Goal: Task Accomplishment & Management: Manage account settings

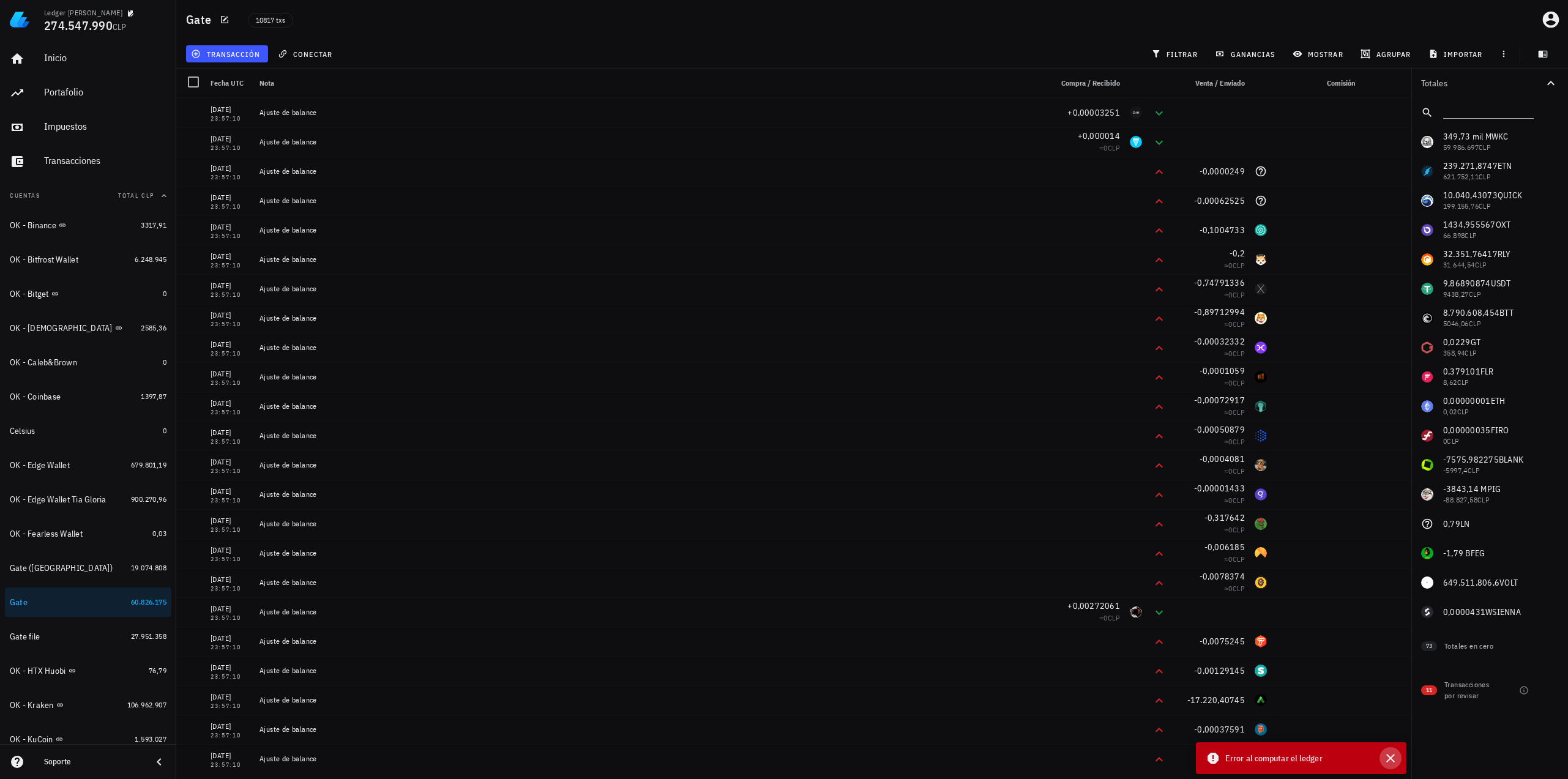
click at [1390, 767] on button "button" at bounding box center [1390, 758] width 22 height 22
click at [1171, 56] on span "filtrar" at bounding box center [1175, 54] width 44 height 10
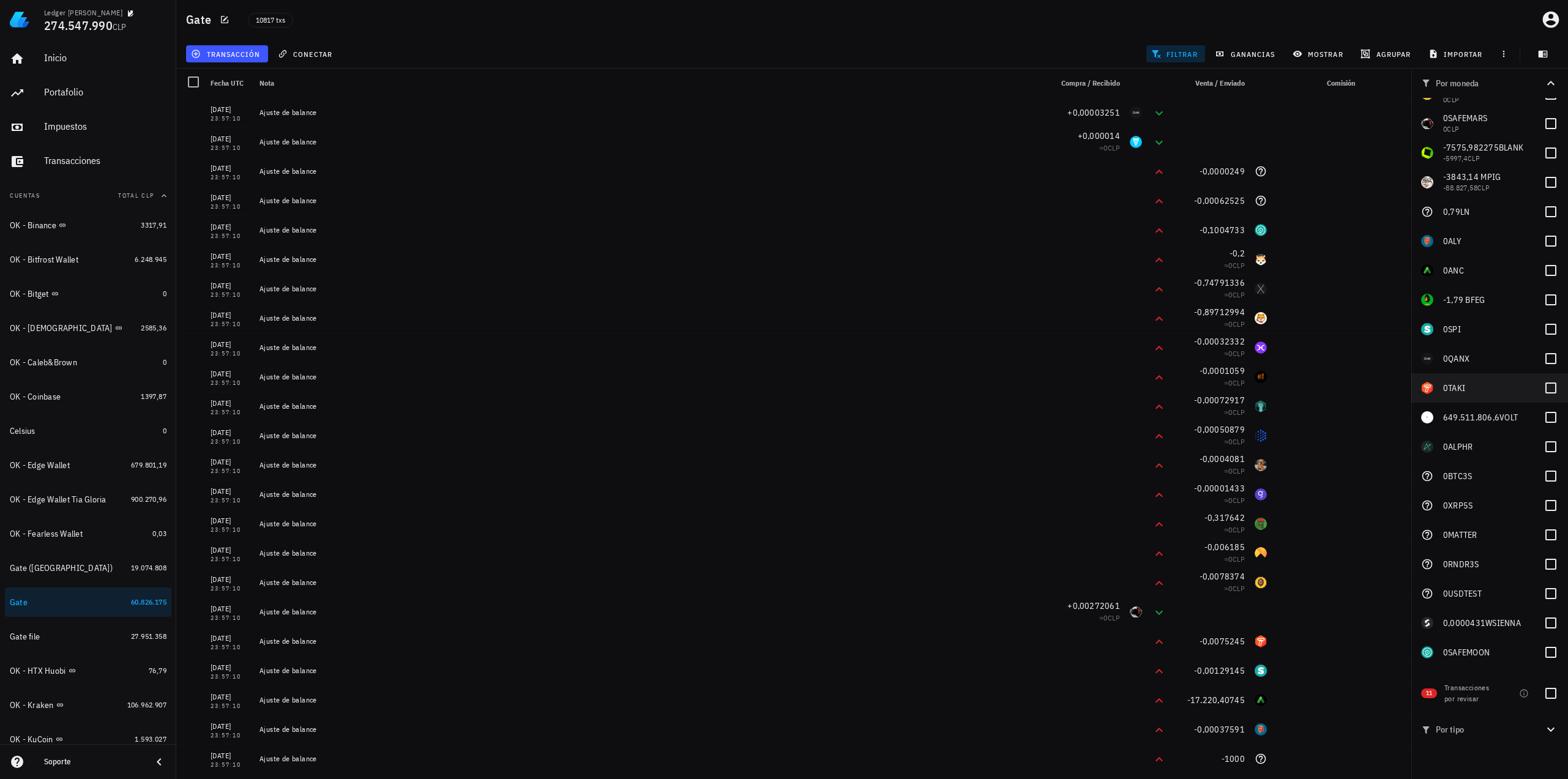
scroll to position [2105, 0]
click at [1548, 303] on div at bounding box center [1551, 297] width 21 height 21
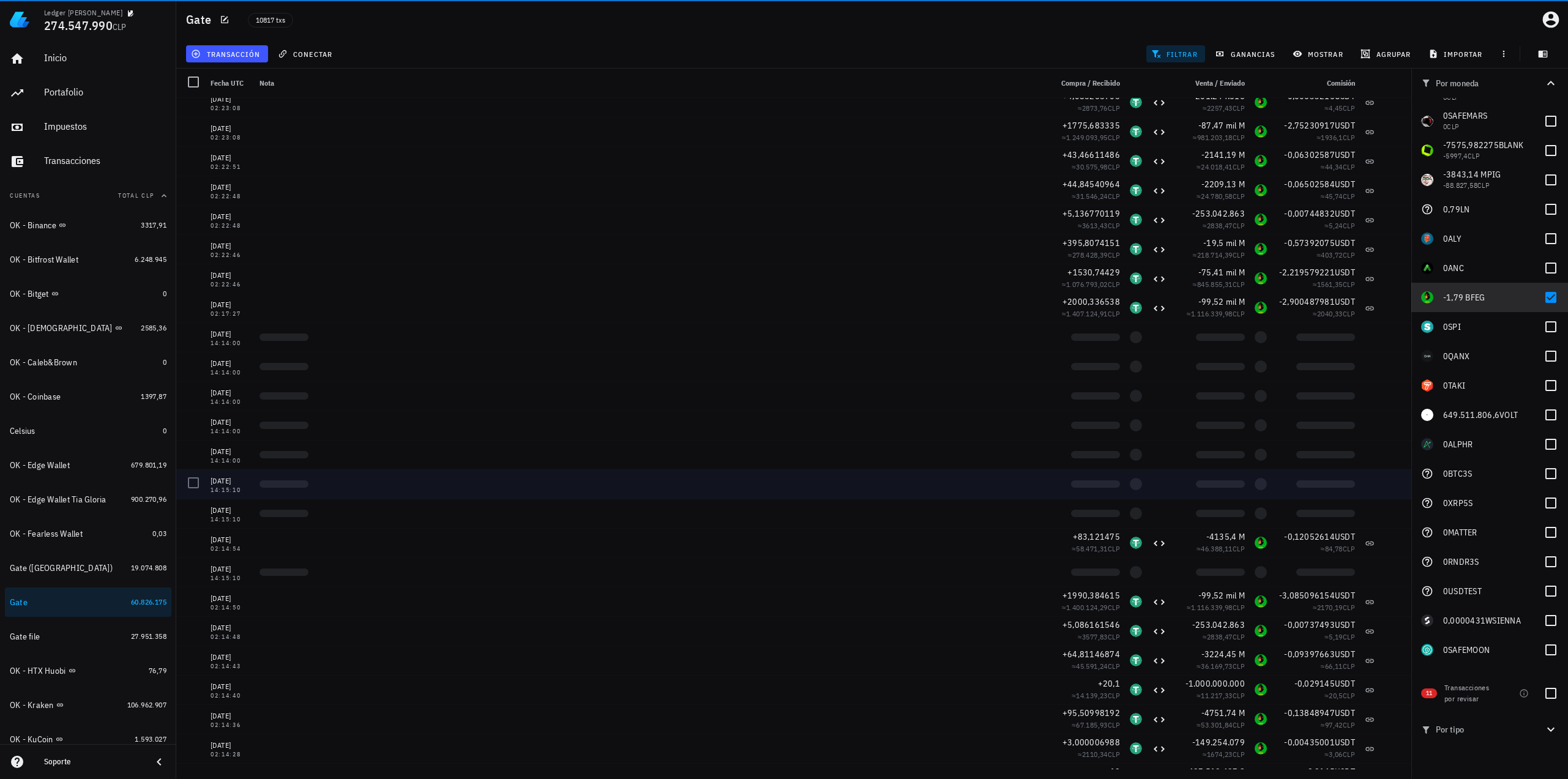
scroll to position [2353, 0]
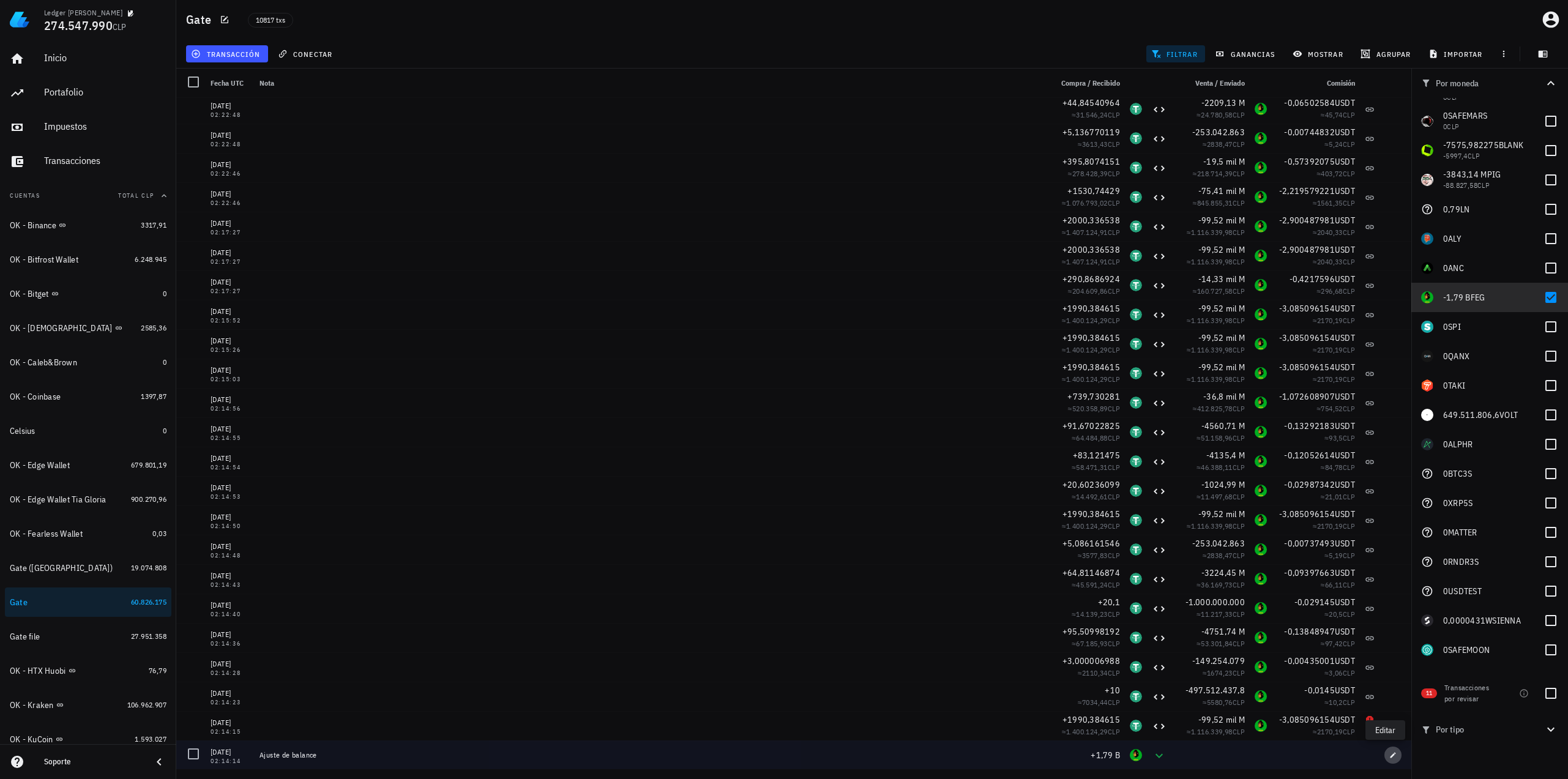
click at [1389, 755] on icon "button" at bounding box center [1392, 755] width 7 height 7
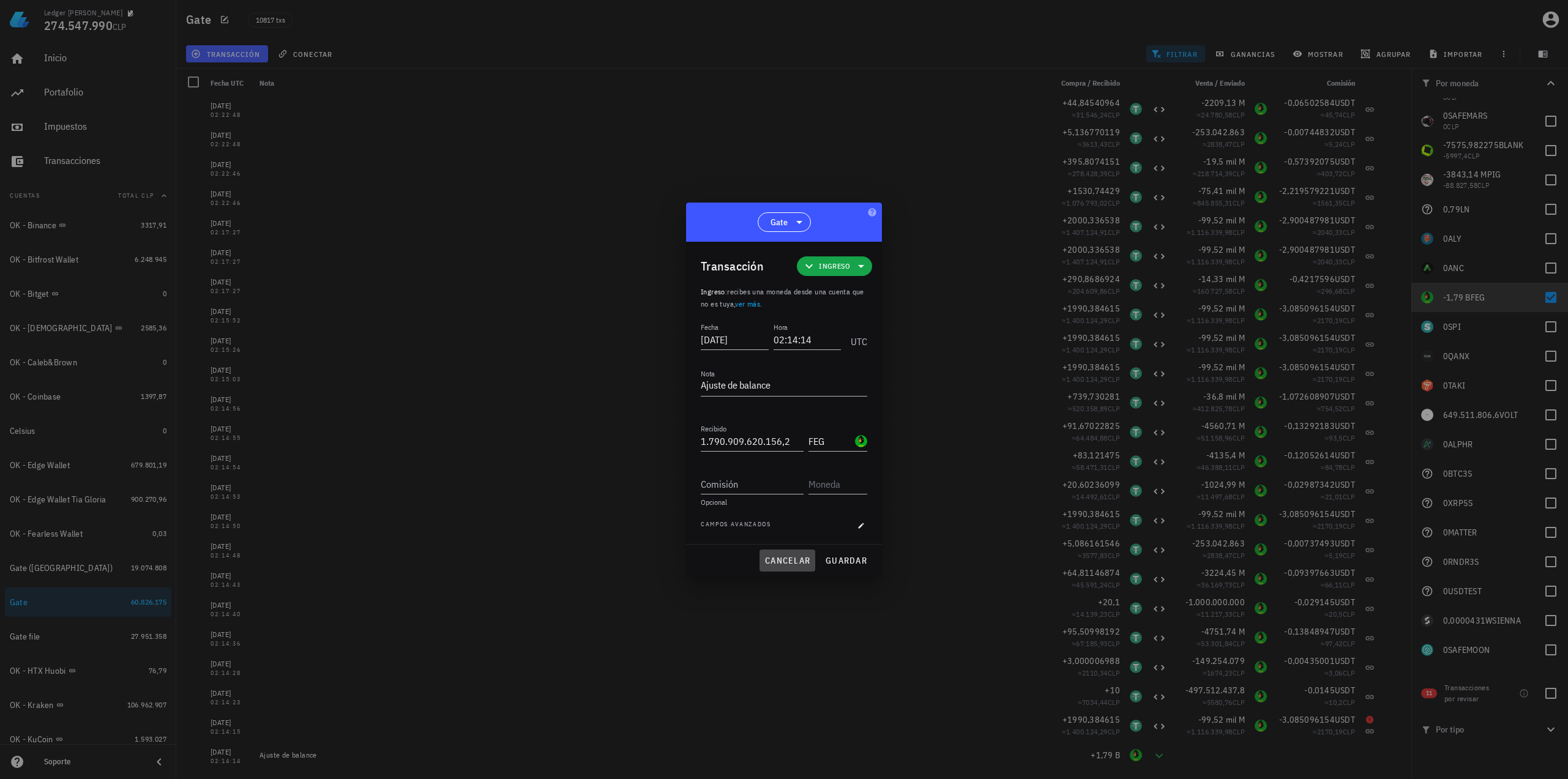
click at [798, 560] on span "cancelar" at bounding box center [788, 560] width 46 height 11
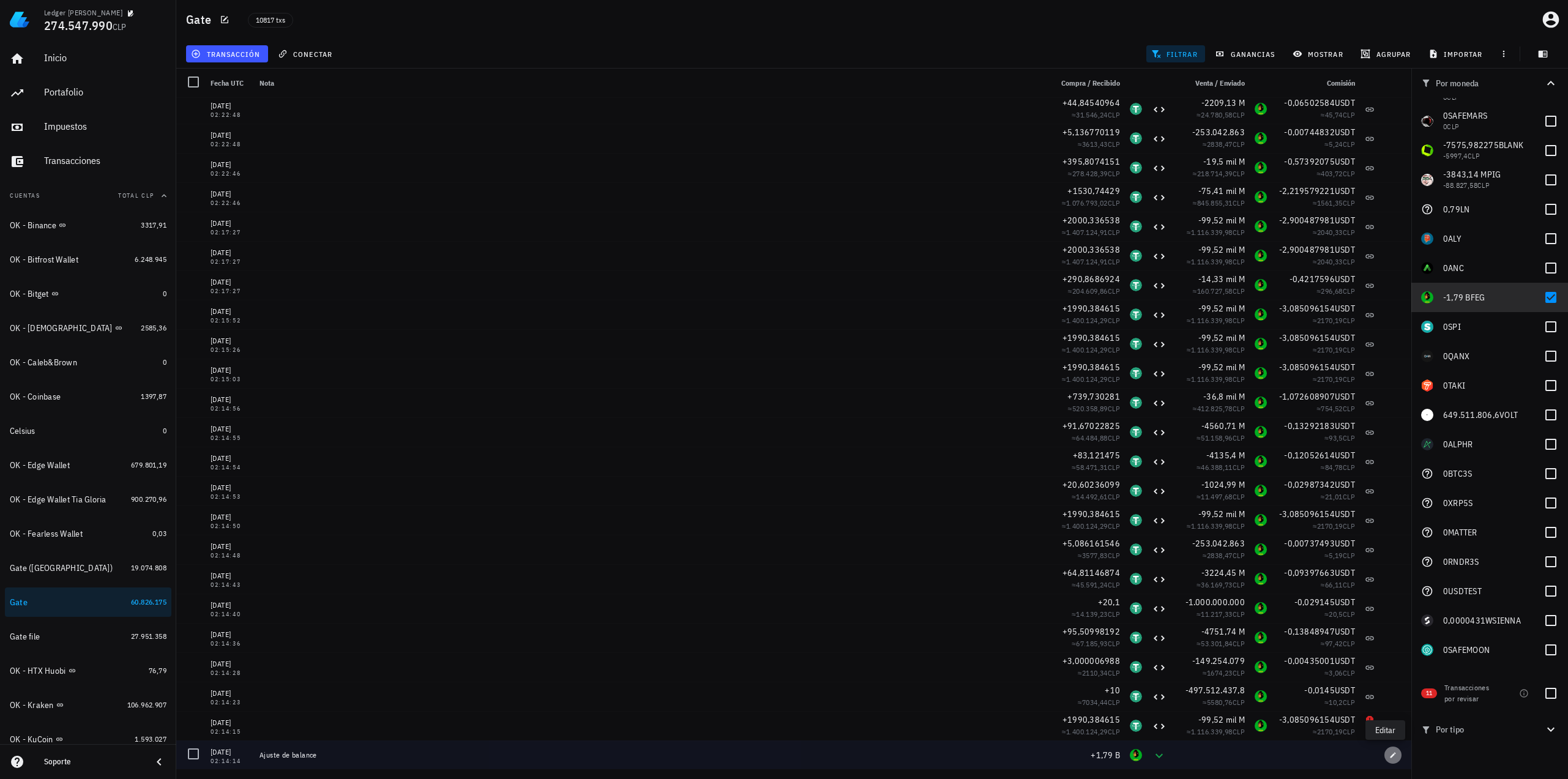
click at [1389, 755] on icon "button" at bounding box center [1392, 755] width 7 height 7
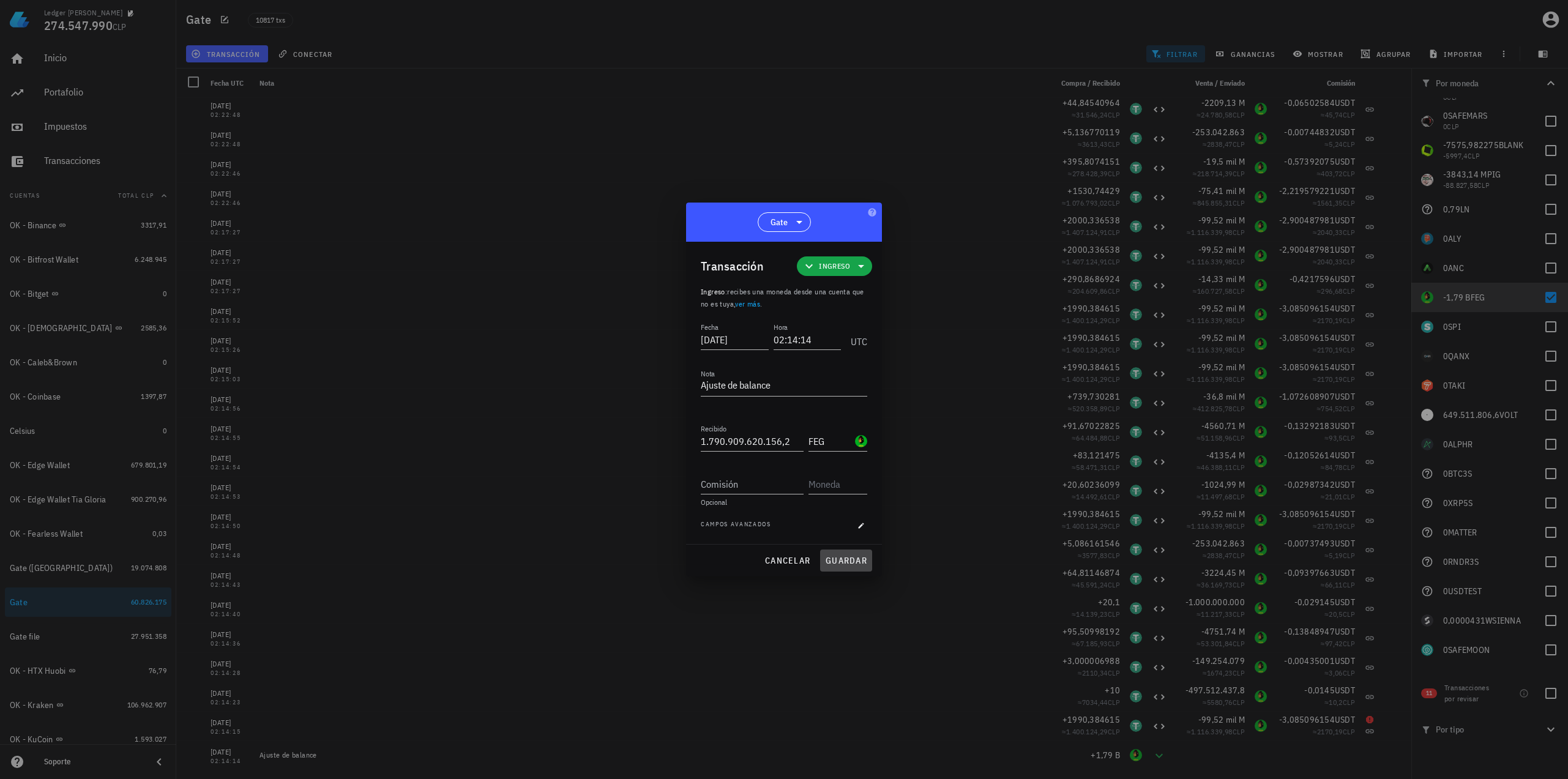
click at [836, 563] on span "guardar" at bounding box center [846, 560] width 42 height 11
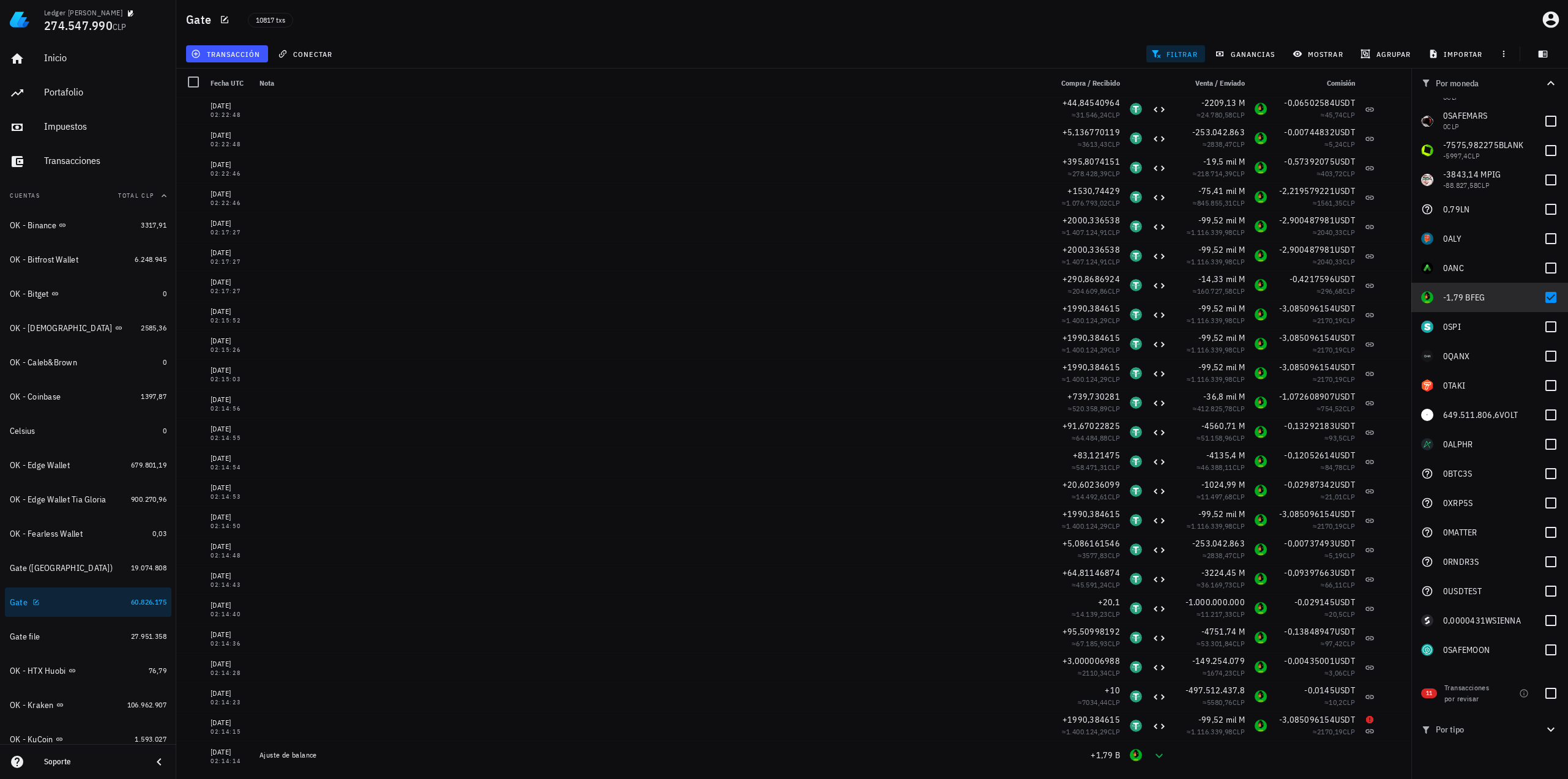
click at [100, 606] on div "Gate" at bounding box center [68, 602] width 116 height 12
click at [1544, 298] on div at bounding box center [1551, 297] width 21 height 21
checkbox input "false"
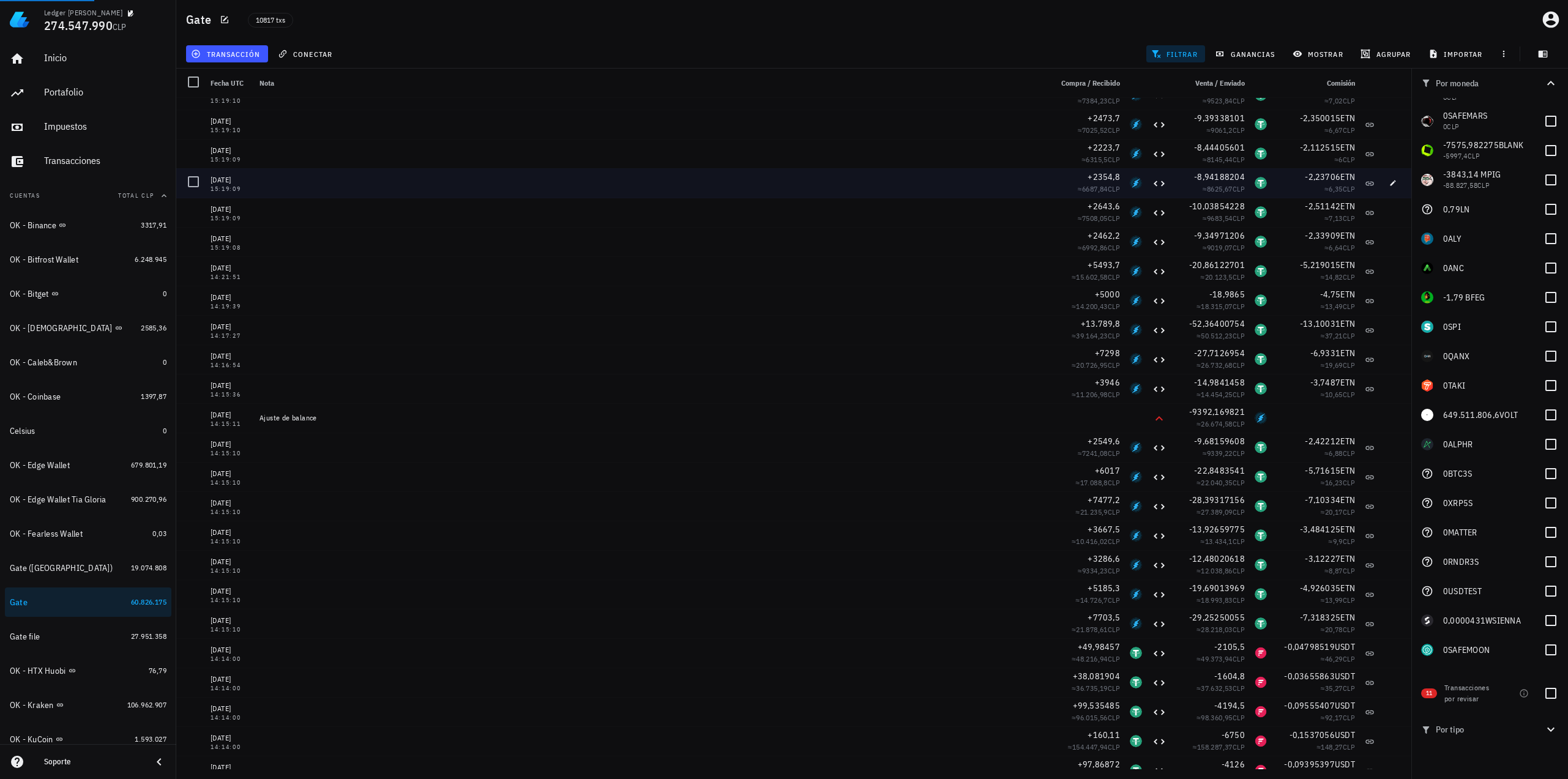
scroll to position [2047, 0]
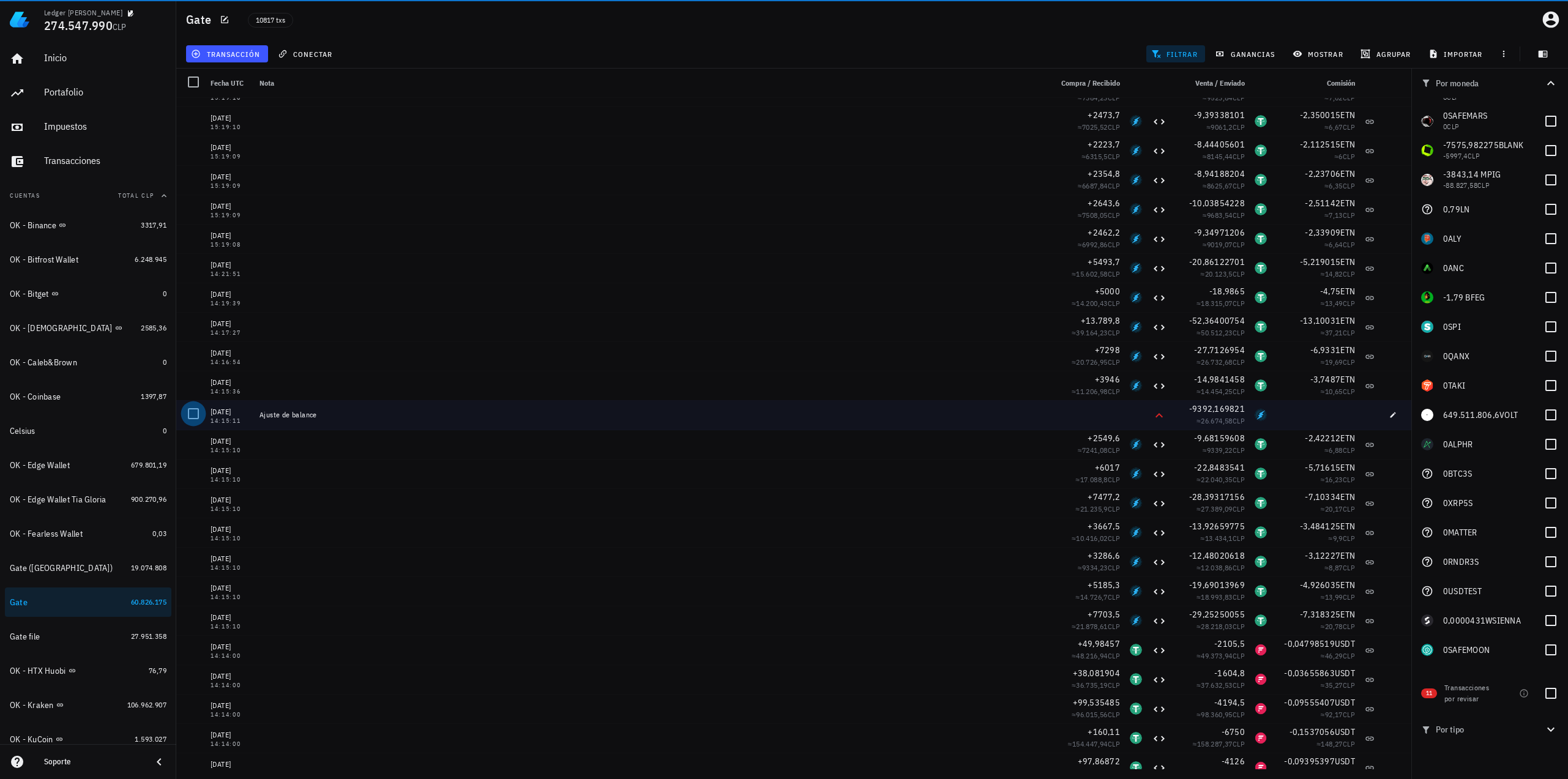
click at [192, 415] on div at bounding box center [193, 413] width 21 height 21
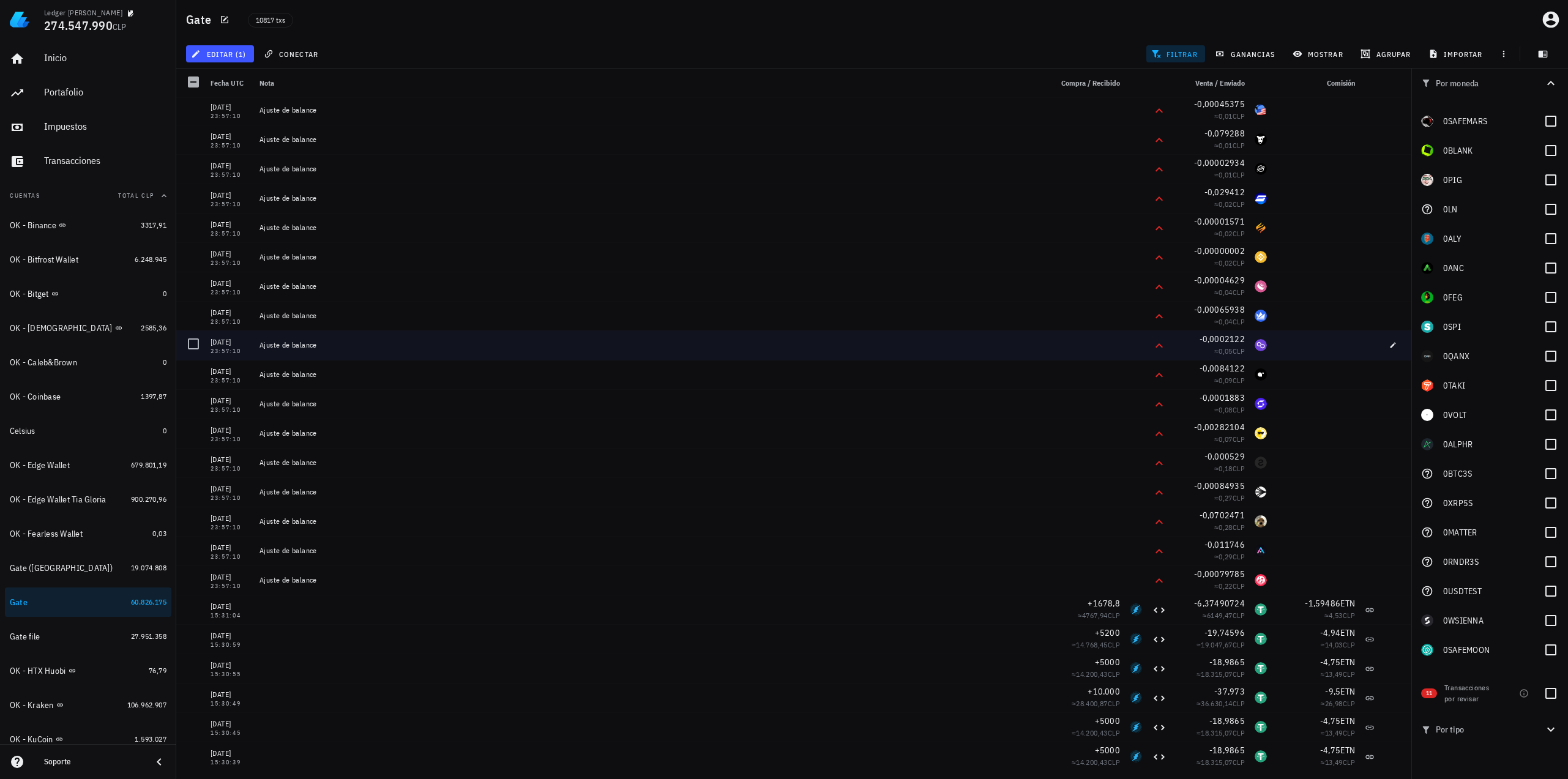
scroll to position [824, 0]
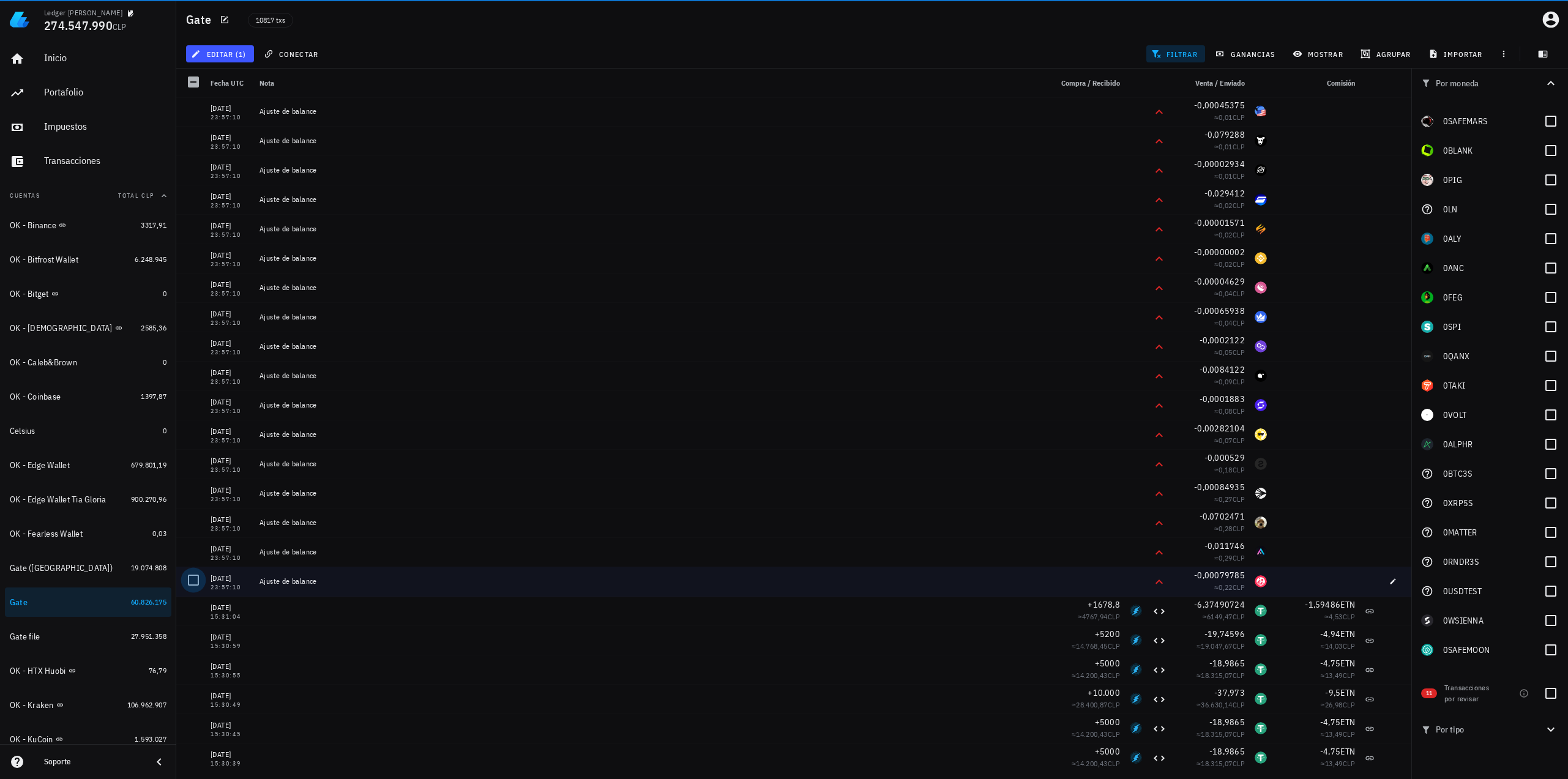
click at [189, 581] on div at bounding box center [193, 580] width 21 height 21
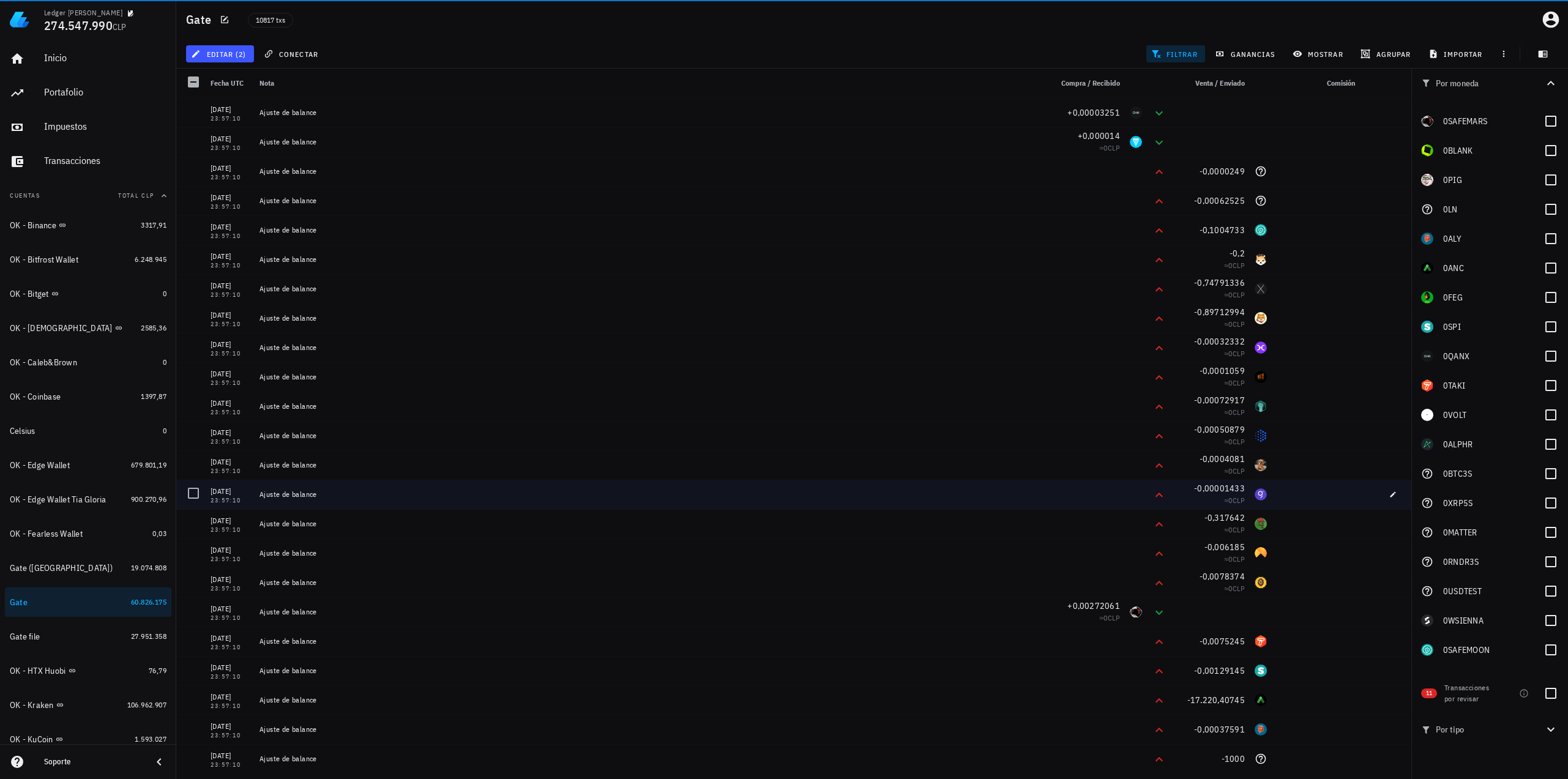
scroll to position [0, 0]
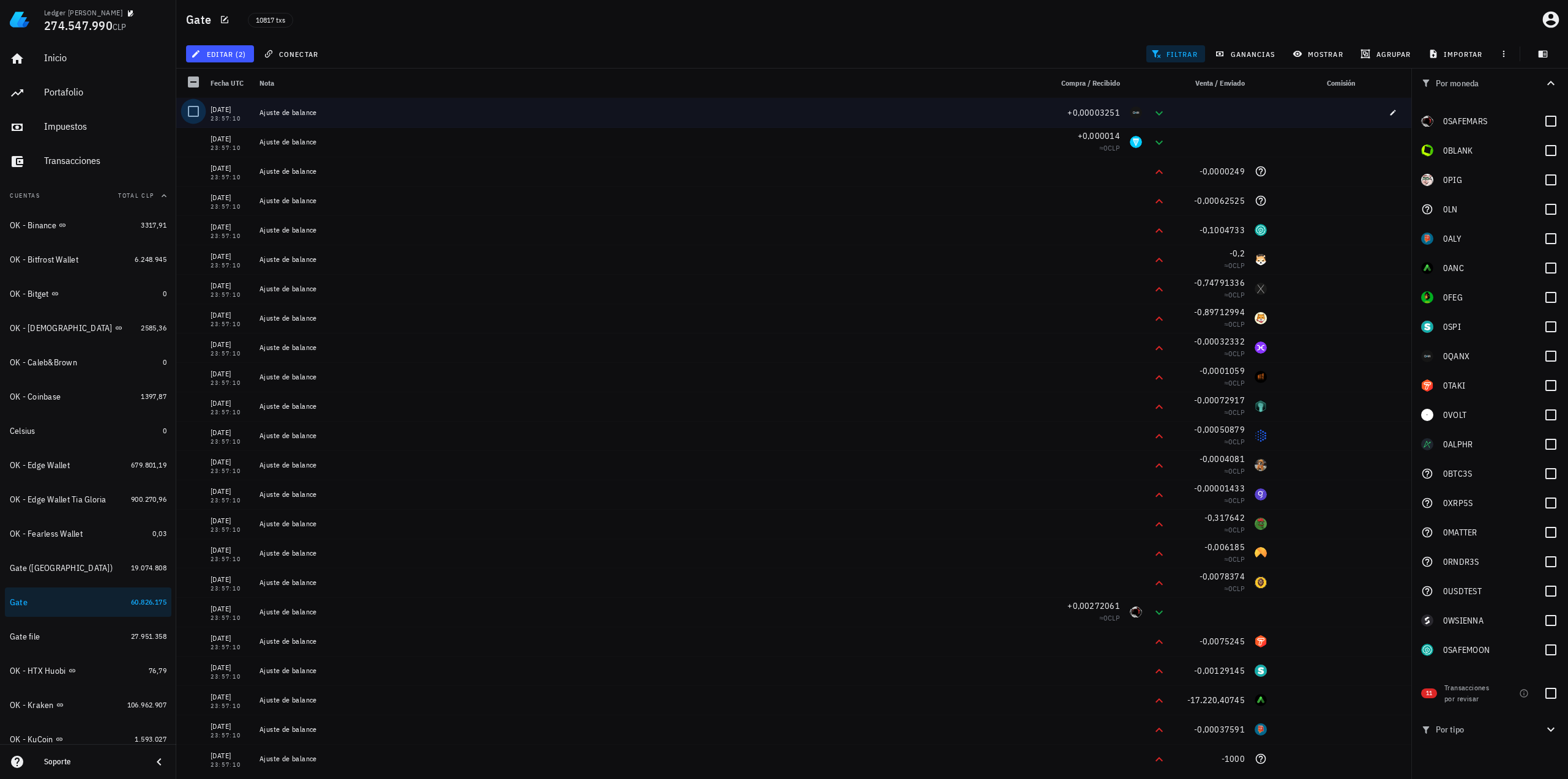
click at [196, 106] on div at bounding box center [193, 111] width 21 height 21
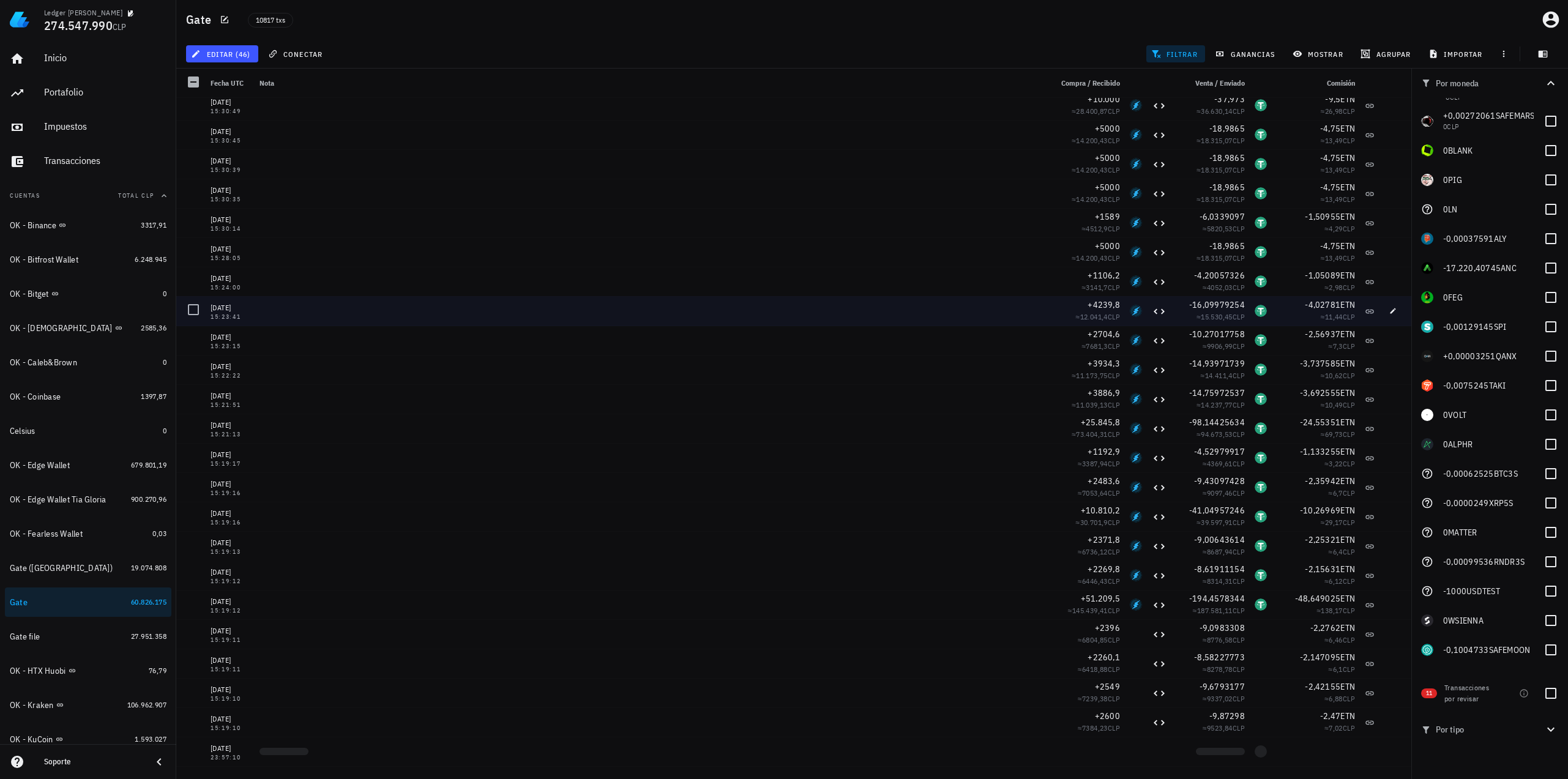
scroll to position [1468, 0]
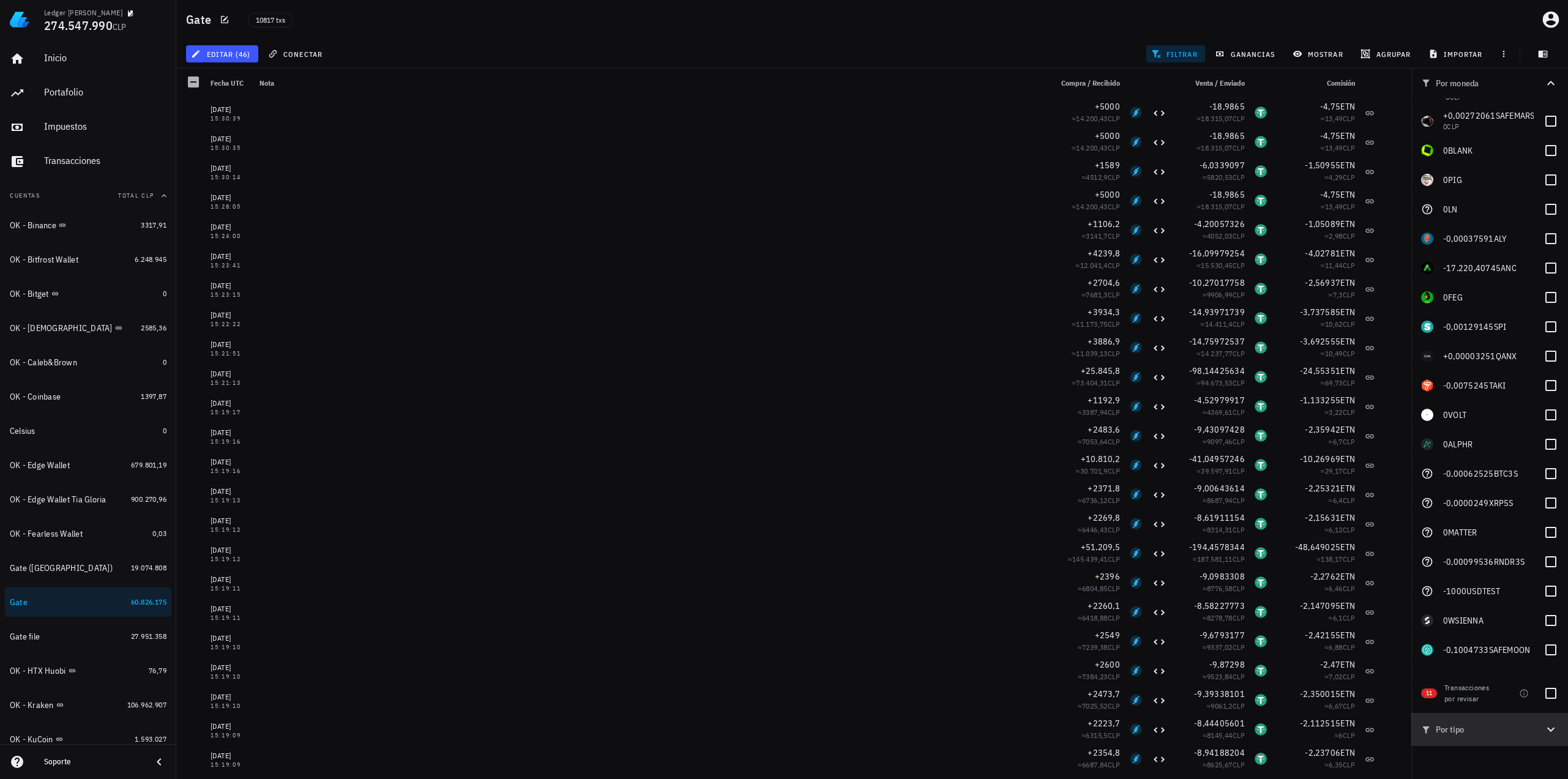
click at [1547, 727] on icon "button" at bounding box center [1550, 729] width 15 height 15
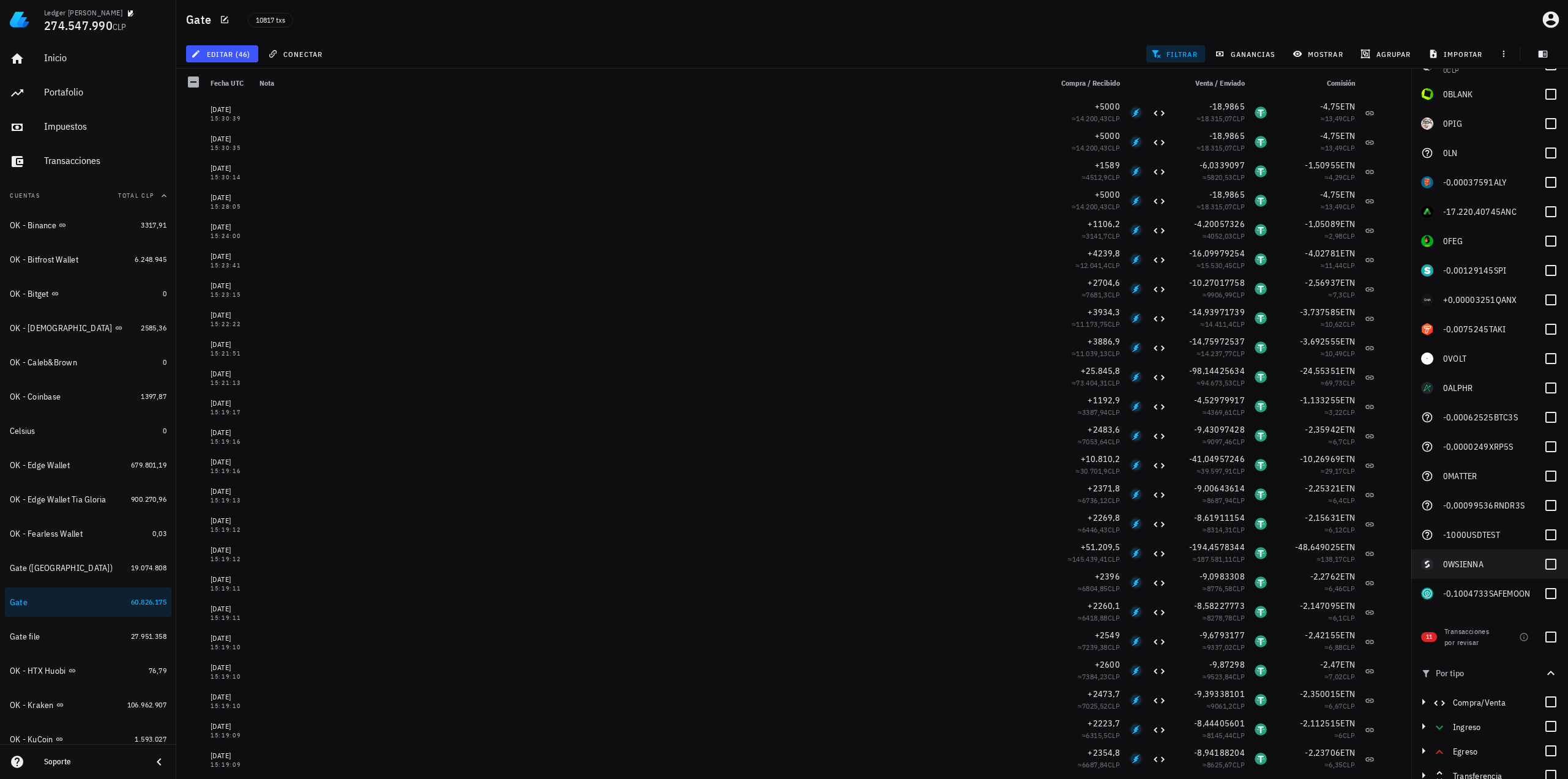
scroll to position [65, 0]
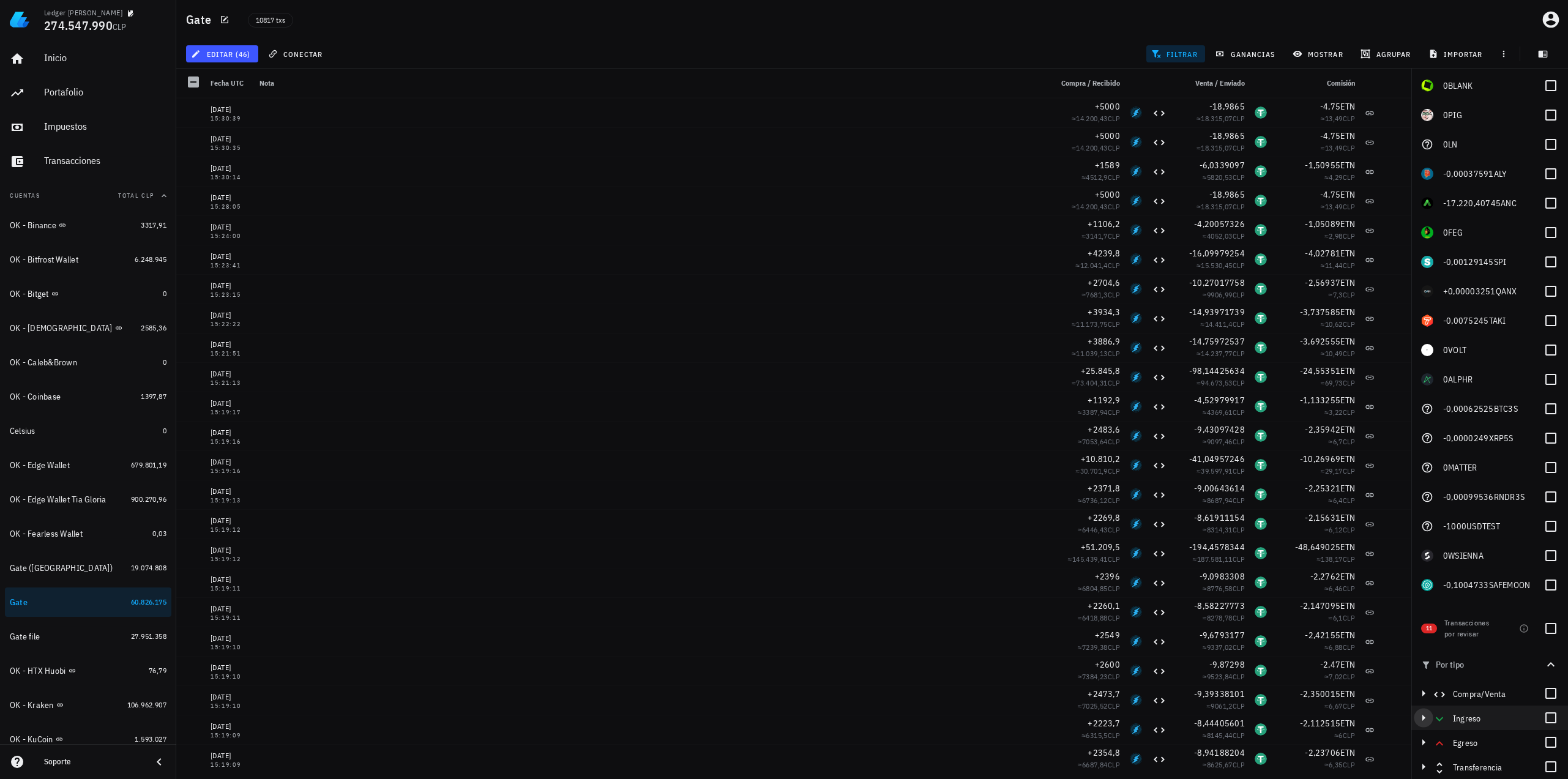
click at [1420, 722] on icon "button" at bounding box center [1423, 718] width 15 height 15
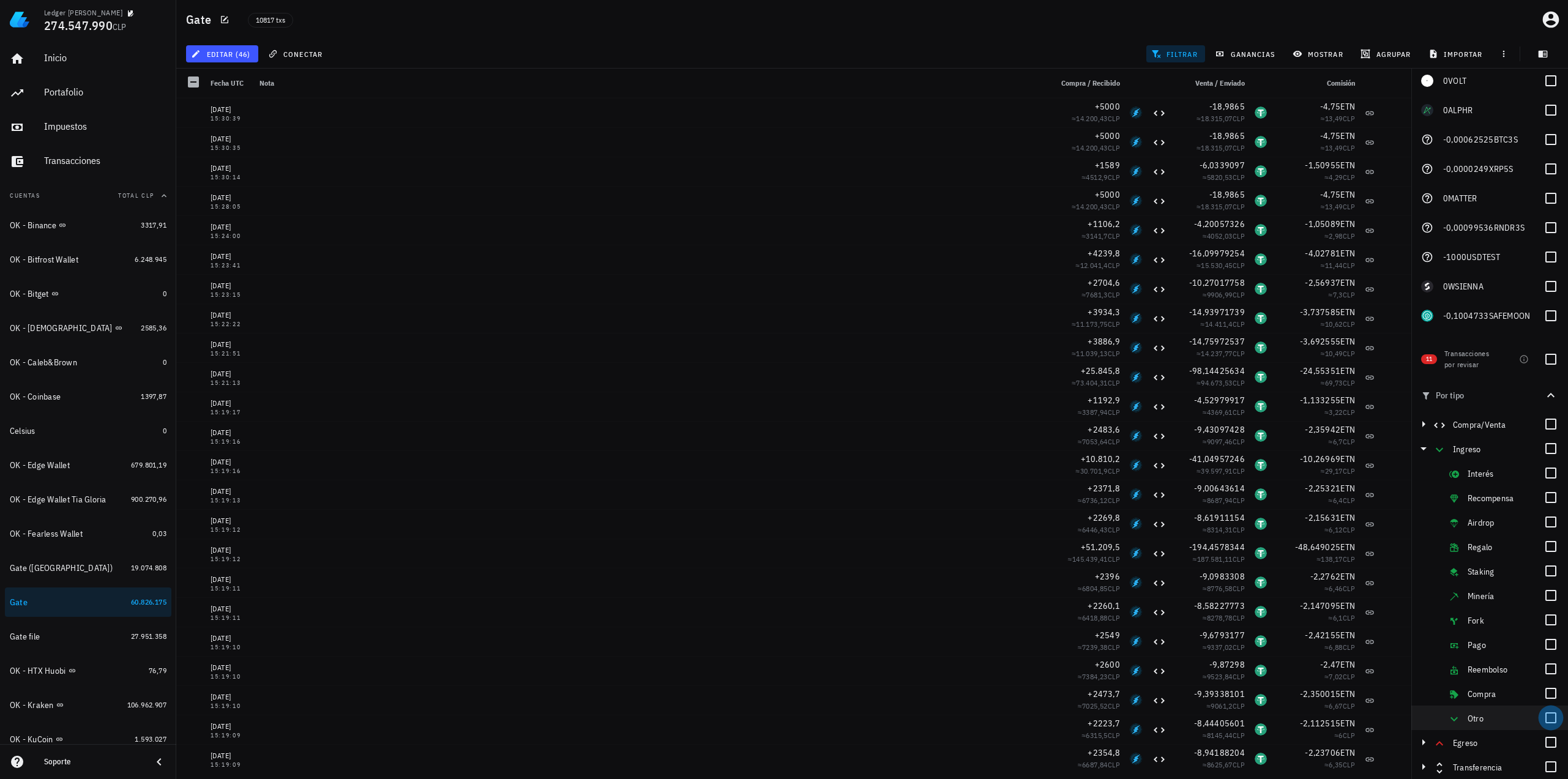
click at [1546, 723] on div at bounding box center [1551, 718] width 21 height 21
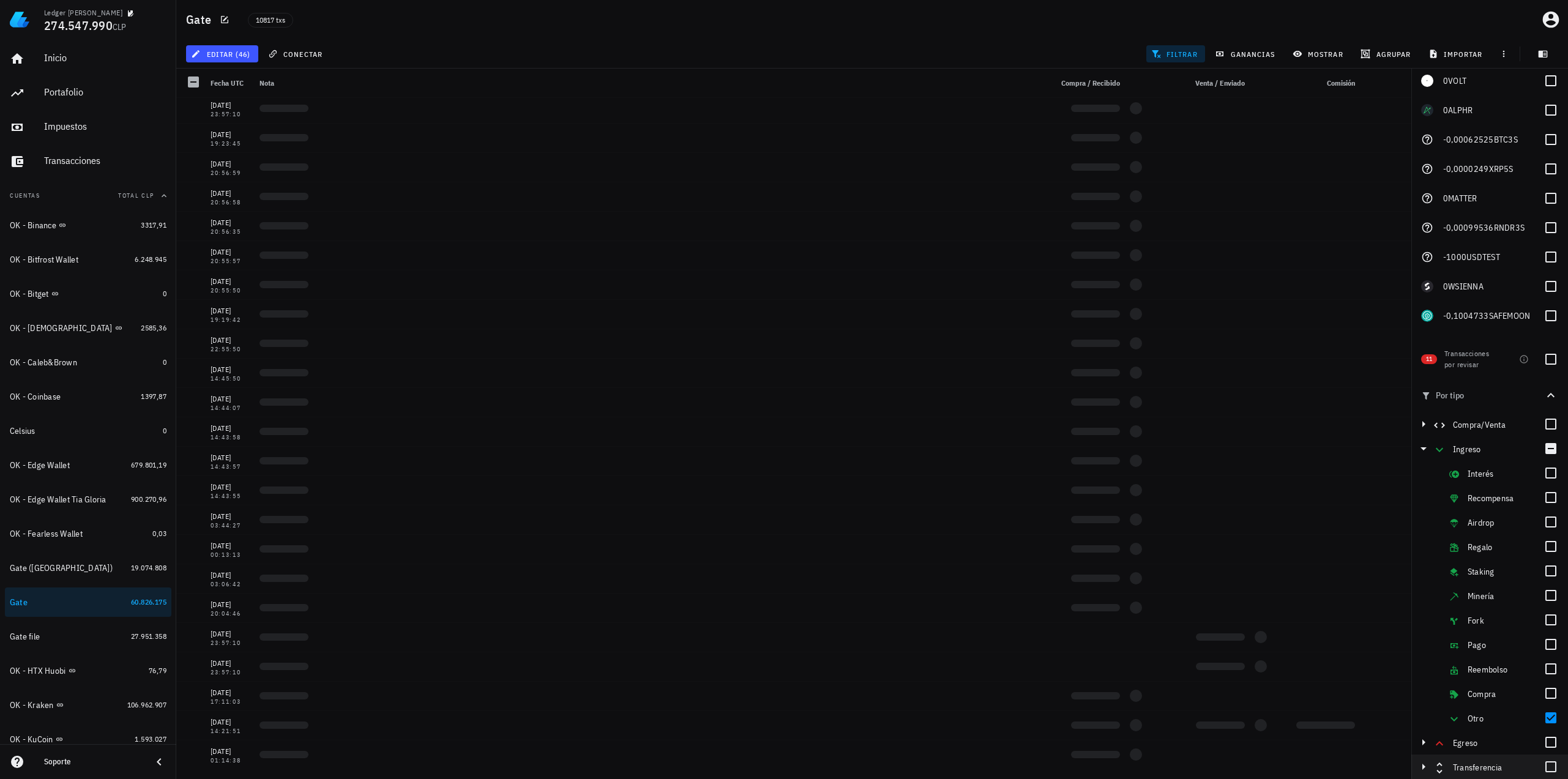
scroll to position [150, 0]
click at [1423, 742] on icon "button" at bounding box center [1423, 742] width 3 height 6
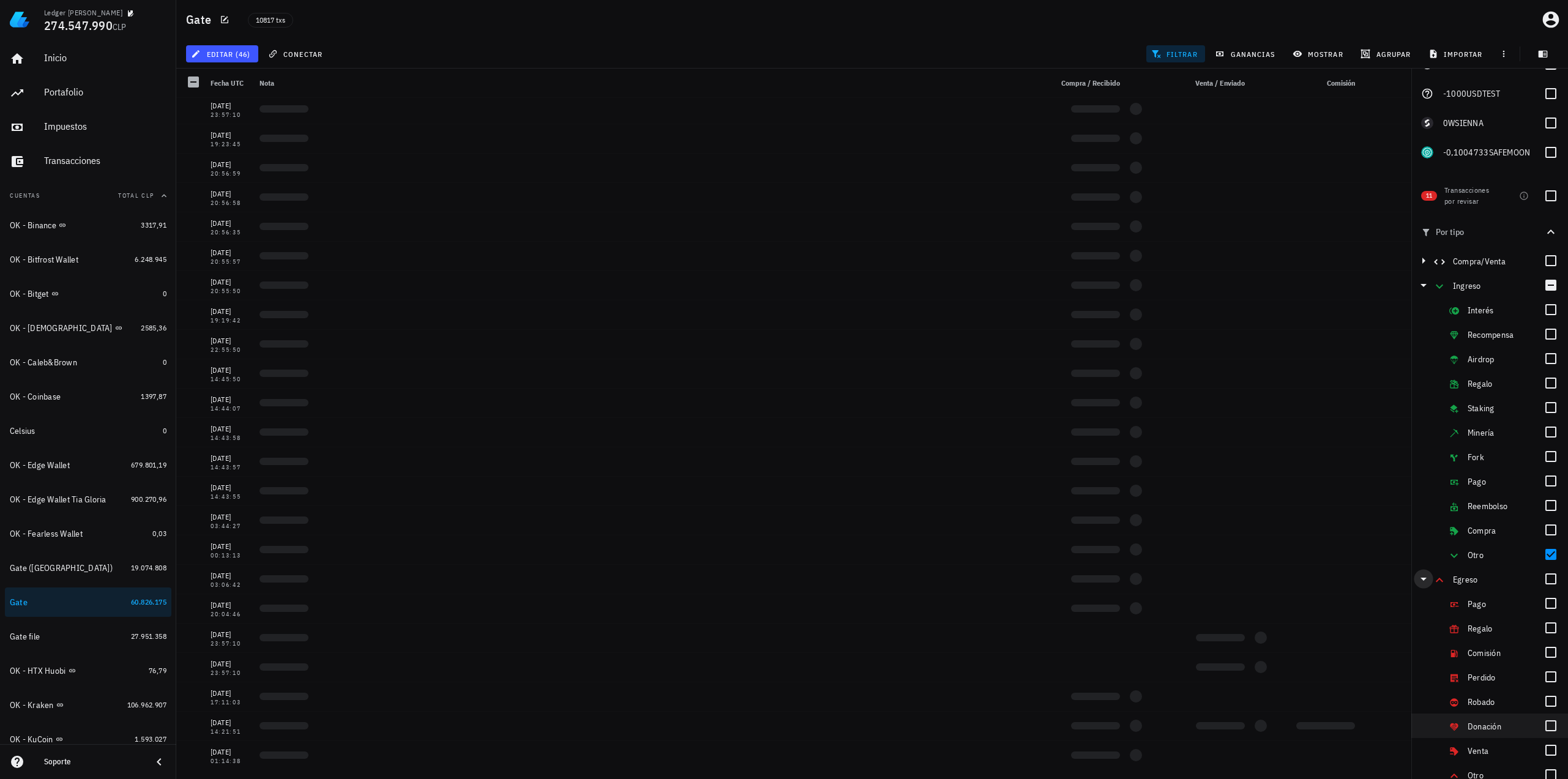
scroll to position [530, 0]
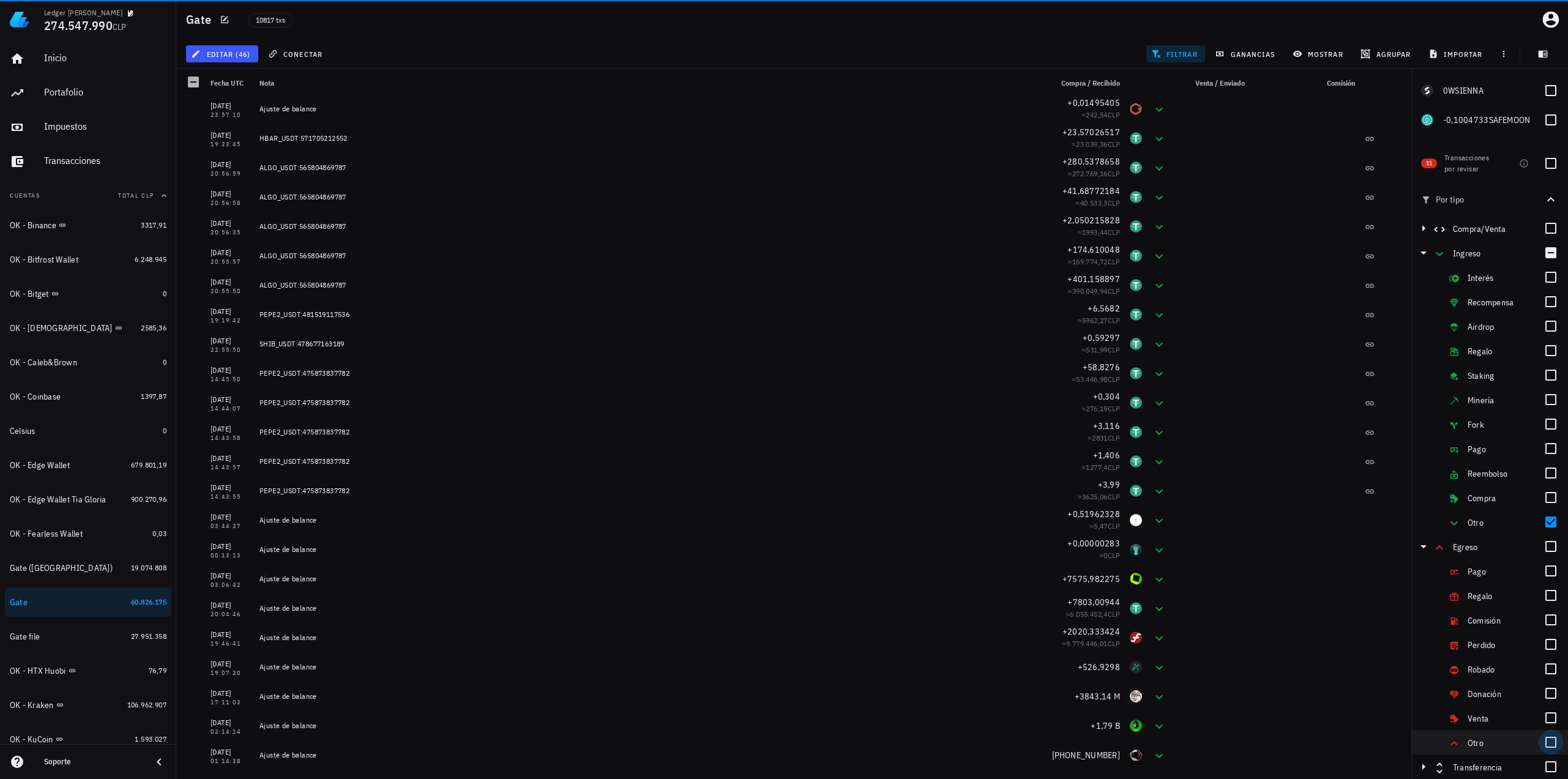
click at [1541, 739] on div at bounding box center [1551, 742] width 21 height 21
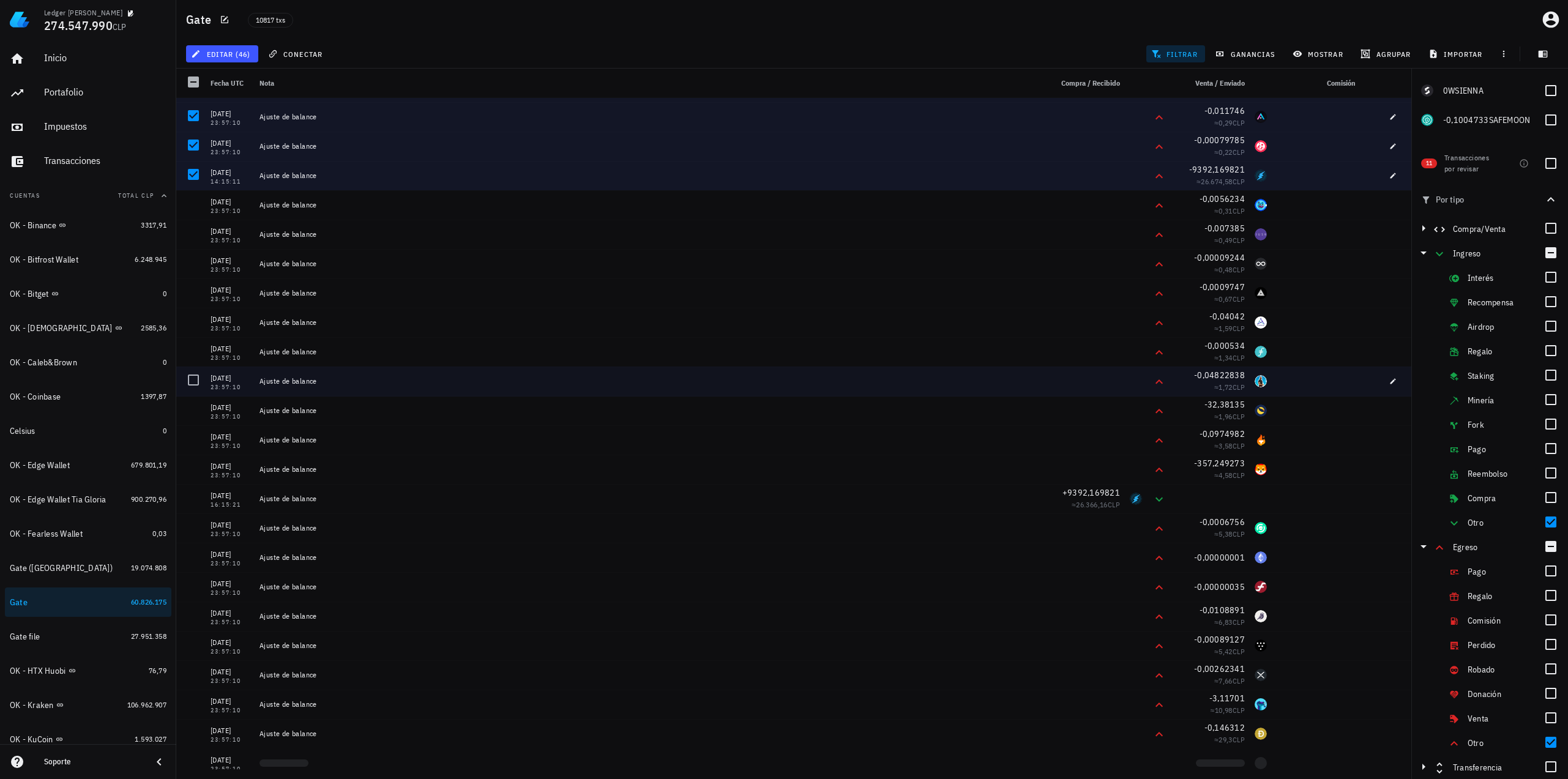
scroll to position [1285, 0]
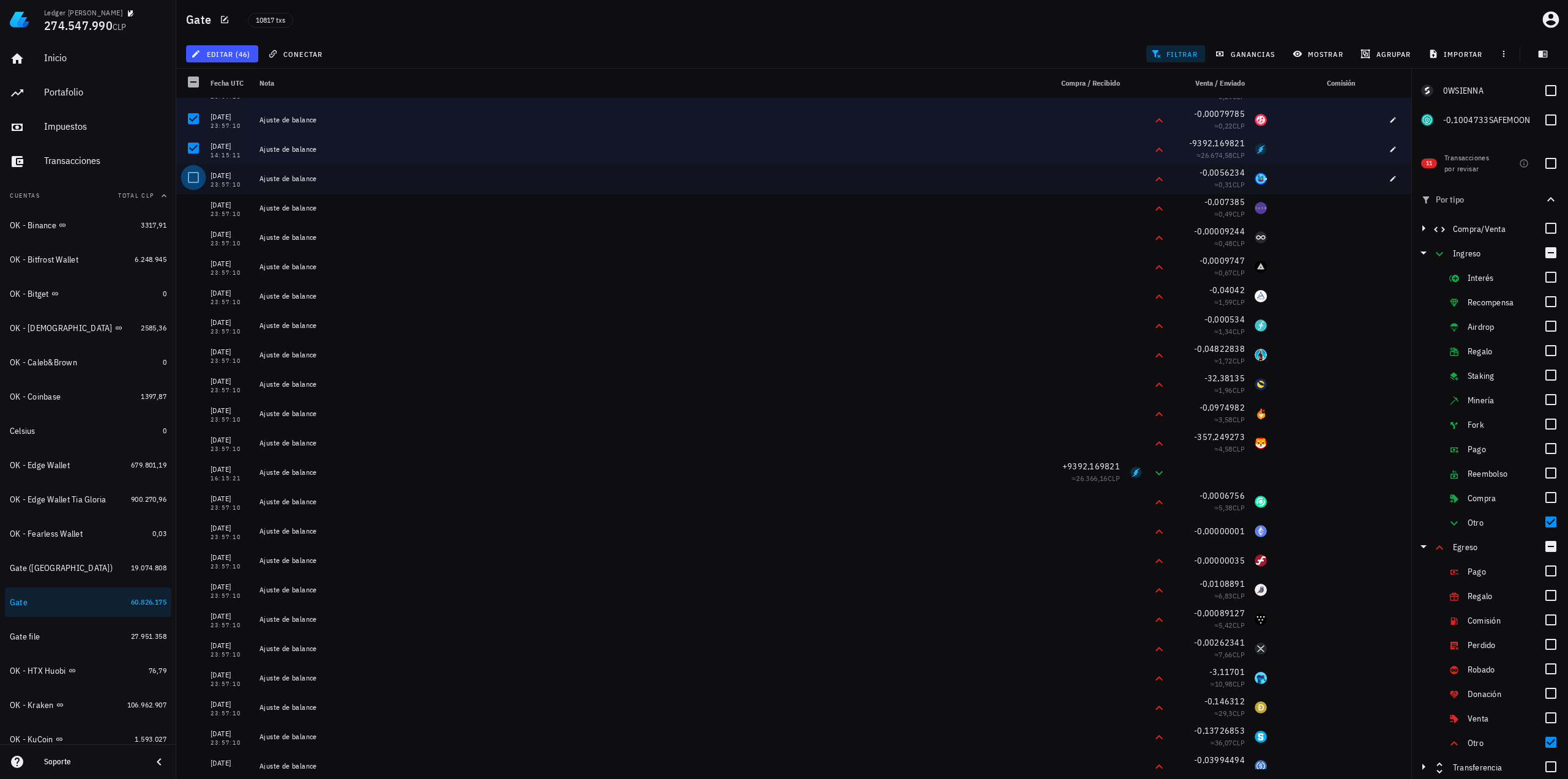
click at [192, 175] on div at bounding box center [193, 177] width 21 height 21
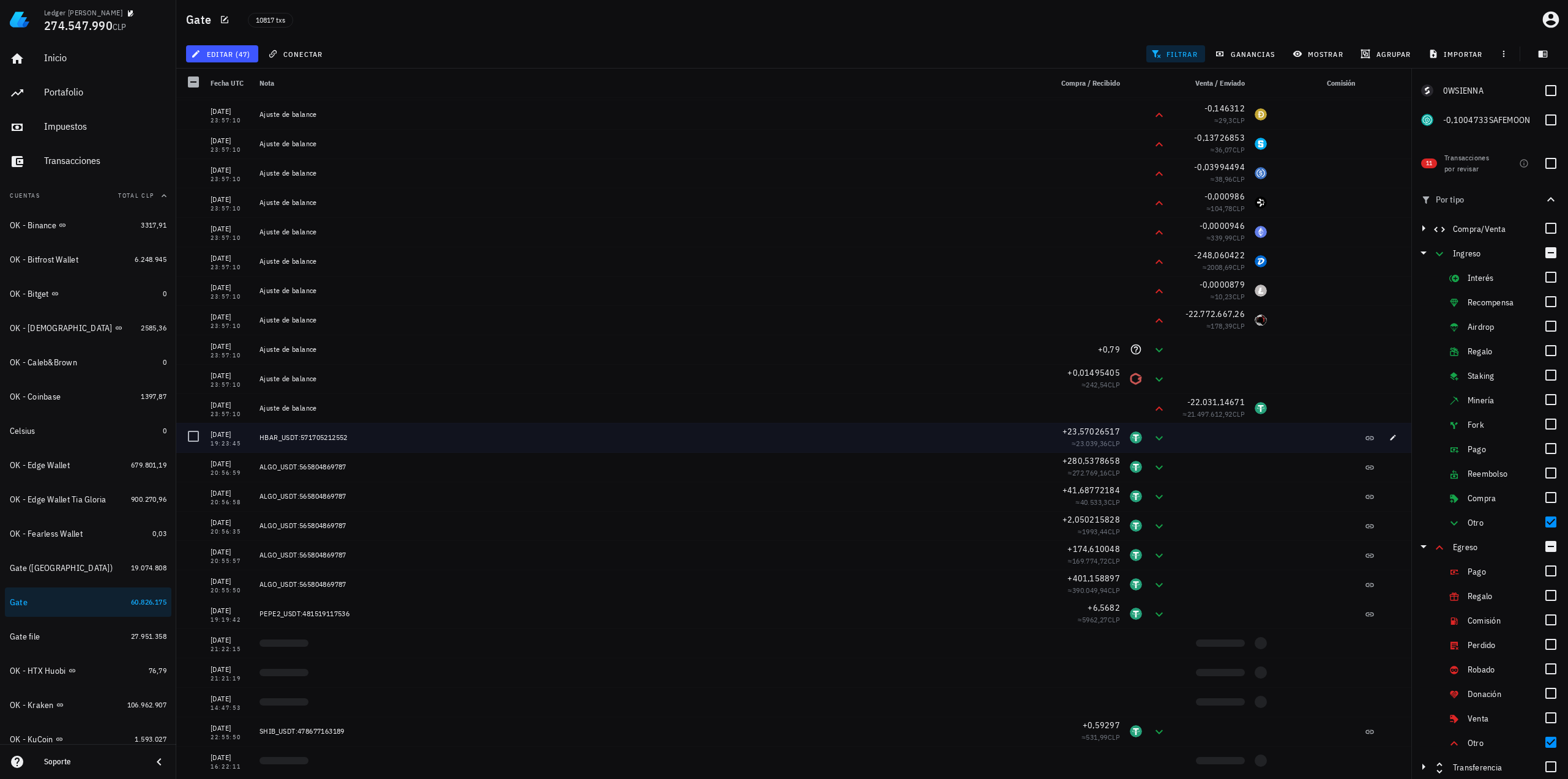
scroll to position [1896, 0]
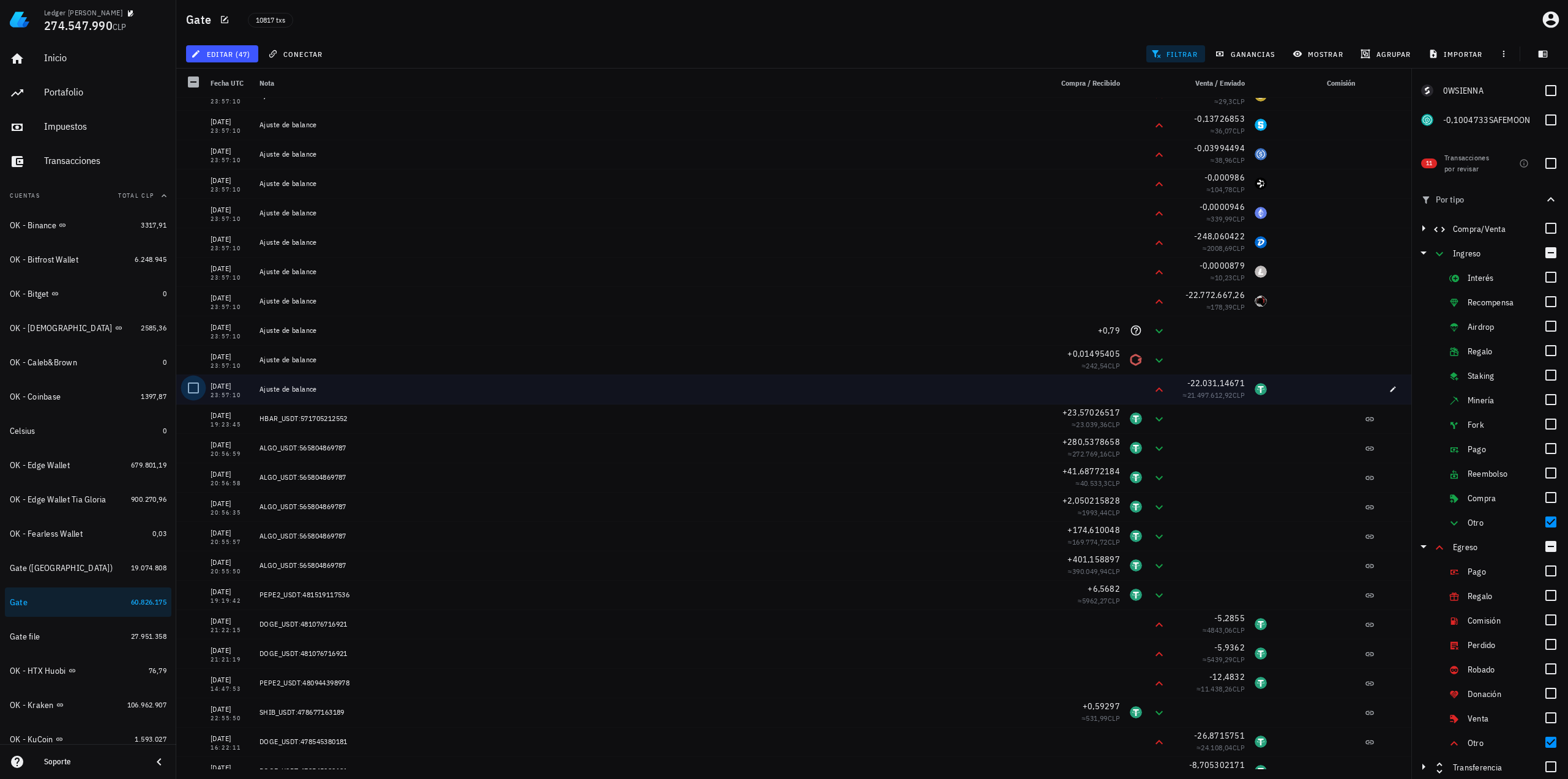
click at [196, 390] on div at bounding box center [193, 388] width 21 height 21
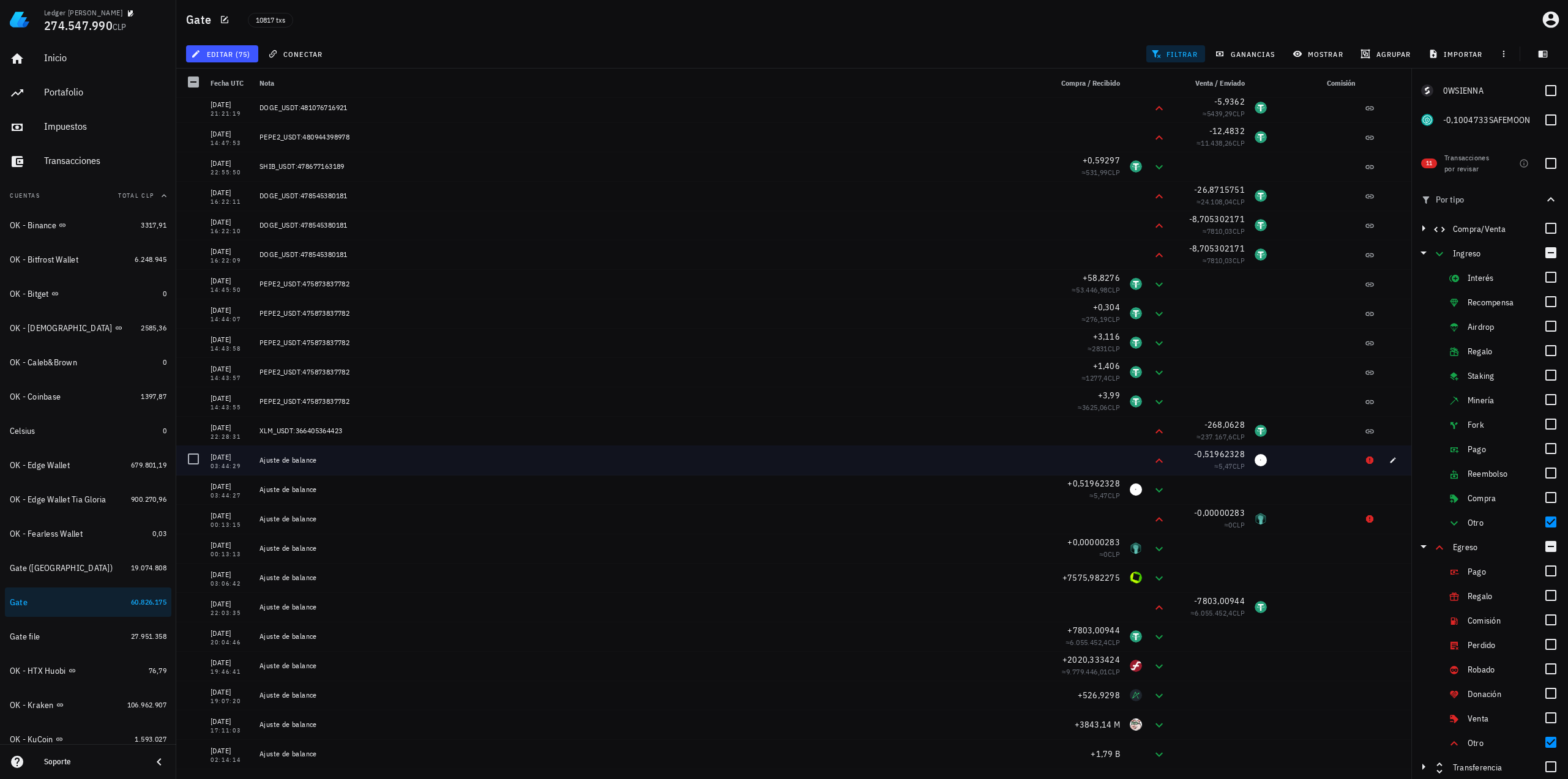
scroll to position [2499, 0]
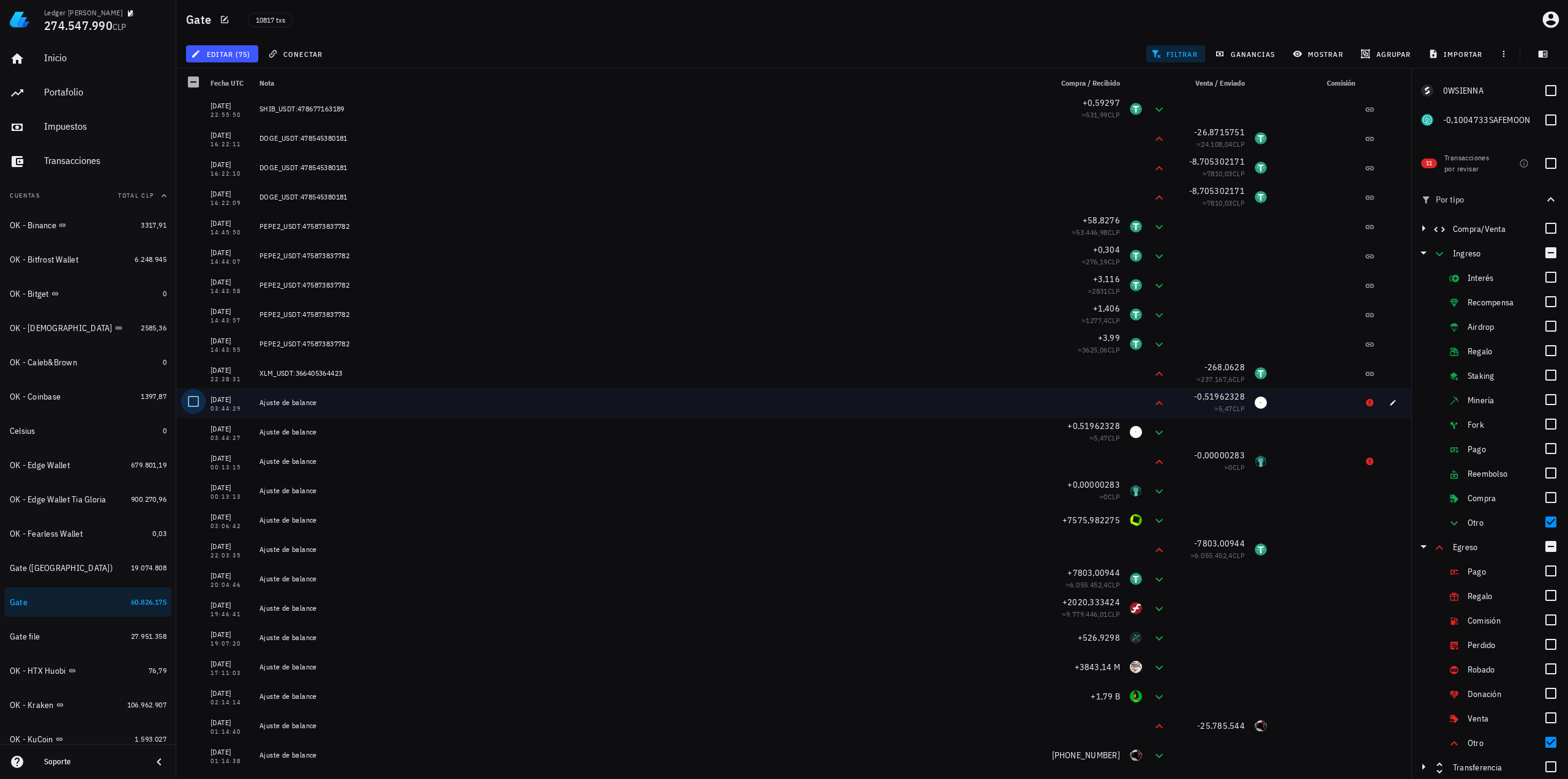
click at [192, 397] on div at bounding box center [193, 401] width 21 height 21
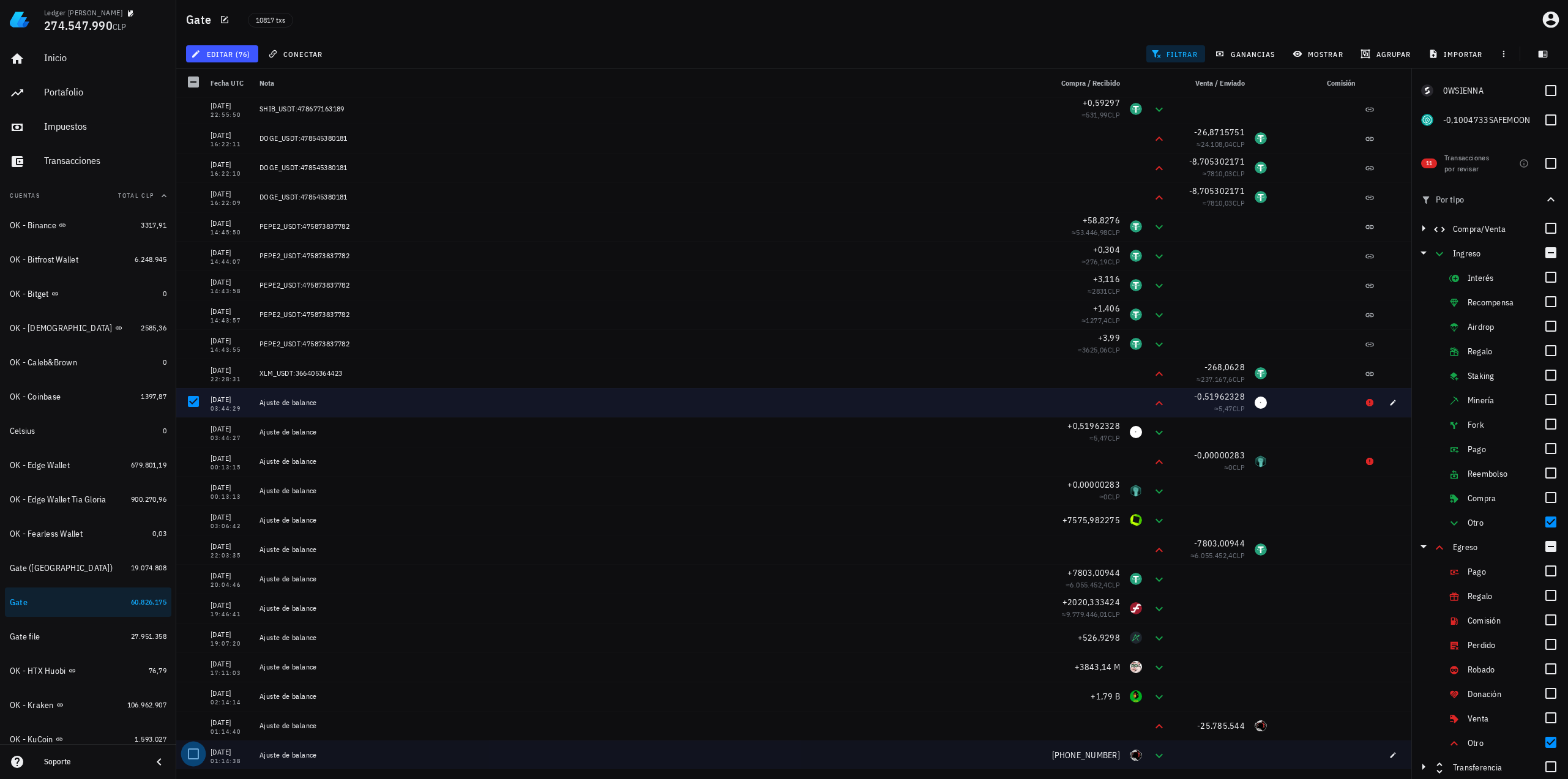
click at [192, 753] on div at bounding box center [193, 753] width 21 height 21
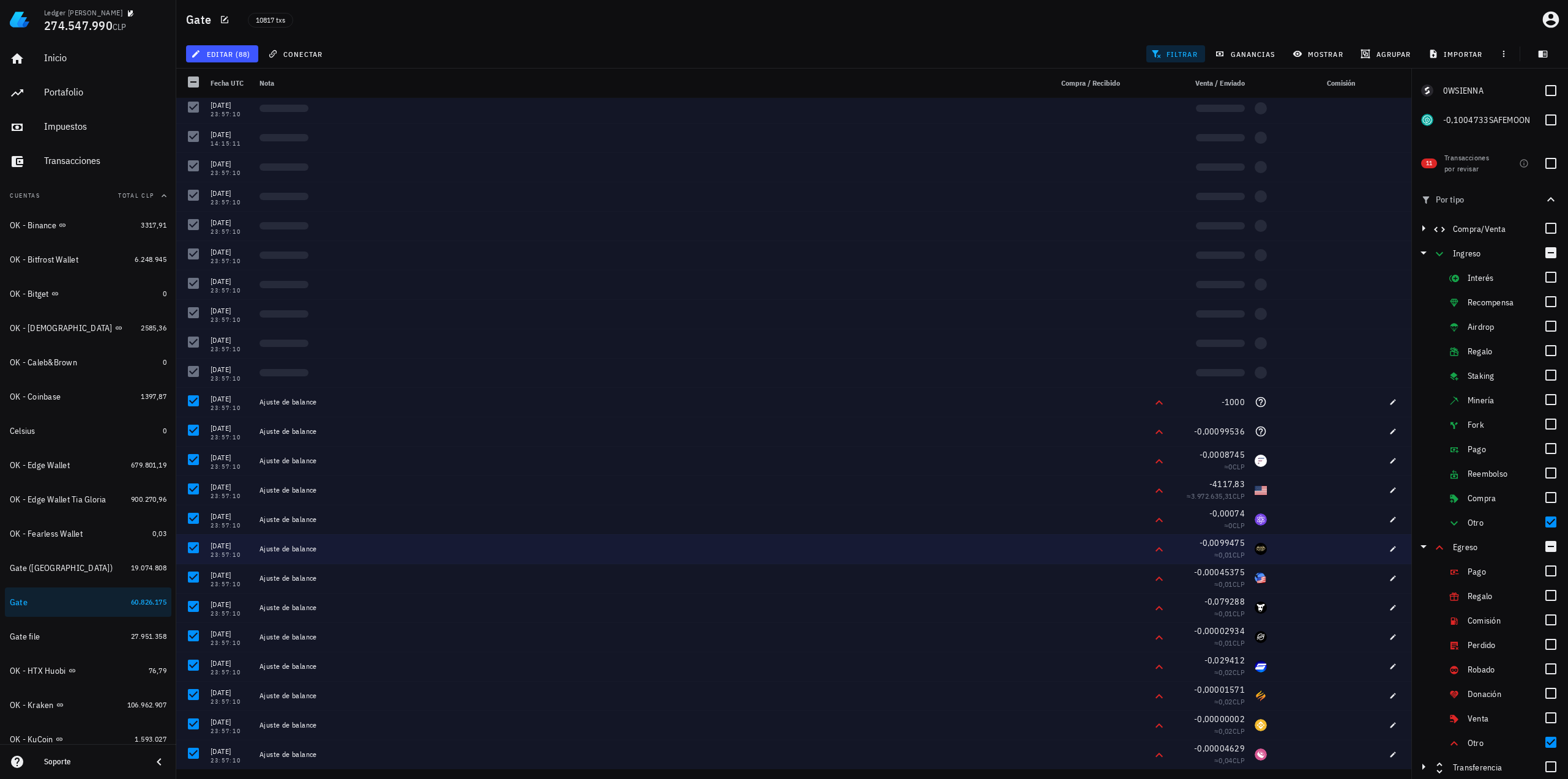
scroll to position [175, 0]
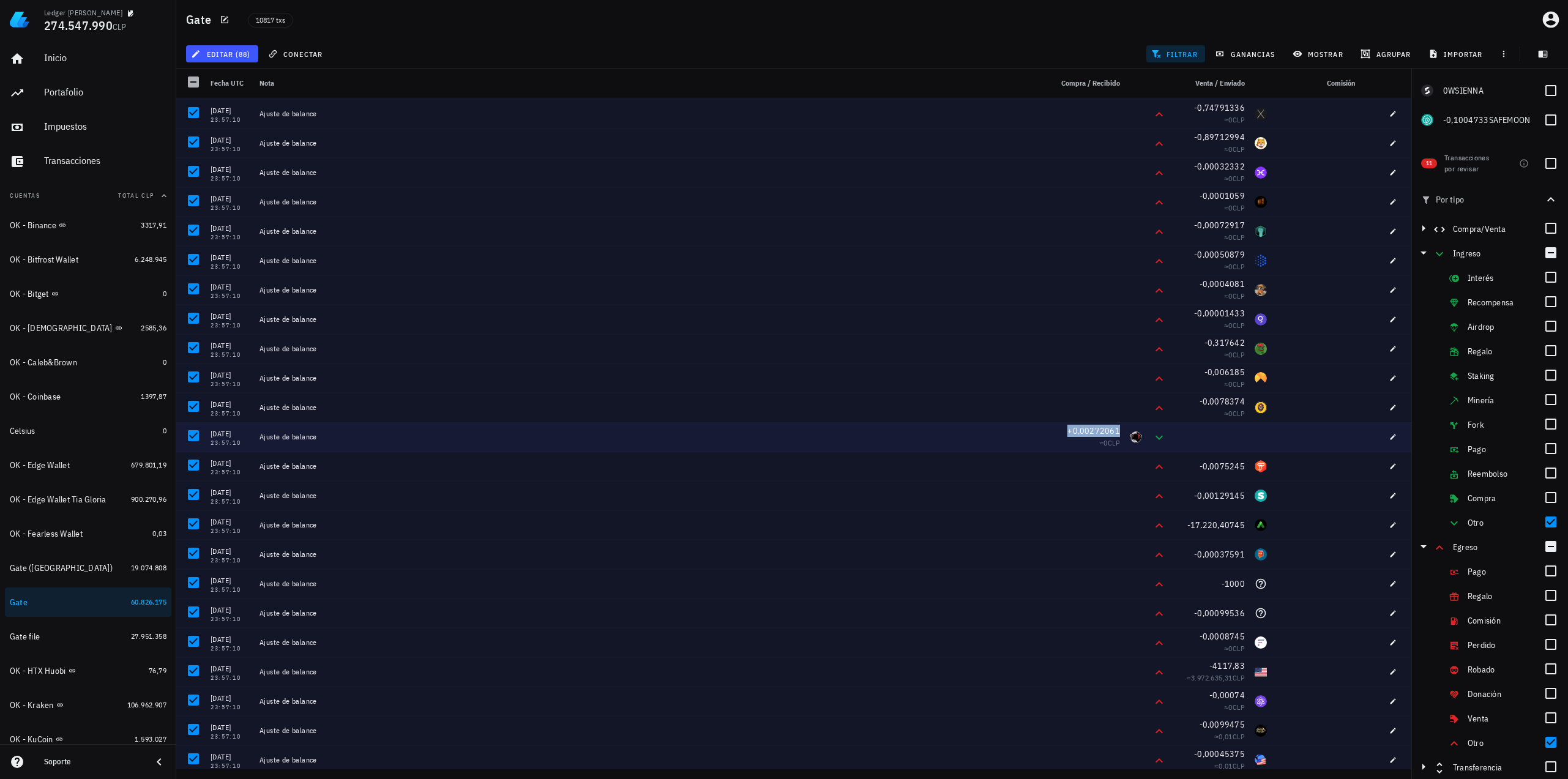
click at [1102, 432] on span "+0,00272061" at bounding box center [1093, 430] width 52 height 11
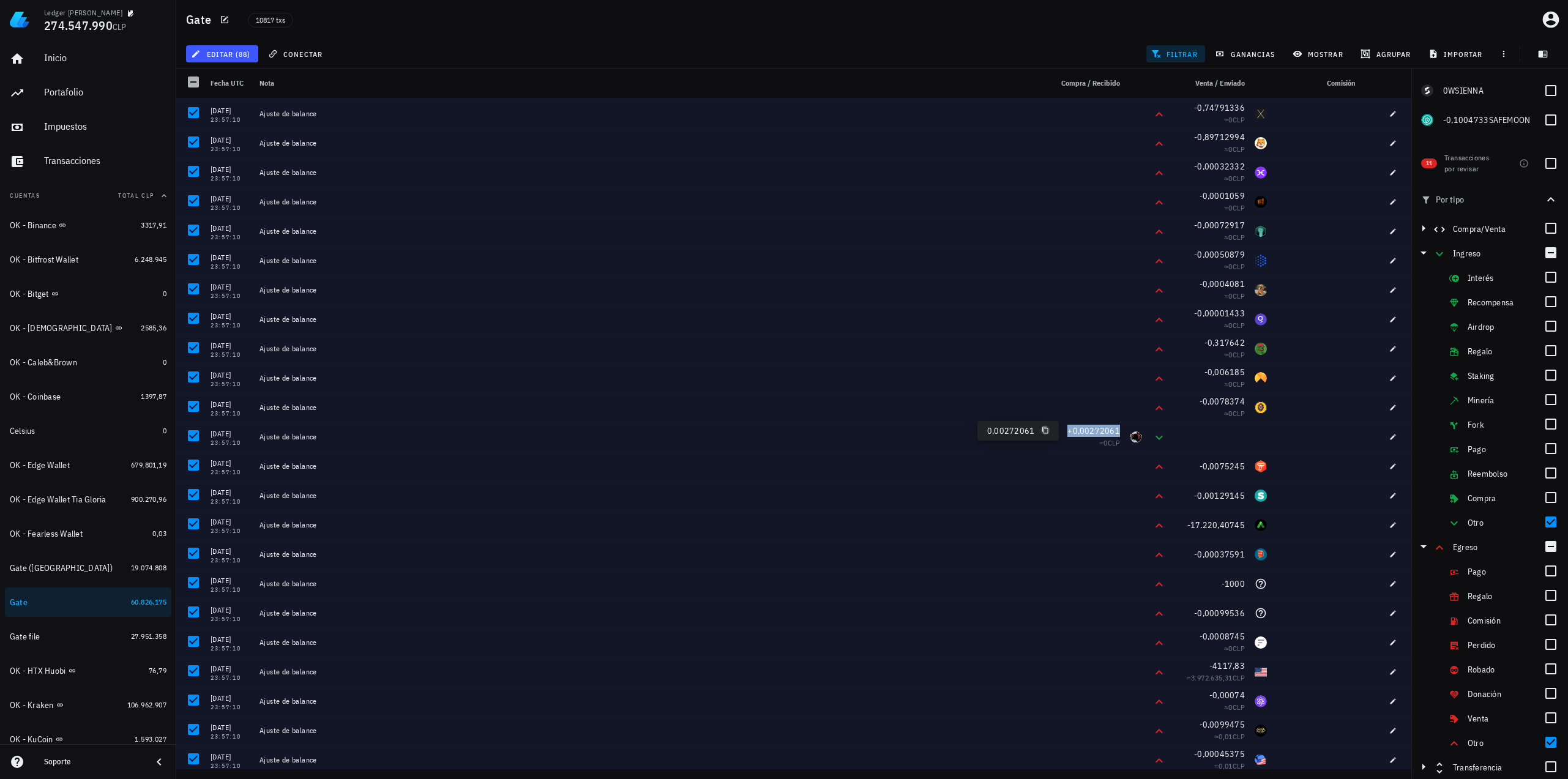
click at [1043, 430] on icon "button" at bounding box center [1045, 430] width 7 height 7
click at [429, 54] on div "editar (88) conectar filtrar ganancias mostrar [GEOGRAPHIC_DATA] importar" at bounding box center [872, 54] width 1377 height 29
click at [236, 56] on span "editar (88)" at bounding box center [221, 54] width 57 height 10
click at [258, 132] on div "Eliminar" at bounding box center [258, 130] width 86 height 10
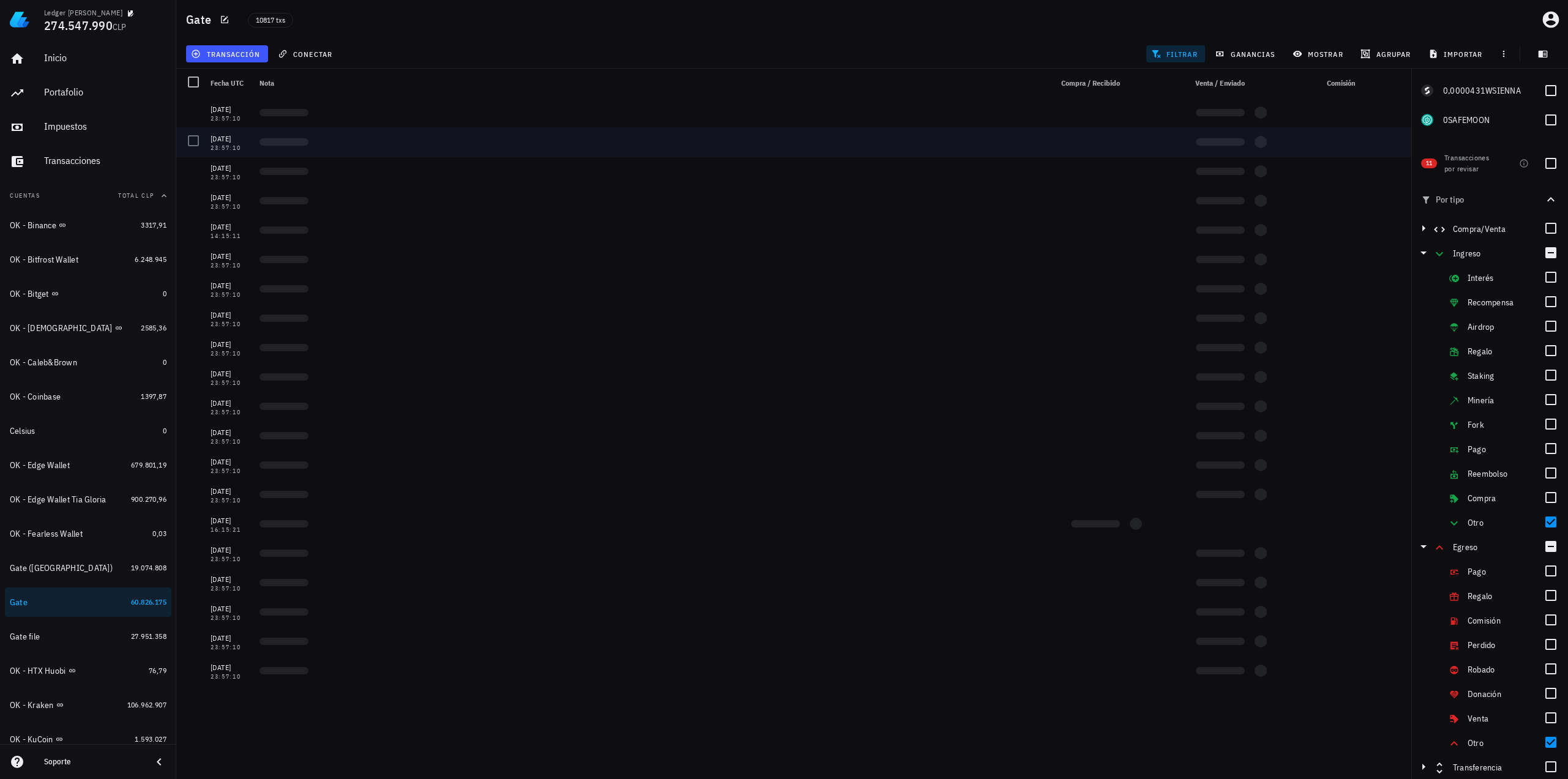
scroll to position [0, 0]
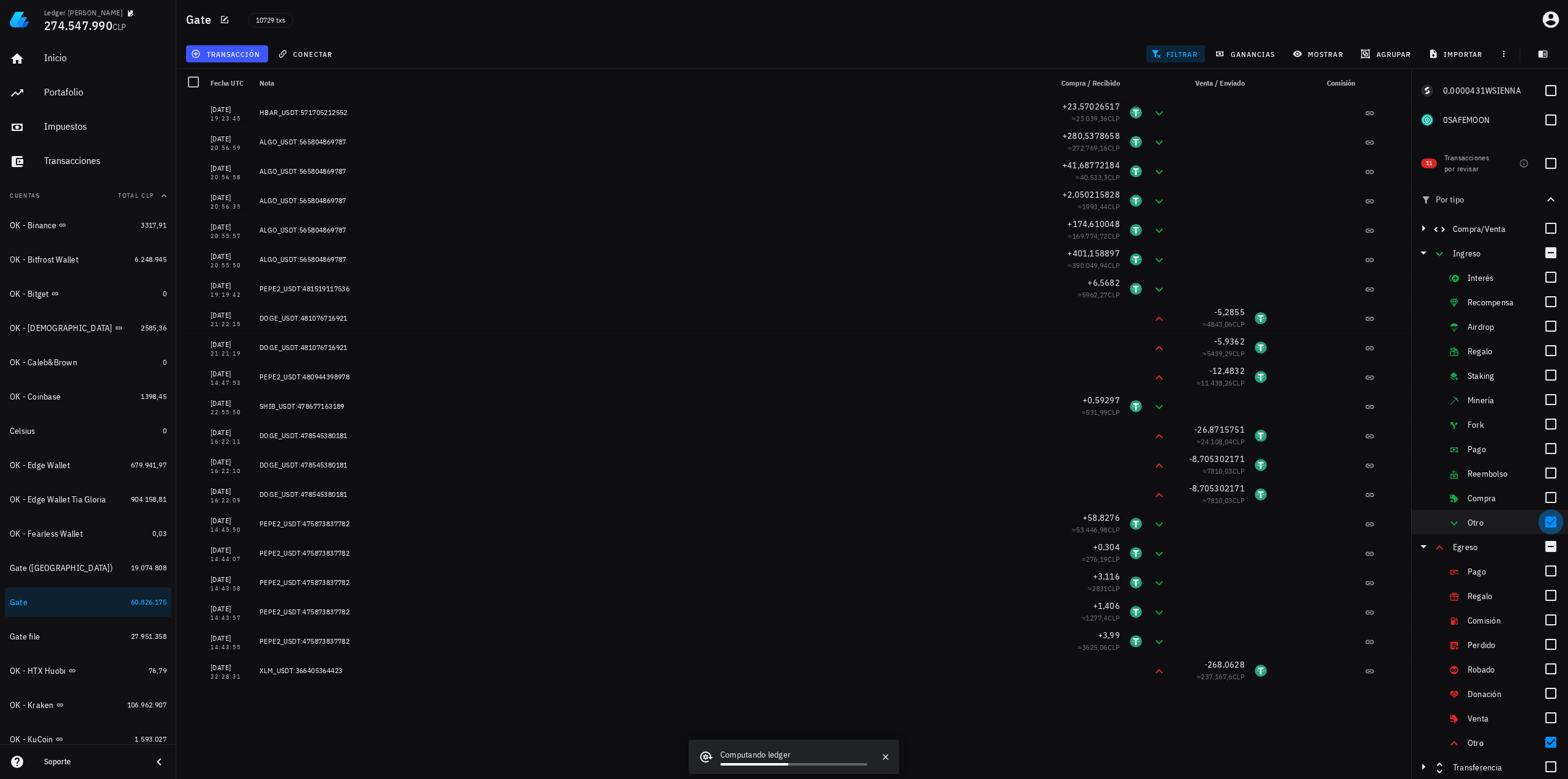
click at [1550, 527] on div at bounding box center [1551, 522] width 21 height 21
click at [1547, 741] on div at bounding box center [1551, 742] width 21 height 21
click at [1426, 256] on icon "button" at bounding box center [1423, 253] width 15 height 15
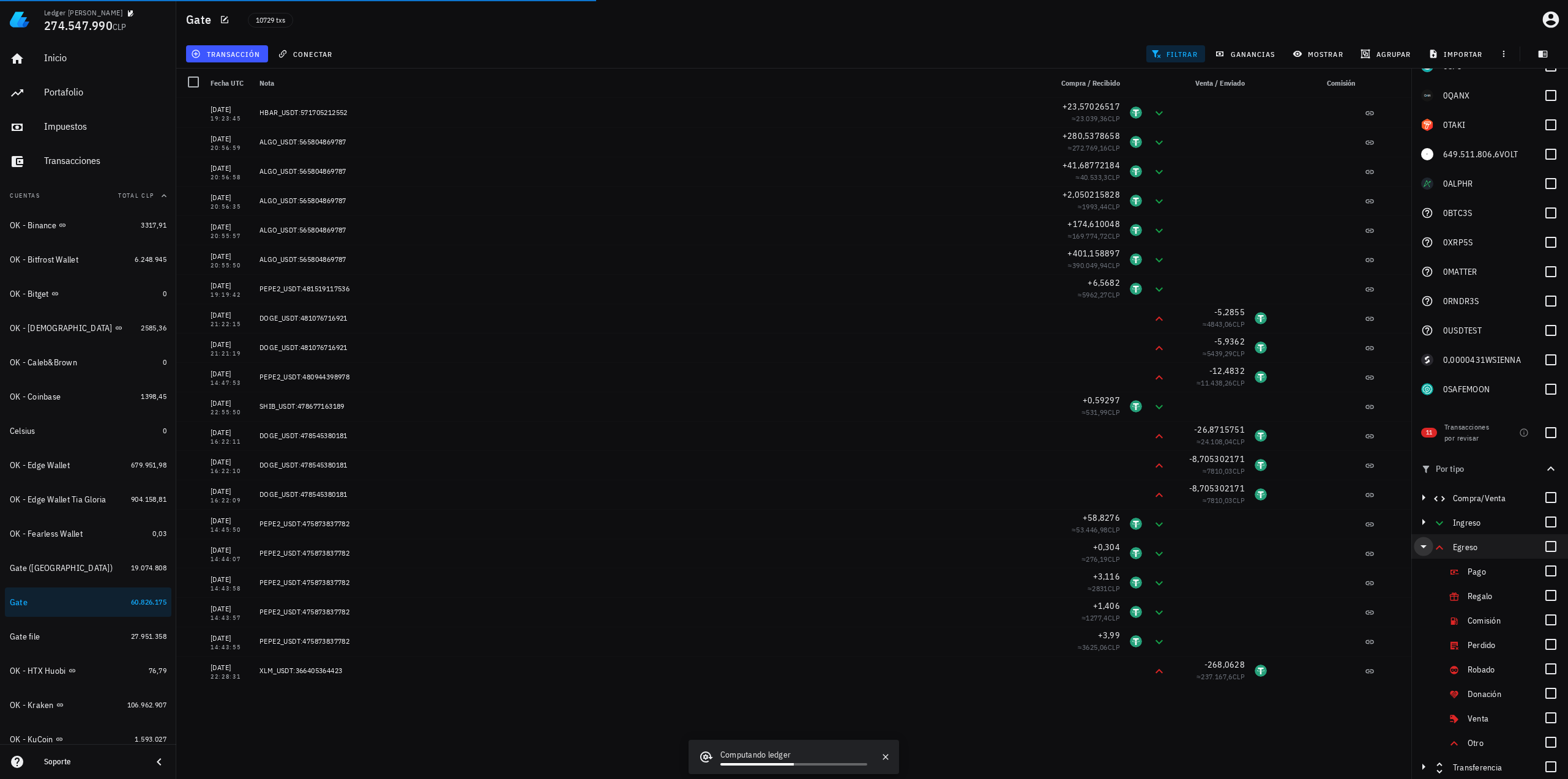
click at [1422, 547] on icon "button" at bounding box center [1423, 546] width 6 height 3
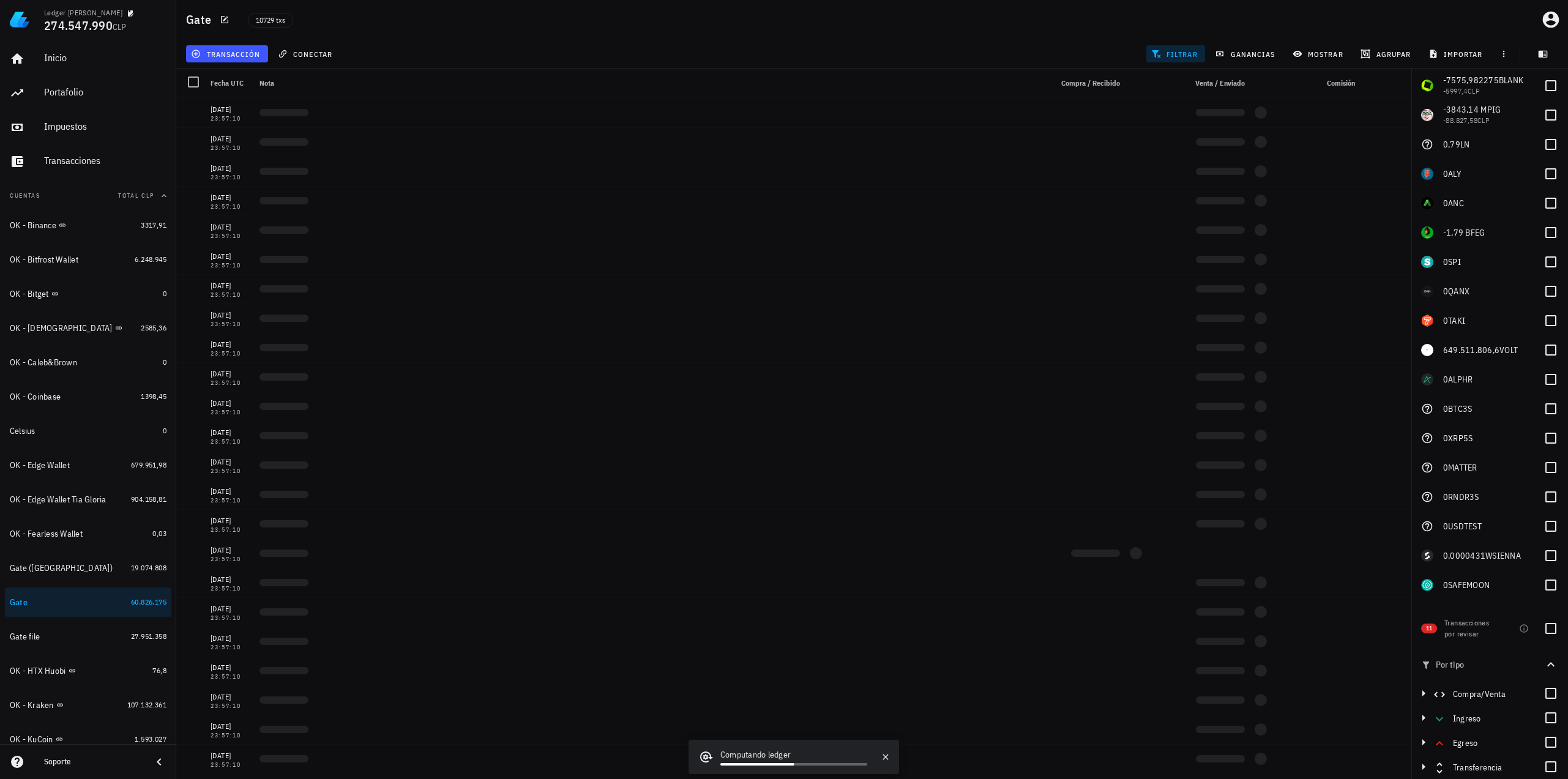
click at [1175, 53] on span "filtrar" at bounding box center [1175, 54] width 44 height 10
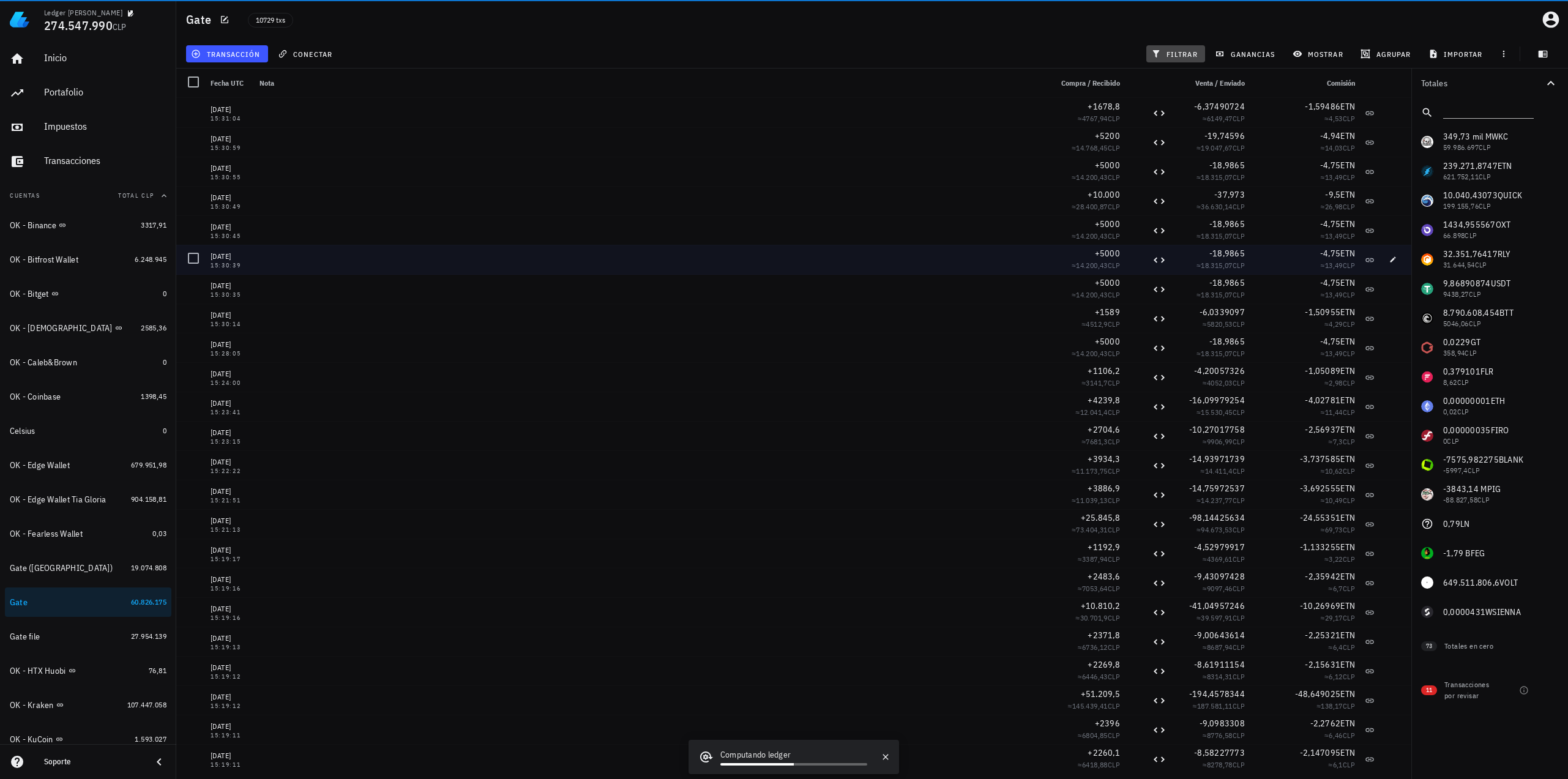
scroll to position [0, 0]
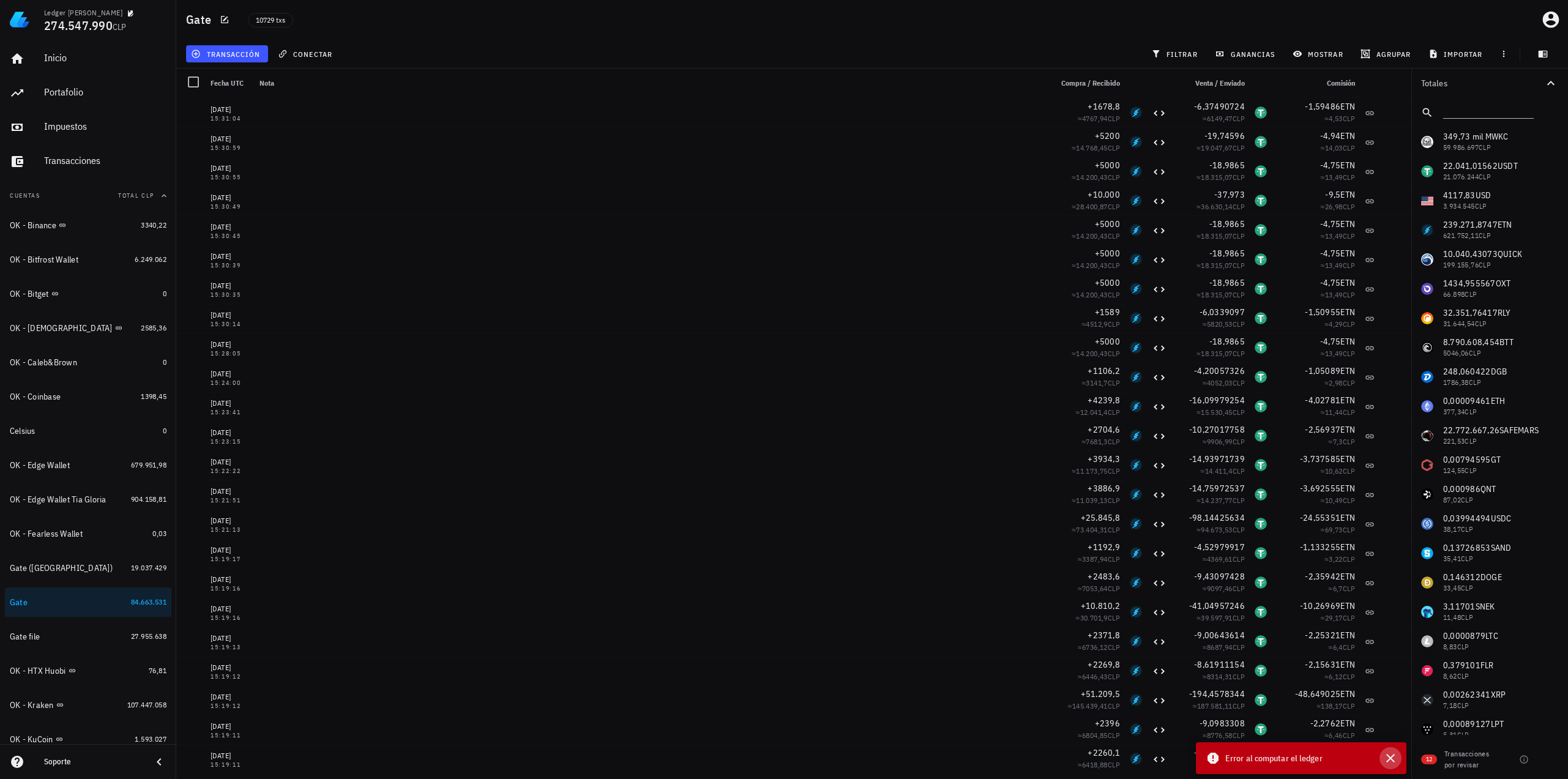
click at [1393, 762] on icon "button" at bounding box center [1390, 758] width 15 height 15
click at [1448, 54] on span "importar" at bounding box center [1456, 54] width 52 height 10
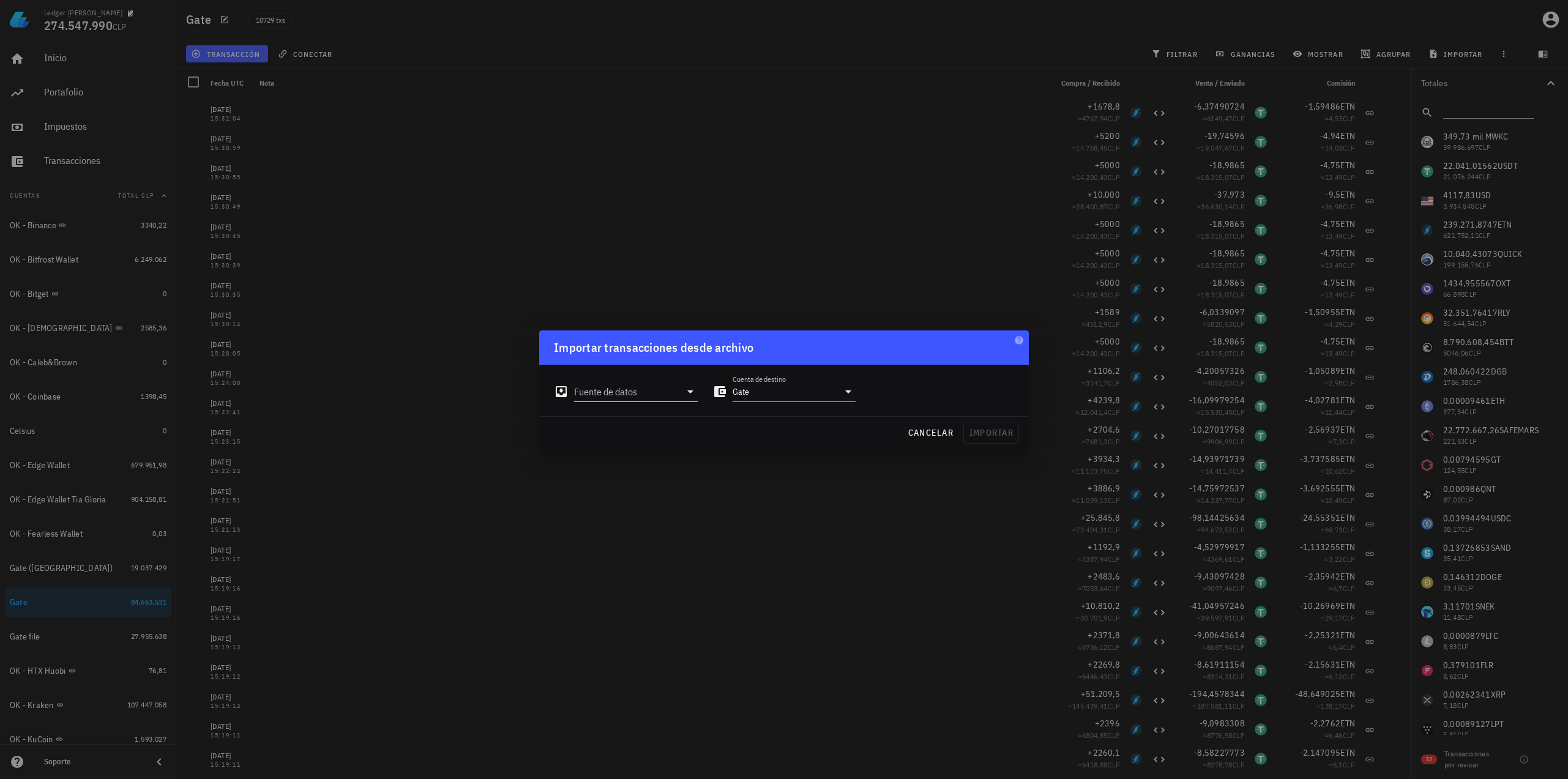
click at [623, 395] on input "Fuente de datos" at bounding box center [627, 391] width 106 height 20
click at [653, 537] on div "Archivo Excel/CSV" at bounding box center [690, 530] width 162 height 26
type input "Archivo Excel/CSV"
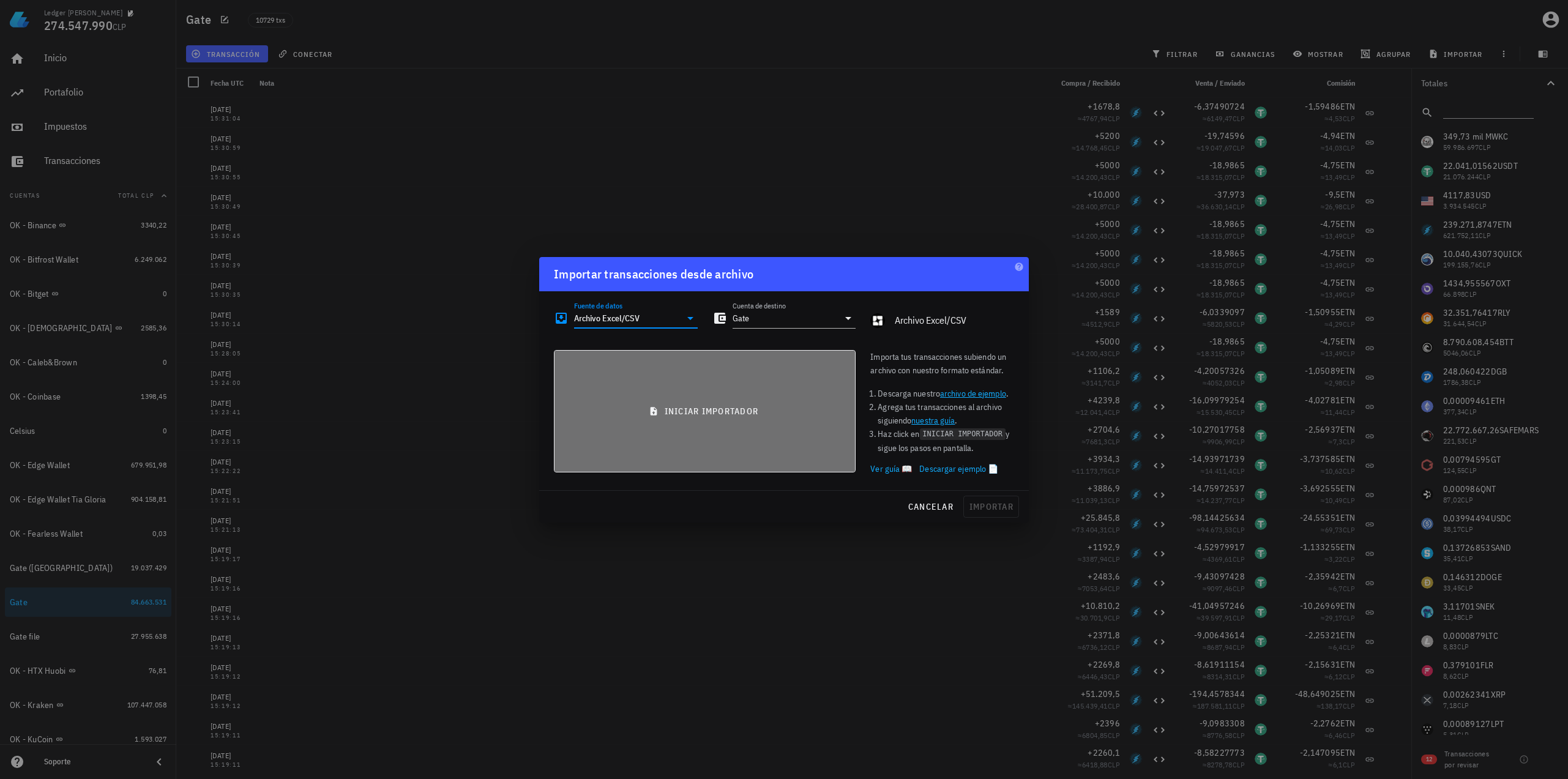
click at [700, 434] on button "iniciar importador" at bounding box center [705, 411] width 302 height 122
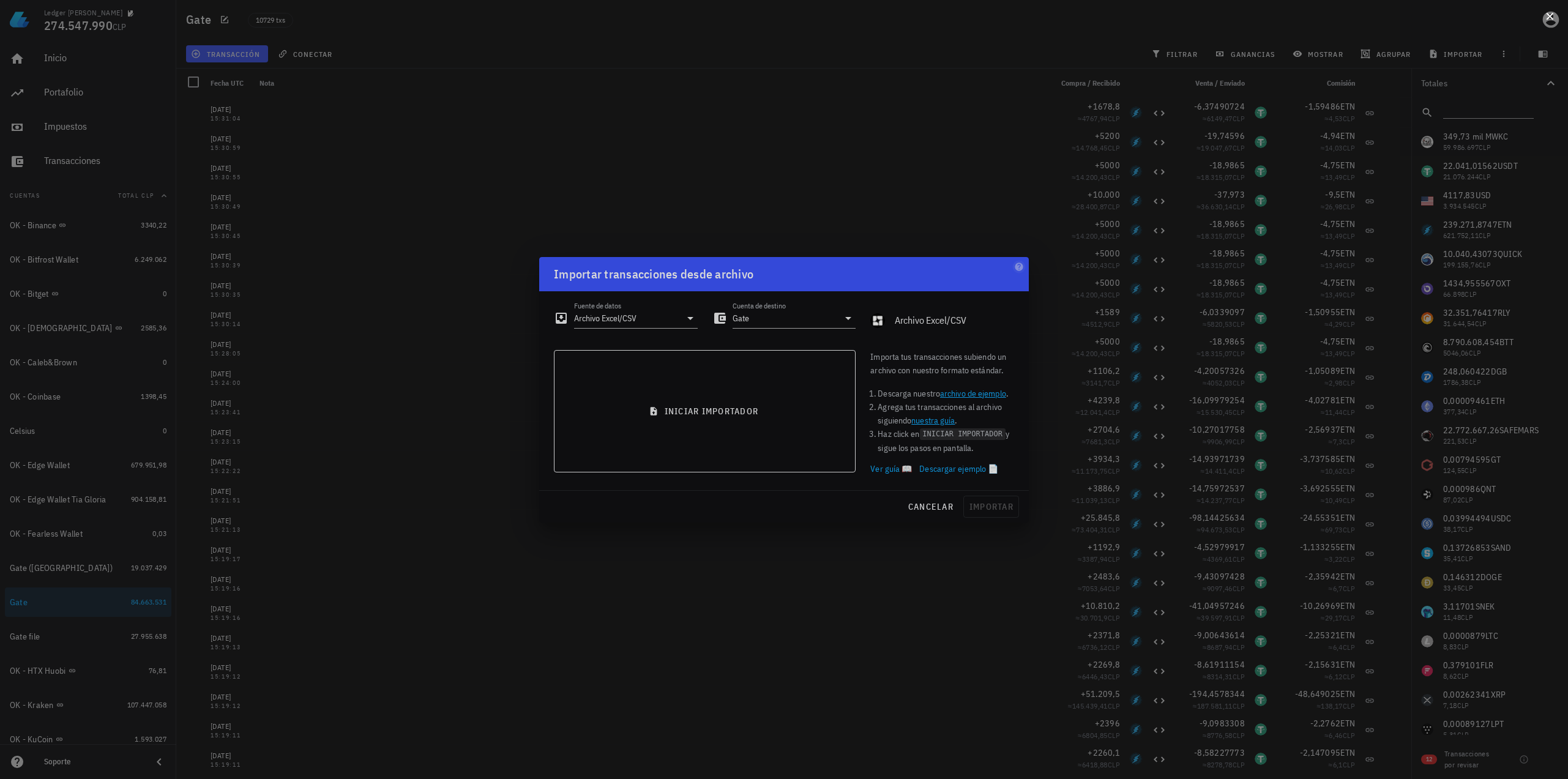
click at [1547, 16] on button at bounding box center [1549, 15] width 12 height 12
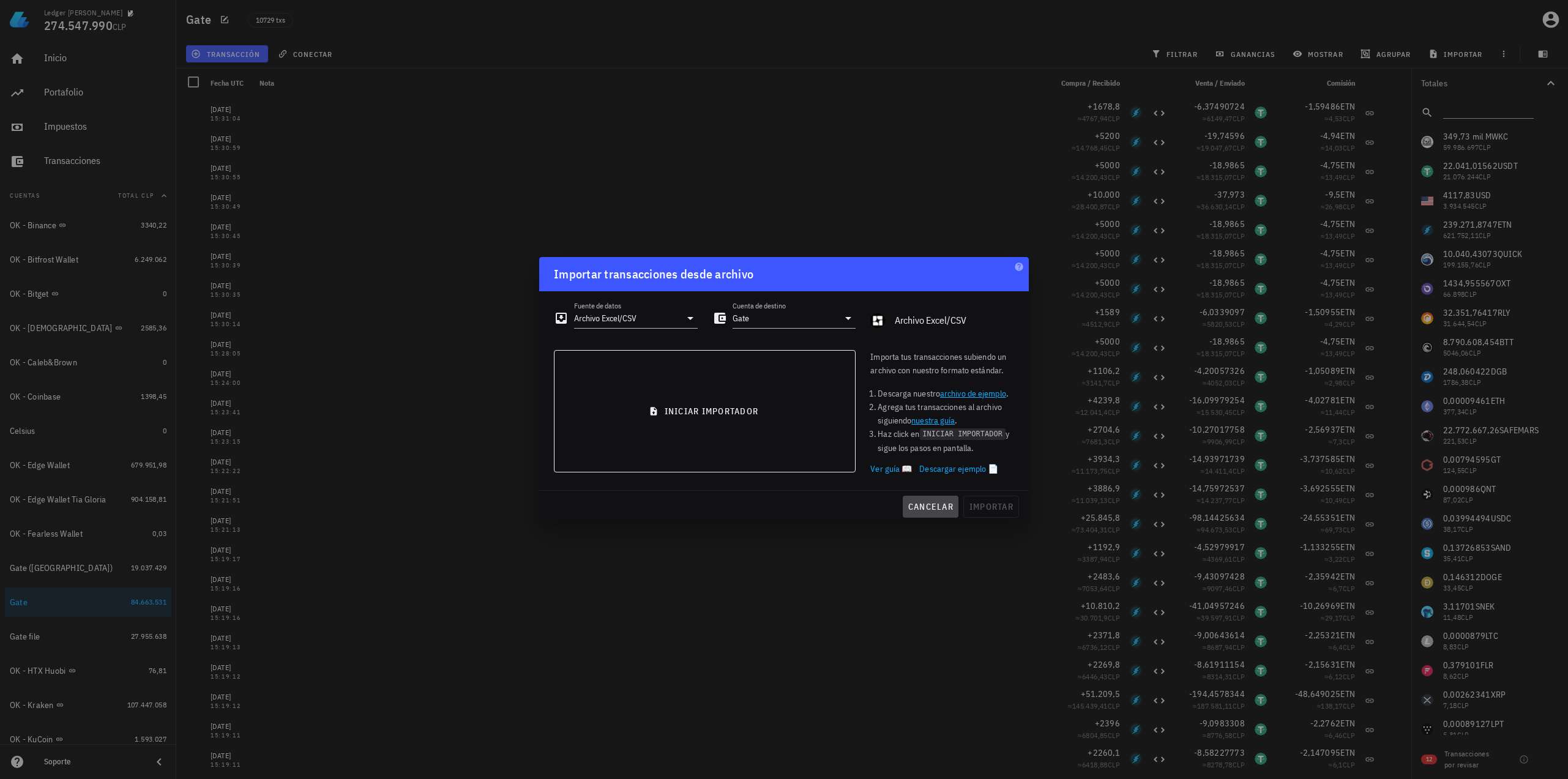
click at [923, 504] on span "cancelar" at bounding box center [931, 506] width 46 height 11
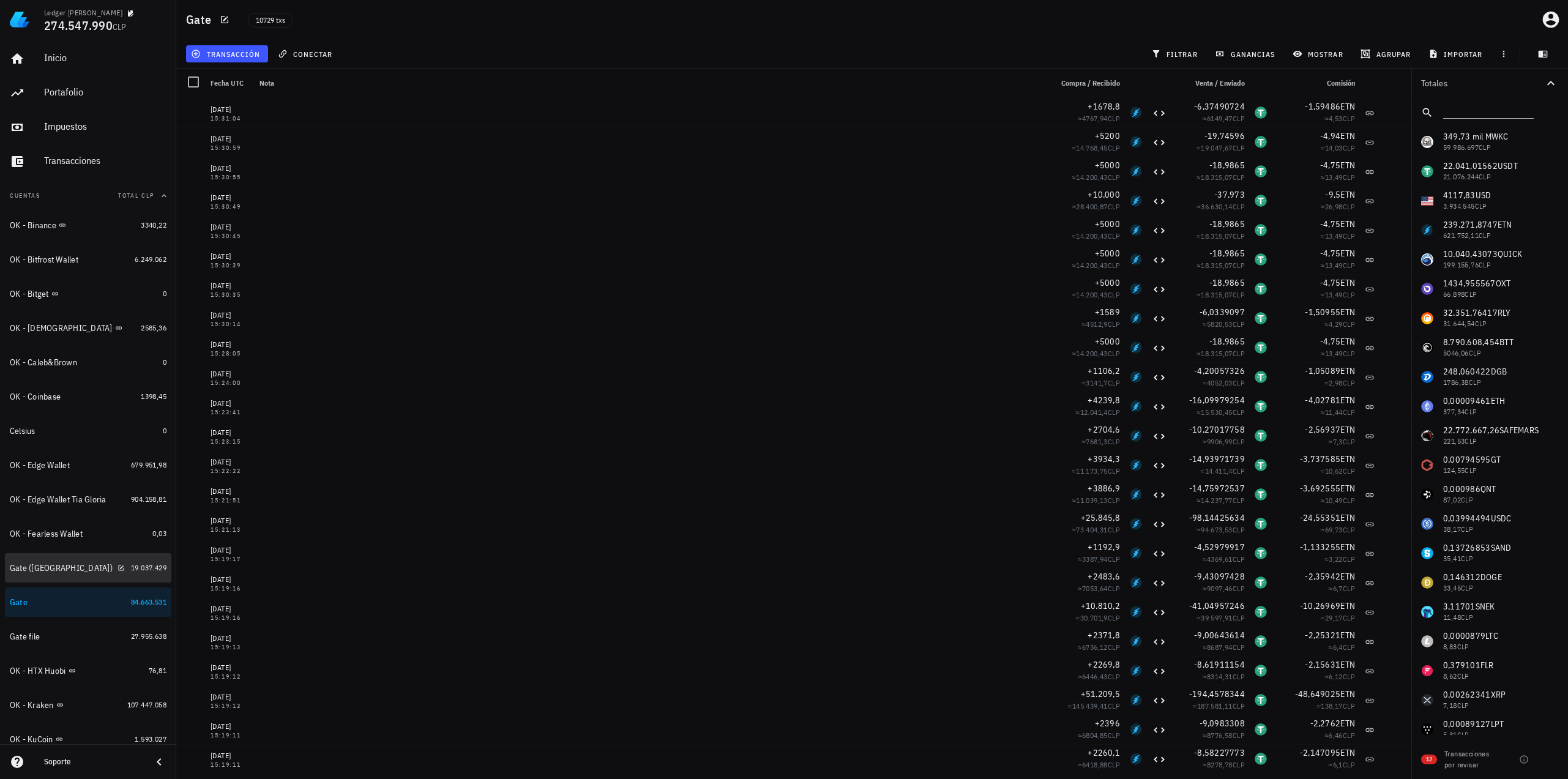
click at [73, 564] on div "Gate ([GEOGRAPHIC_DATA])" at bounding box center [68, 568] width 116 height 12
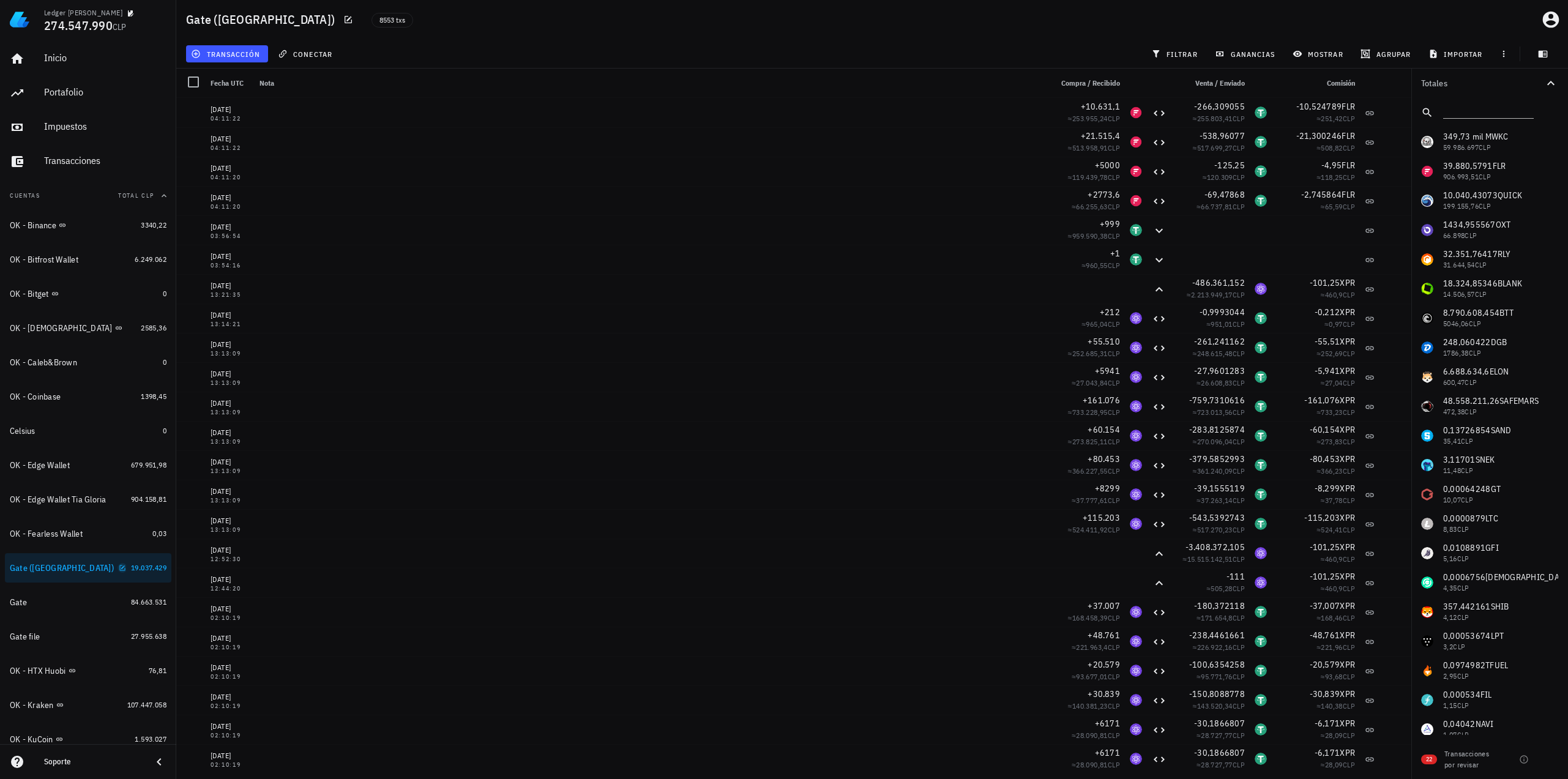
click at [119, 567] on icon "button" at bounding box center [122, 567] width 7 height 7
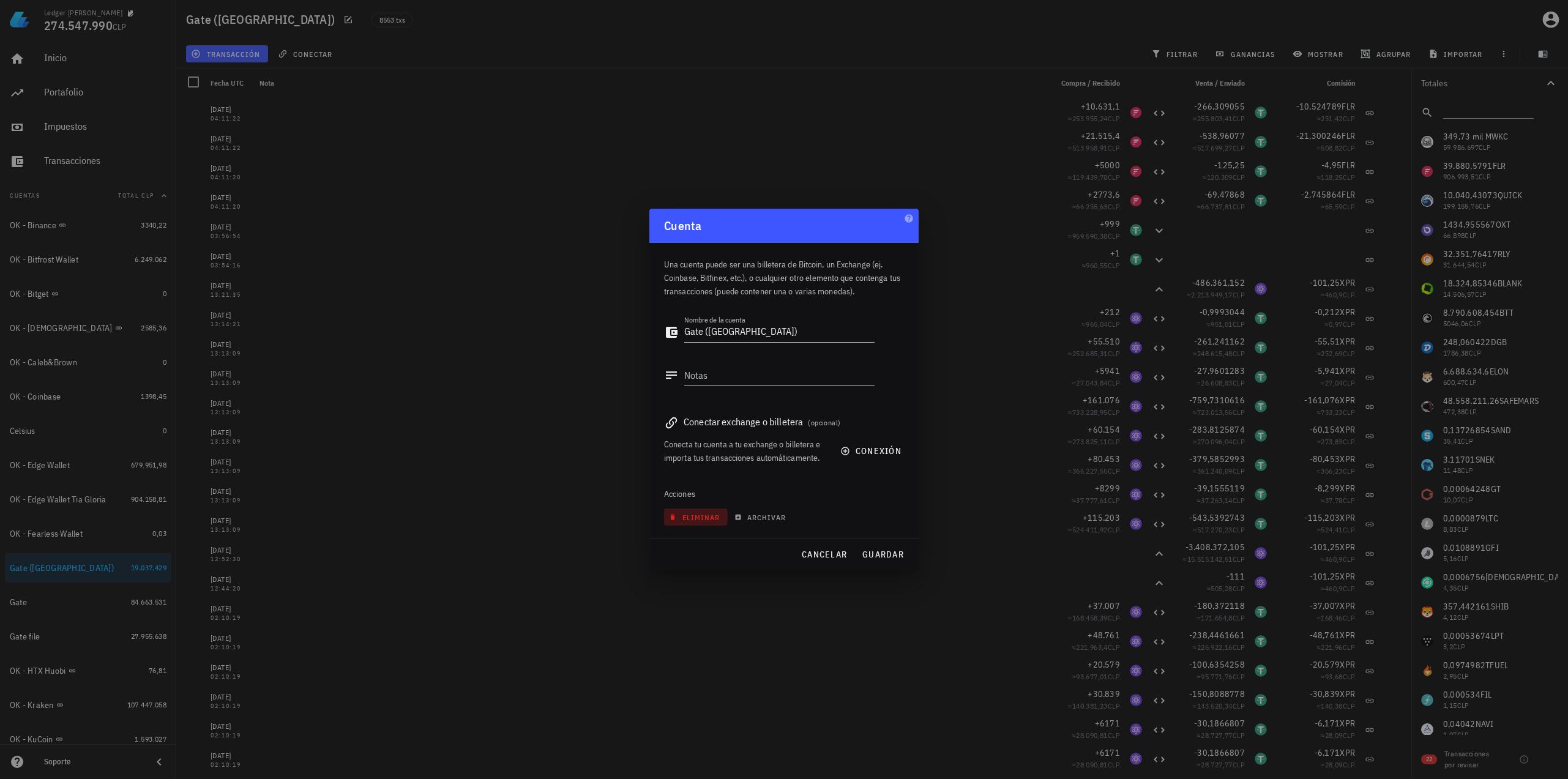
click at [696, 518] on span "eliminar" at bounding box center [695, 517] width 49 height 9
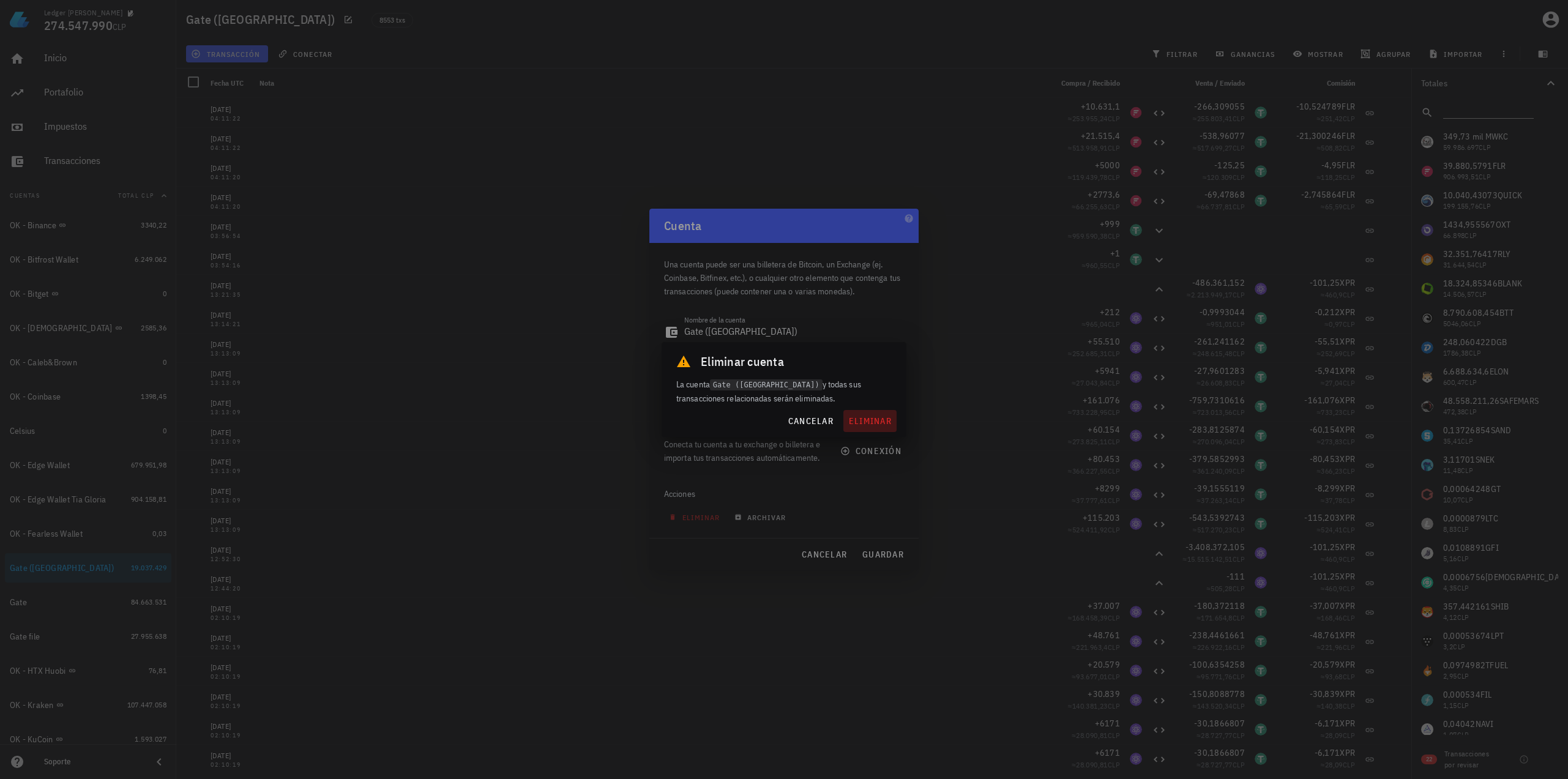
click at [867, 422] on span "eliminar" at bounding box center [870, 420] width 44 height 11
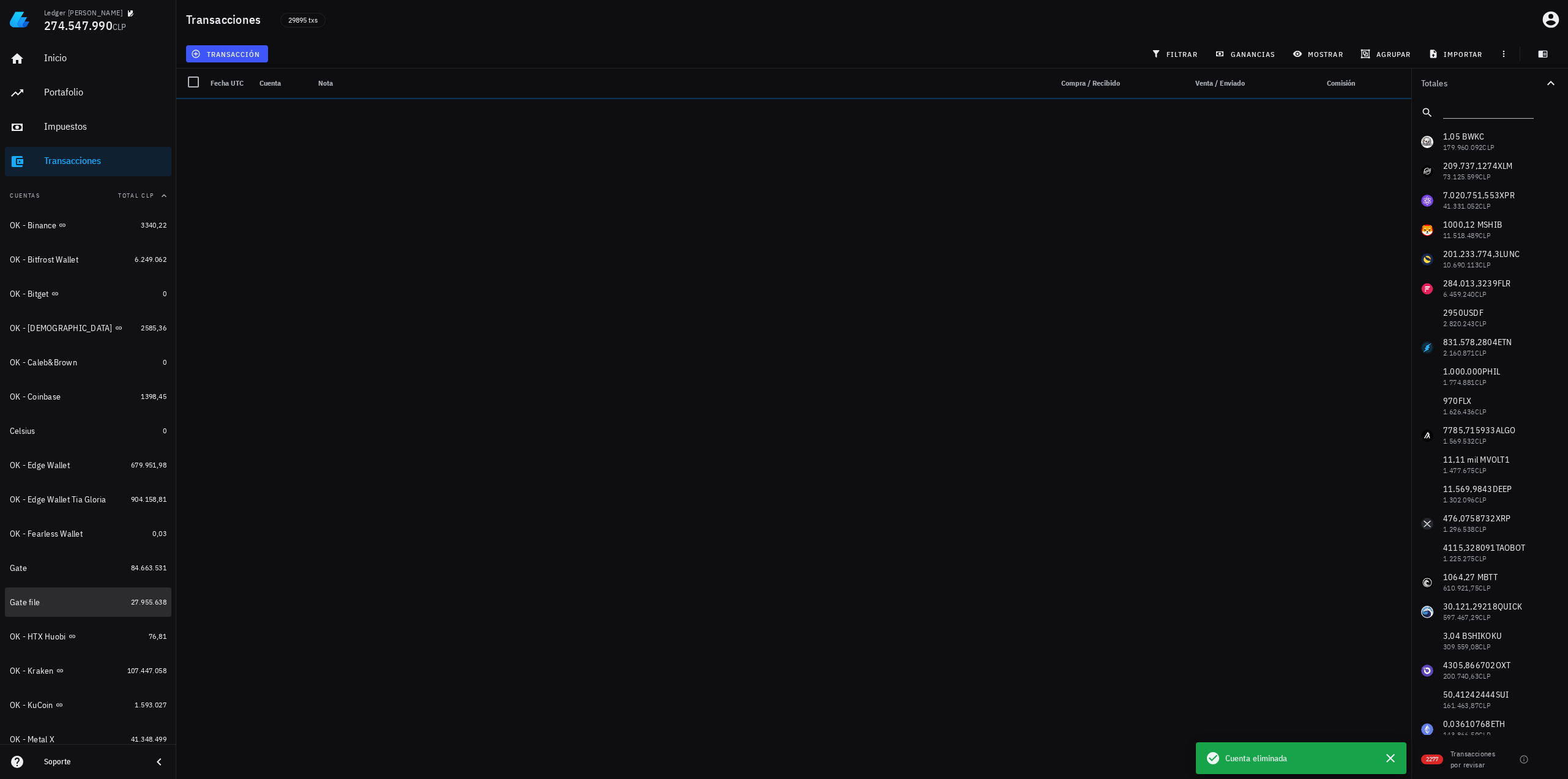
click at [79, 601] on div "Gate file" at bounding box center [68, 602] width 116 height 10
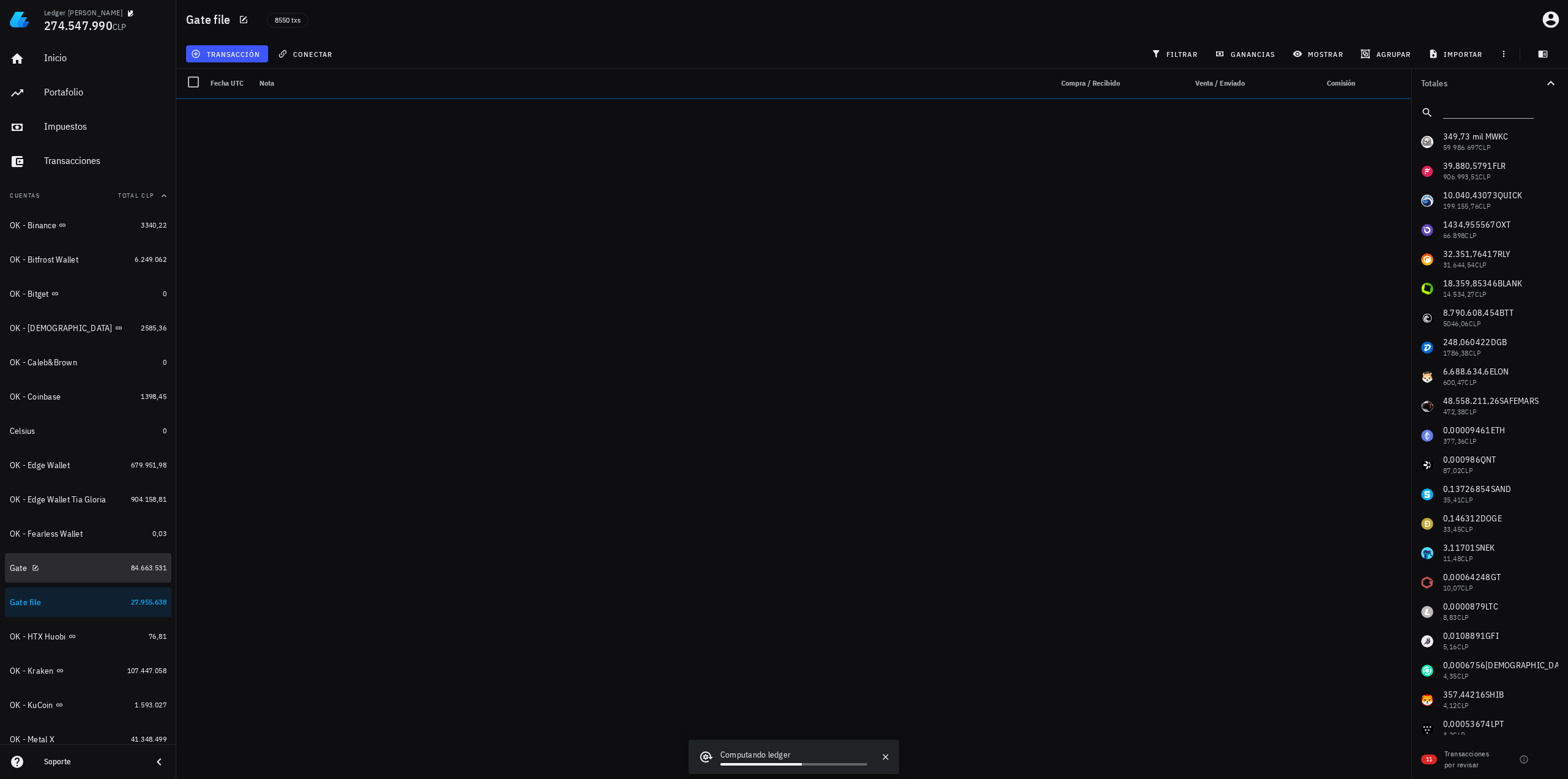
click at [79, 570] on div "Gate" at bounding box center [68, 568] width 116 height 12
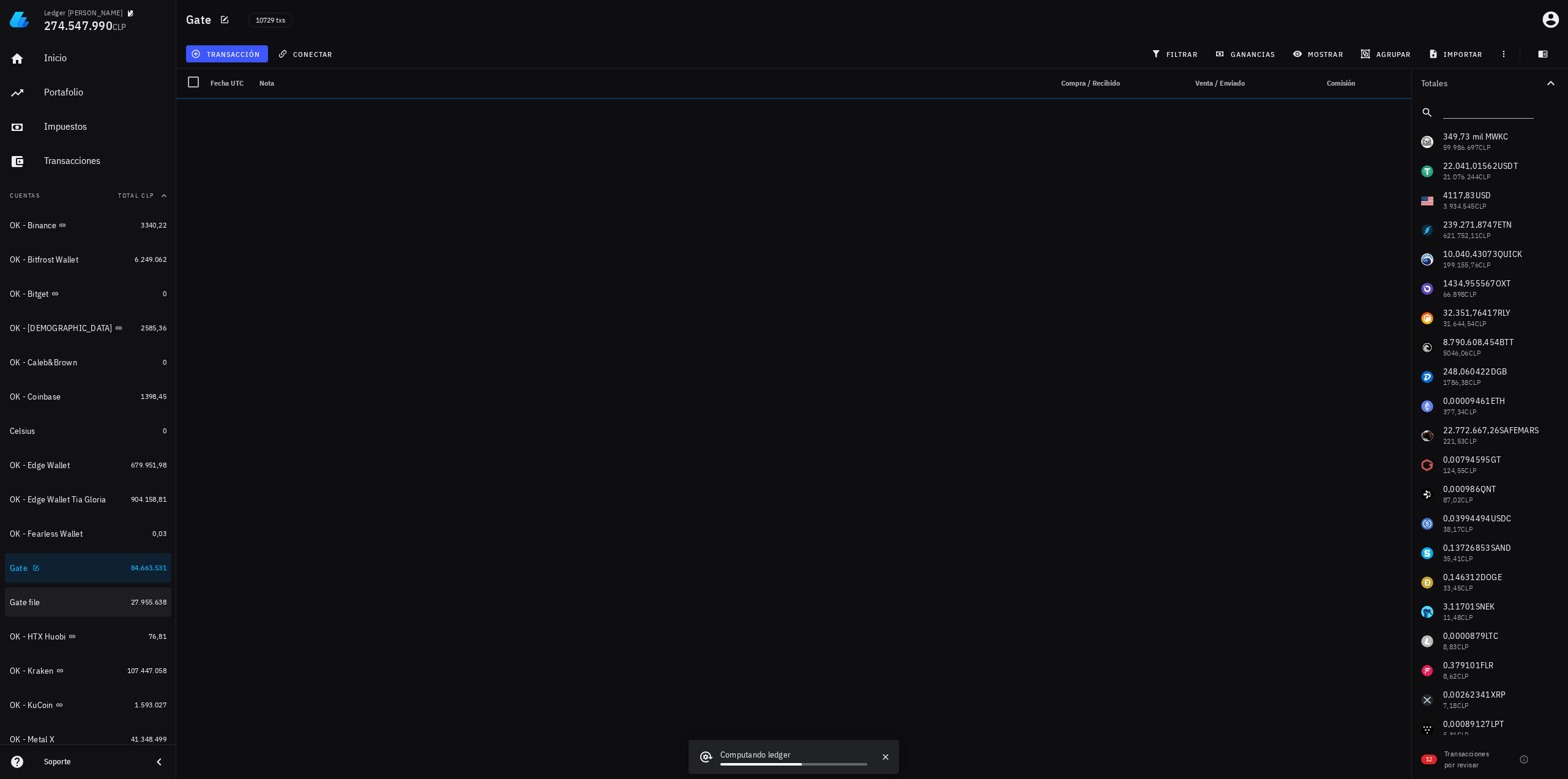
click at [46, 604] on icon "button" at bounding box center [48, 601] width 7 height 7
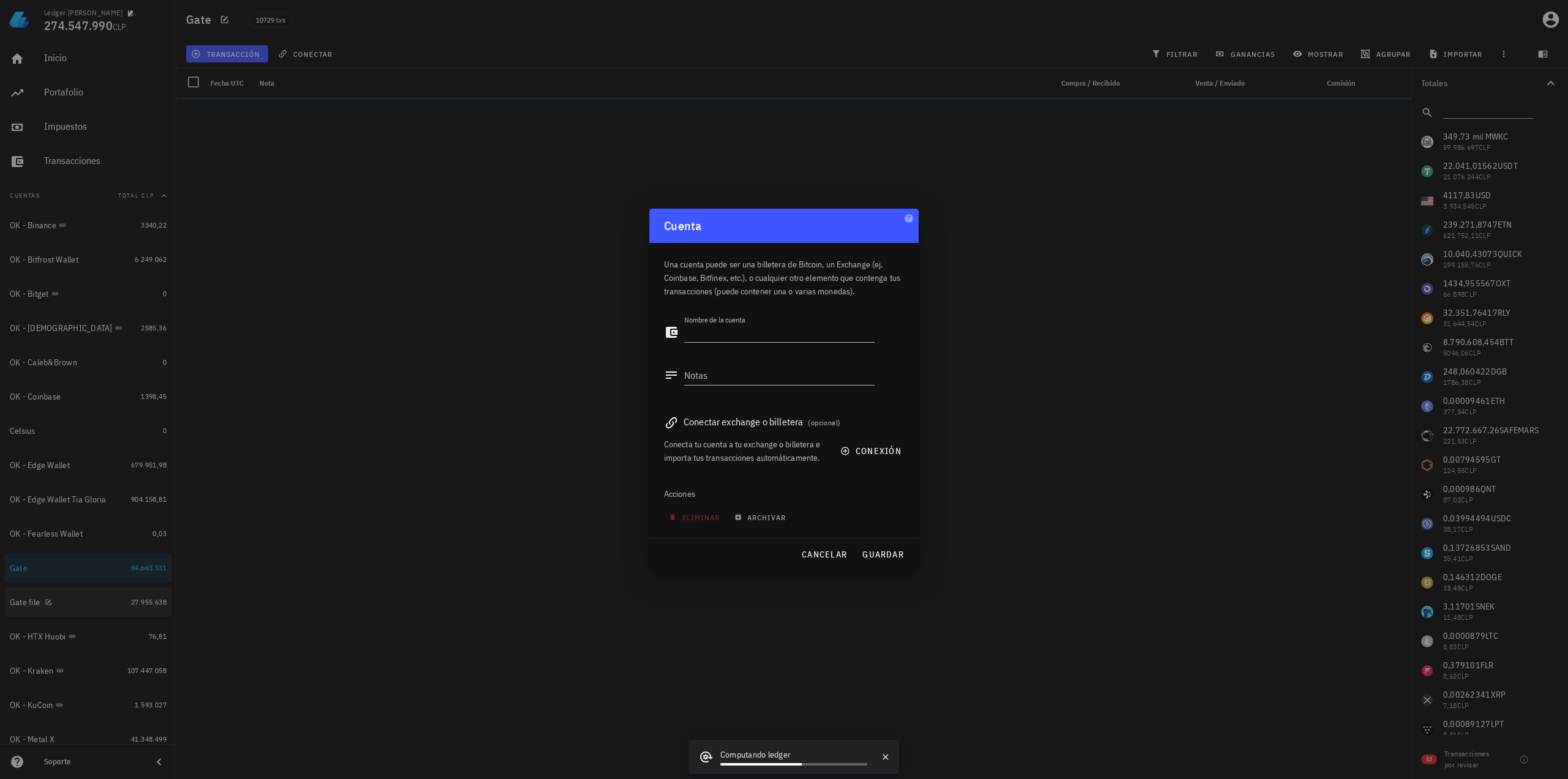
type textarea "Gate file"
click at [704, 514] on span "eliminar" at bounding box center [695, 517] width 49 height 9
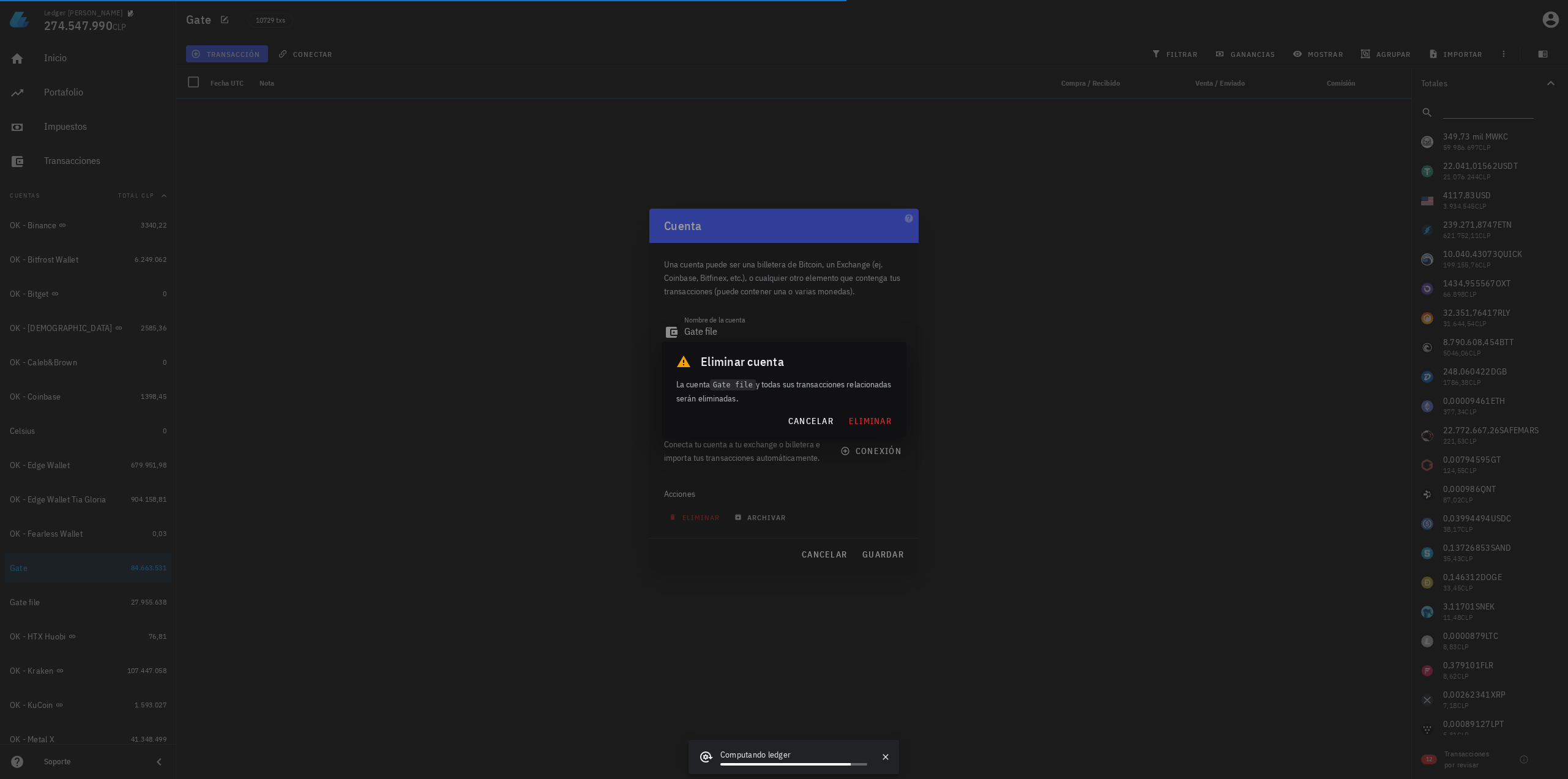
click at [819, 421] on span "cancelar" at bounding box center [811, 420] width 46 height 11
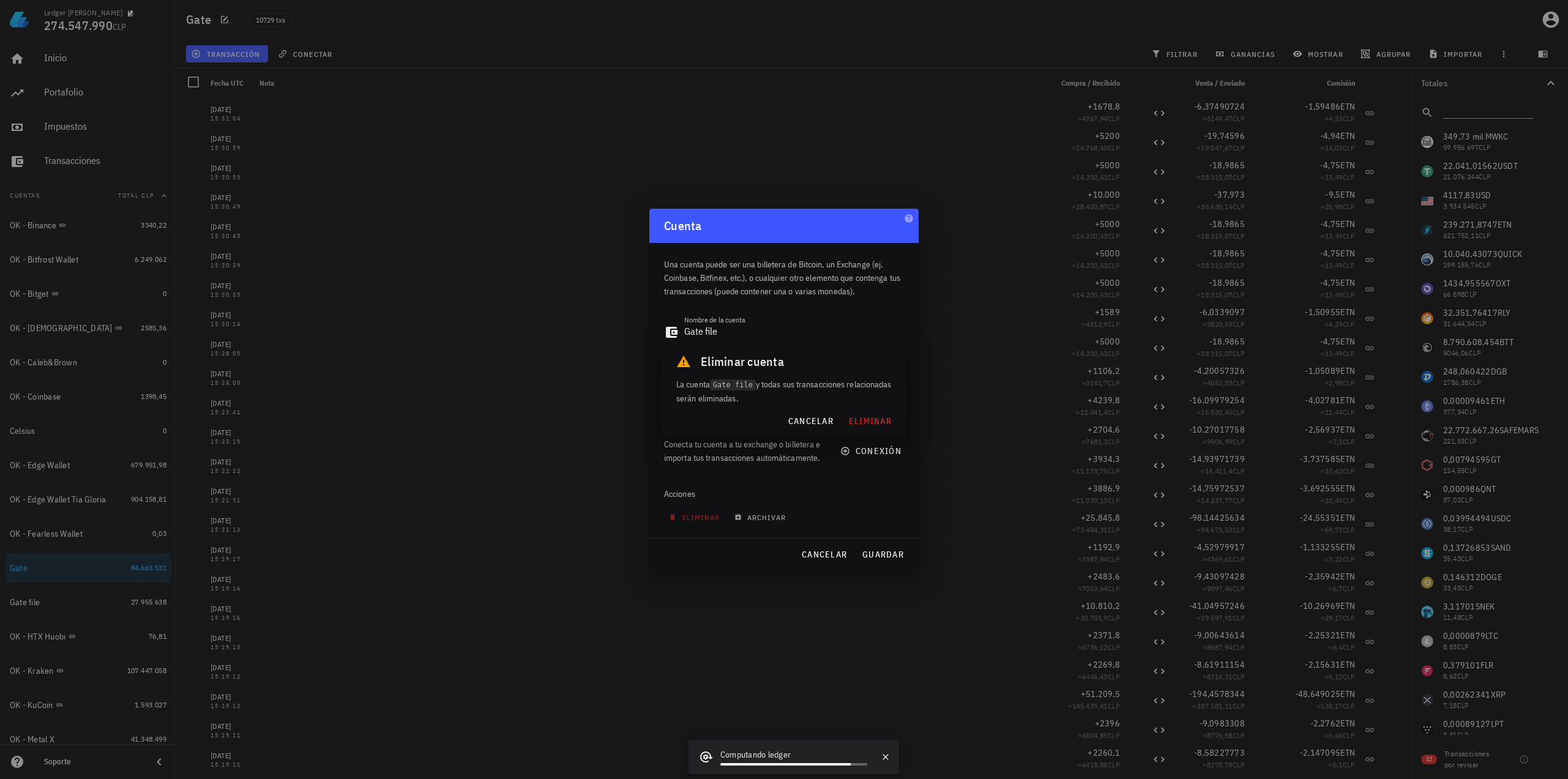
click at [819, 558] on span "cancelar" at bounding box center [824, 554] width 46 height 11
click at [824, 549] on div at bounding box center [651, 553] width 792 height 29
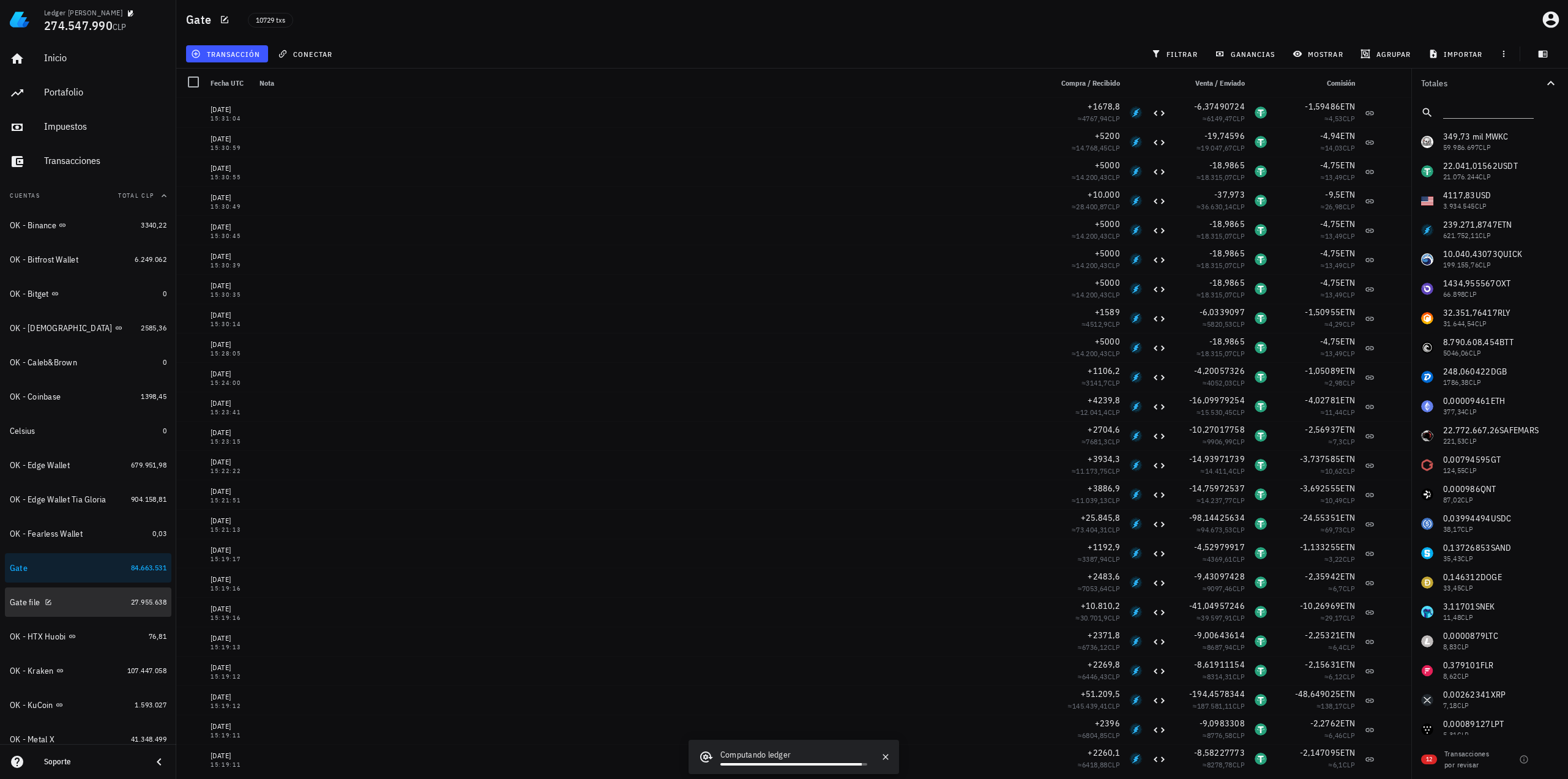
click at [74, 600] on div "Gate file" at bounding box center [68, 602] width 116 height 12
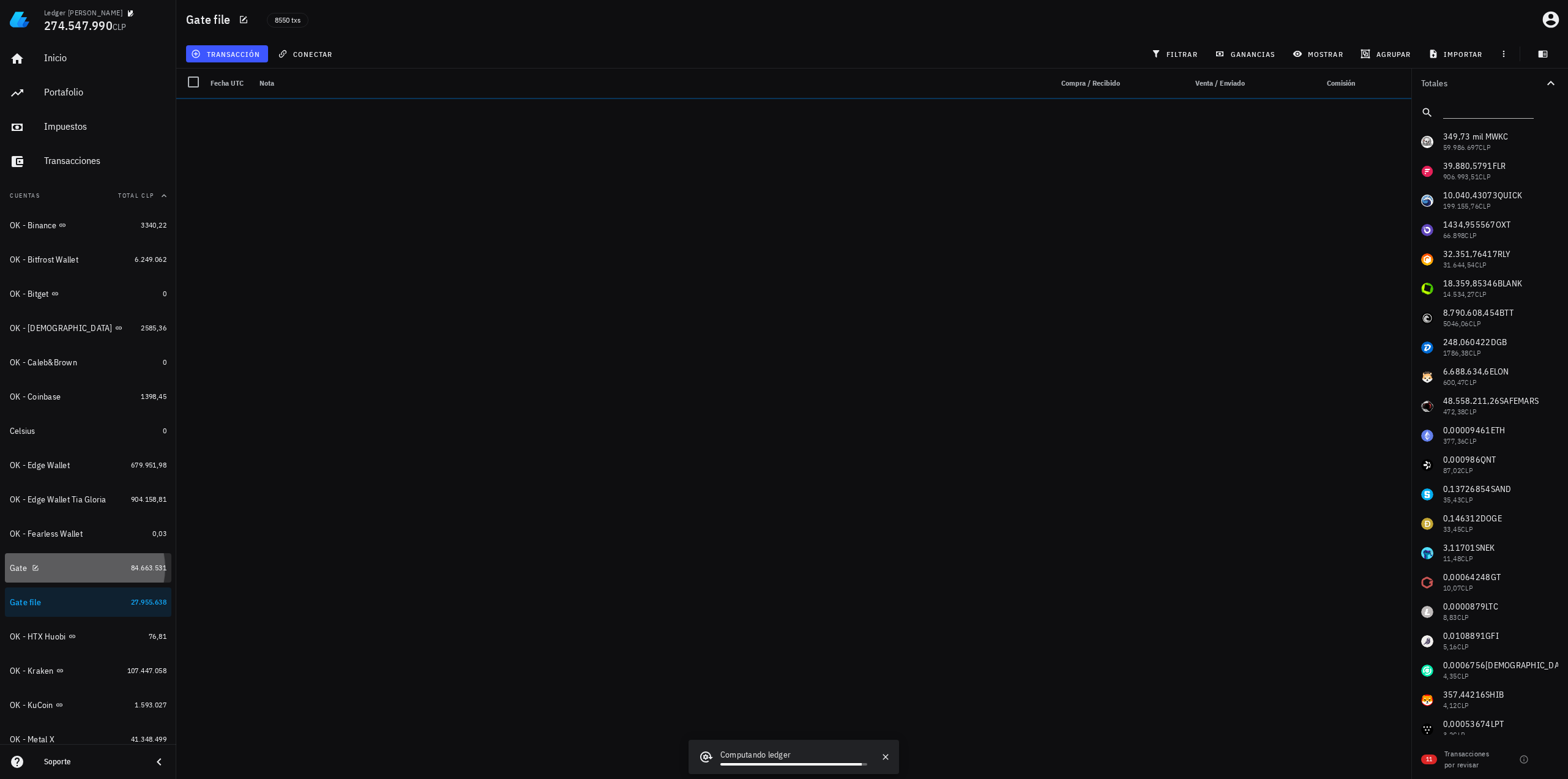
click at [77, 567] on div "Gate" at bounding box center [68, 568] width 116 height 12
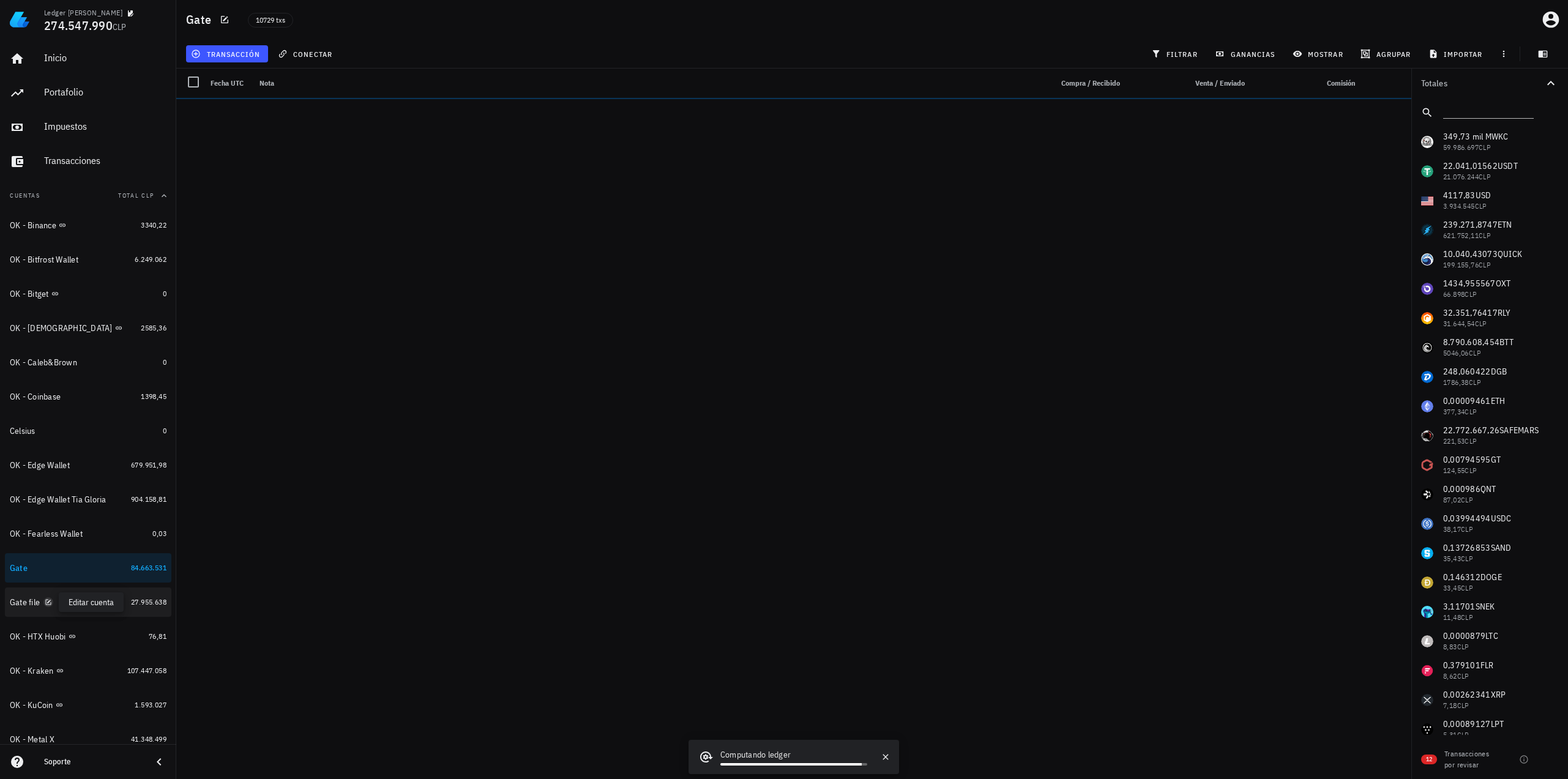
click at [50, 604] on icon "button" at bounding box center [48, 601] width 7 height 7
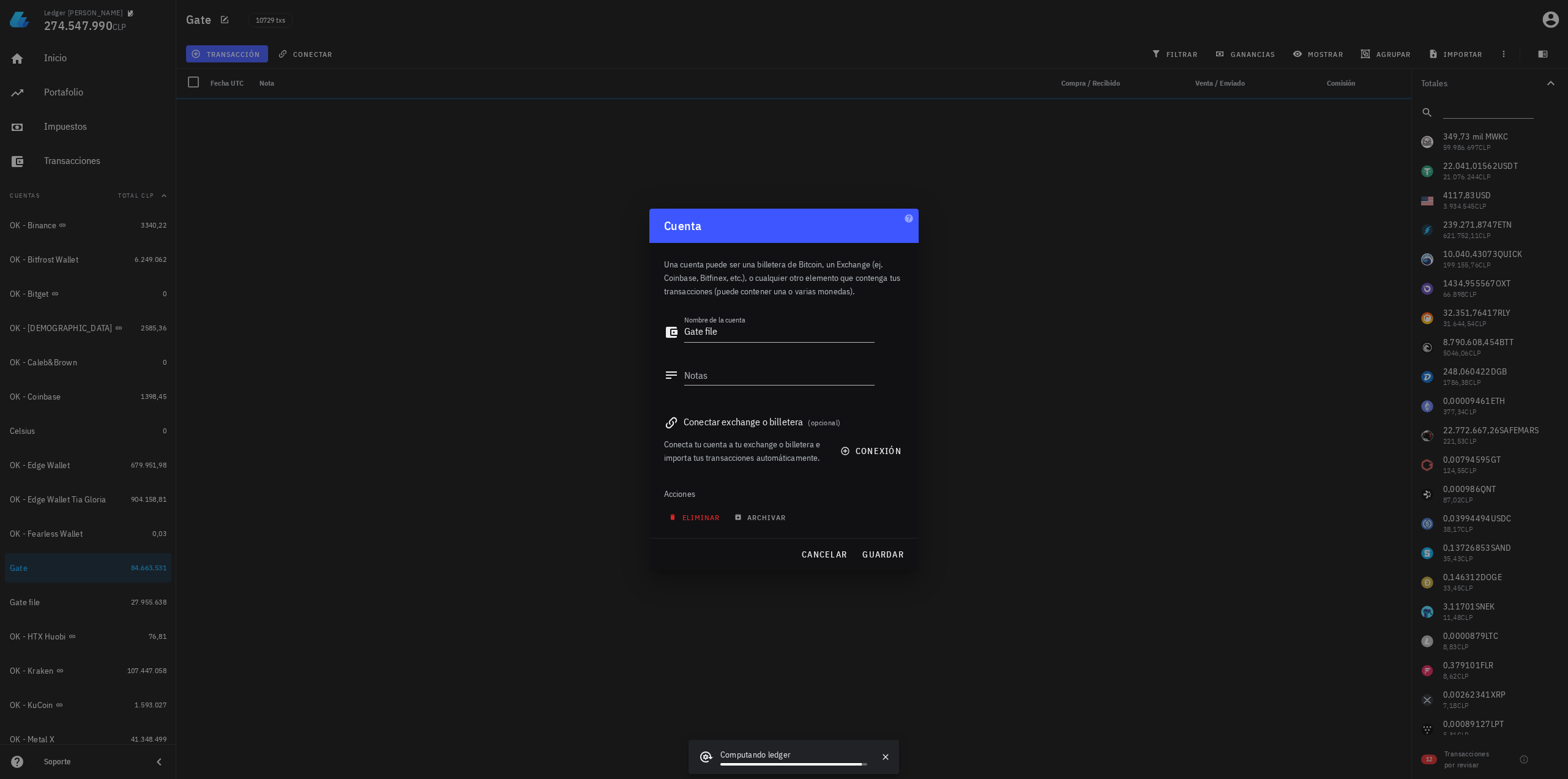
click at [695, 517] on span "eliminar" at bounding box center [695, 517] width 49 height 9
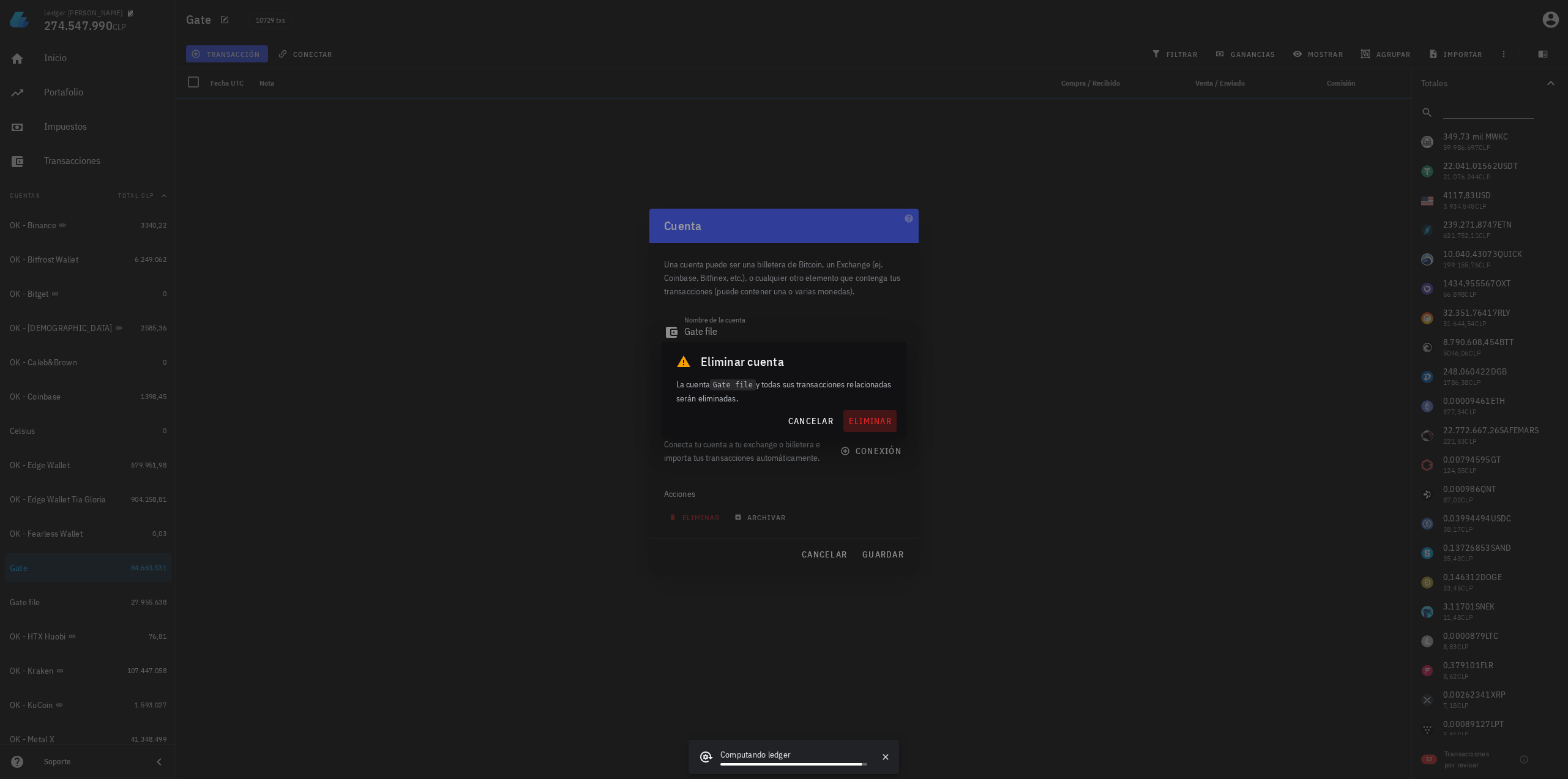
click at [865, 422] on span "eliminar" at bounding box center [870, 420] width 44 height 11
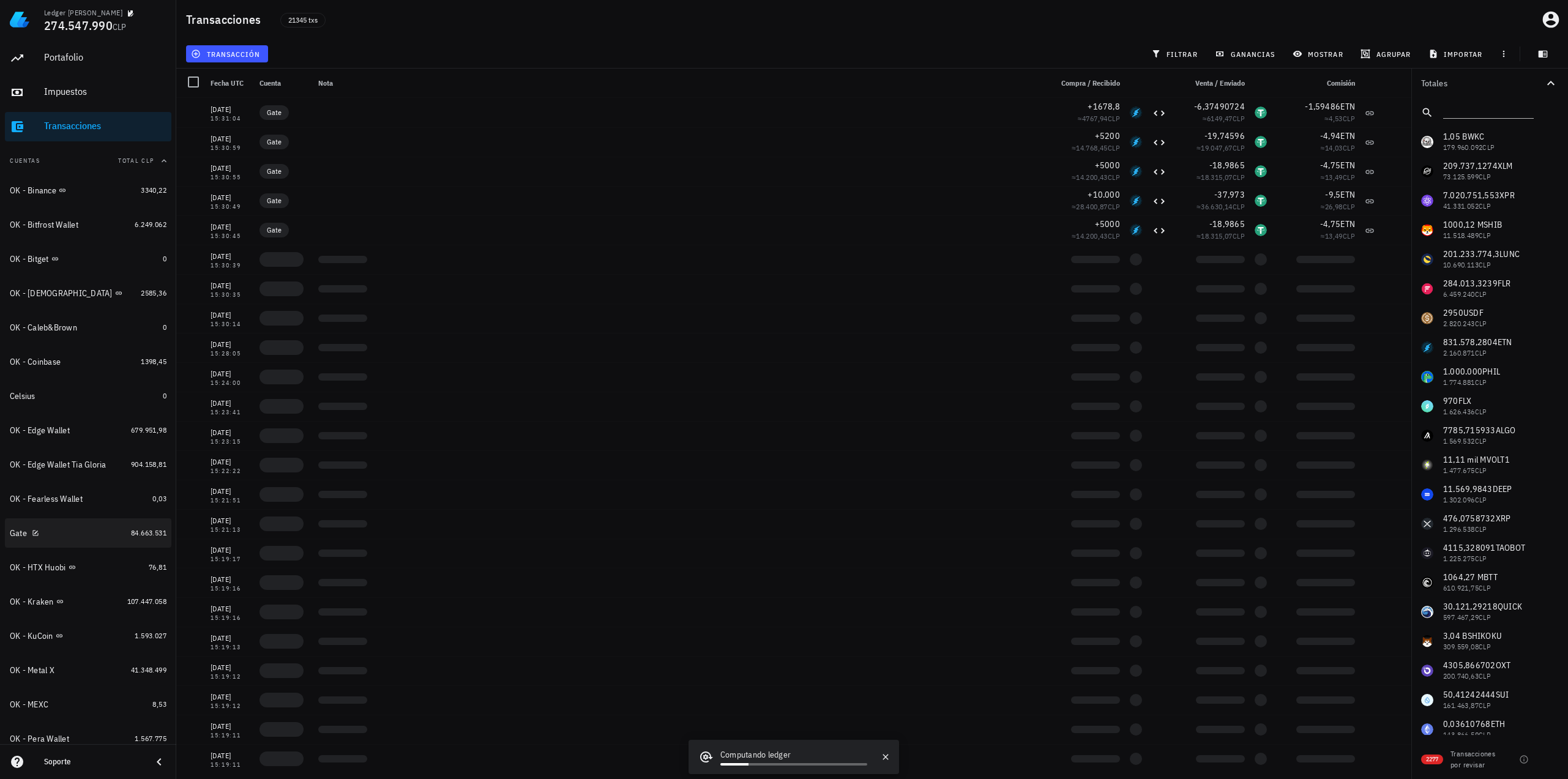
scroll to position [61, 0]
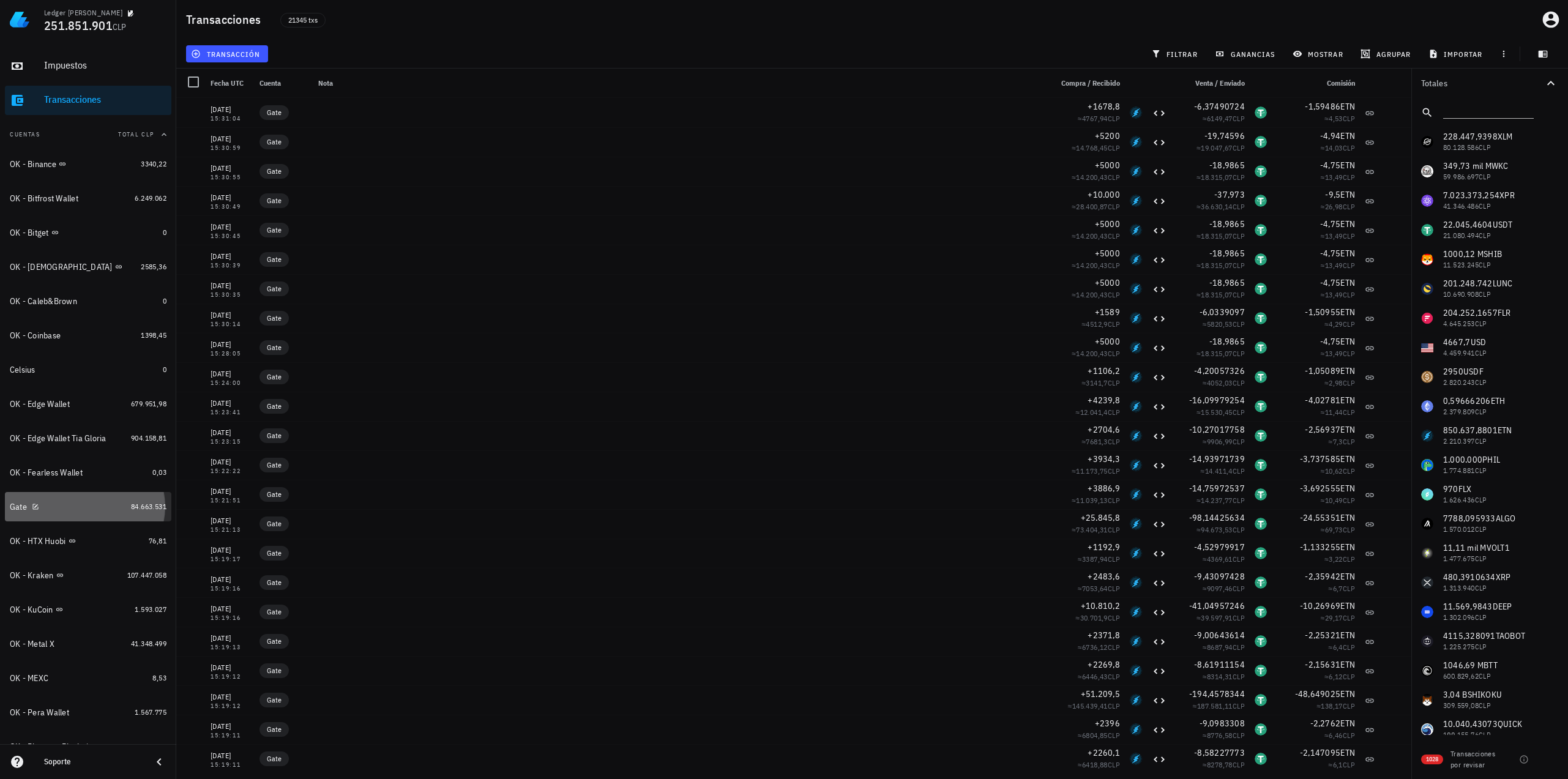
click at [80, 505] on div "Gate" at bounding box center [68, 507] width 116 height 12
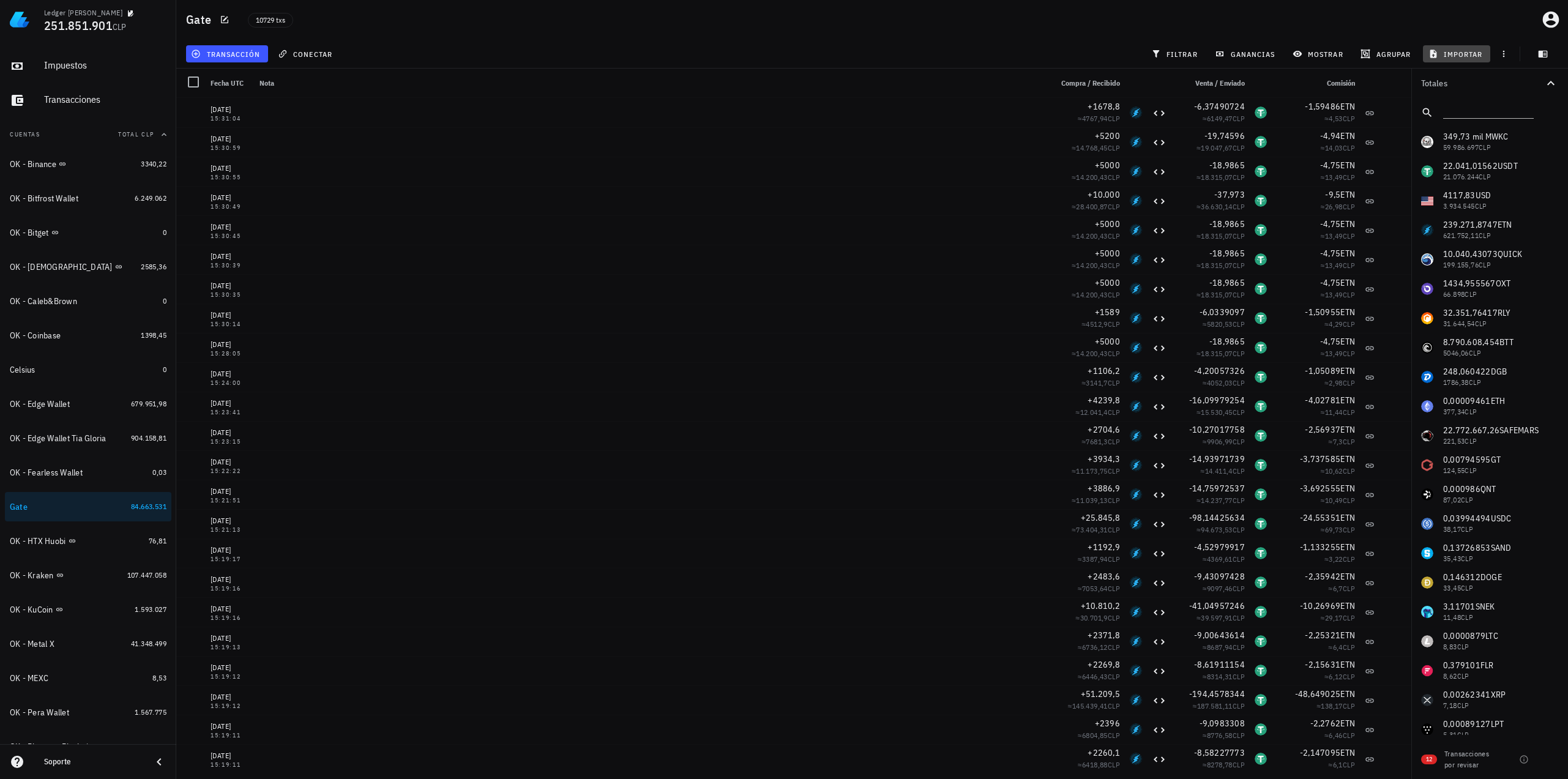
click at [1447, 54] on span "importar" at bounding box center [1456, 54] width 52 height 10
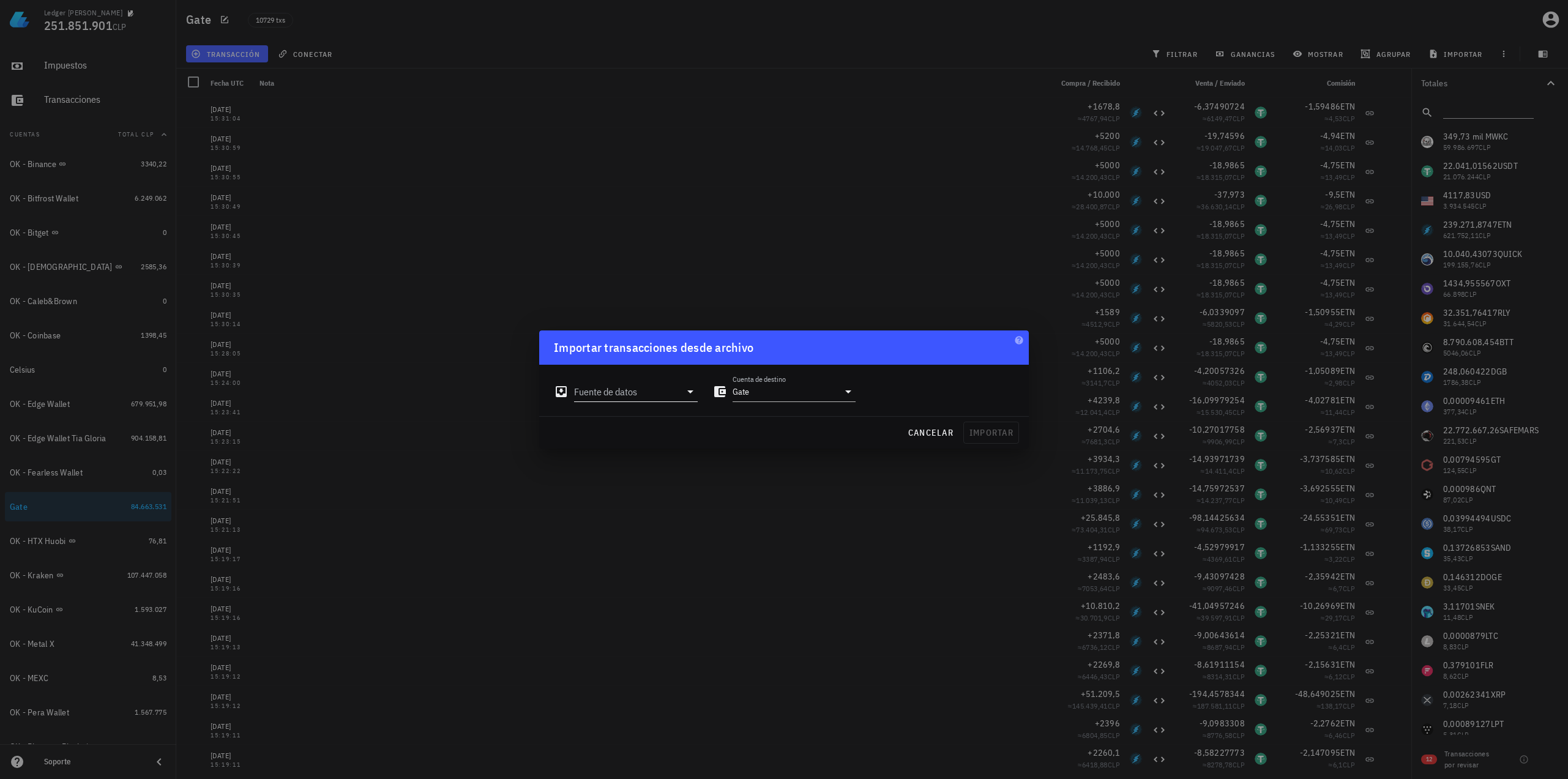
click at [635, 392] on input "Fuente de datos" at bounding box center [627, 391] width 106 height 20
click at [689, 528] on div "Archivo Excel/CSV" at bounding box center [690, 530] width 162 height 12
type input "Archivo Excel/CSV"
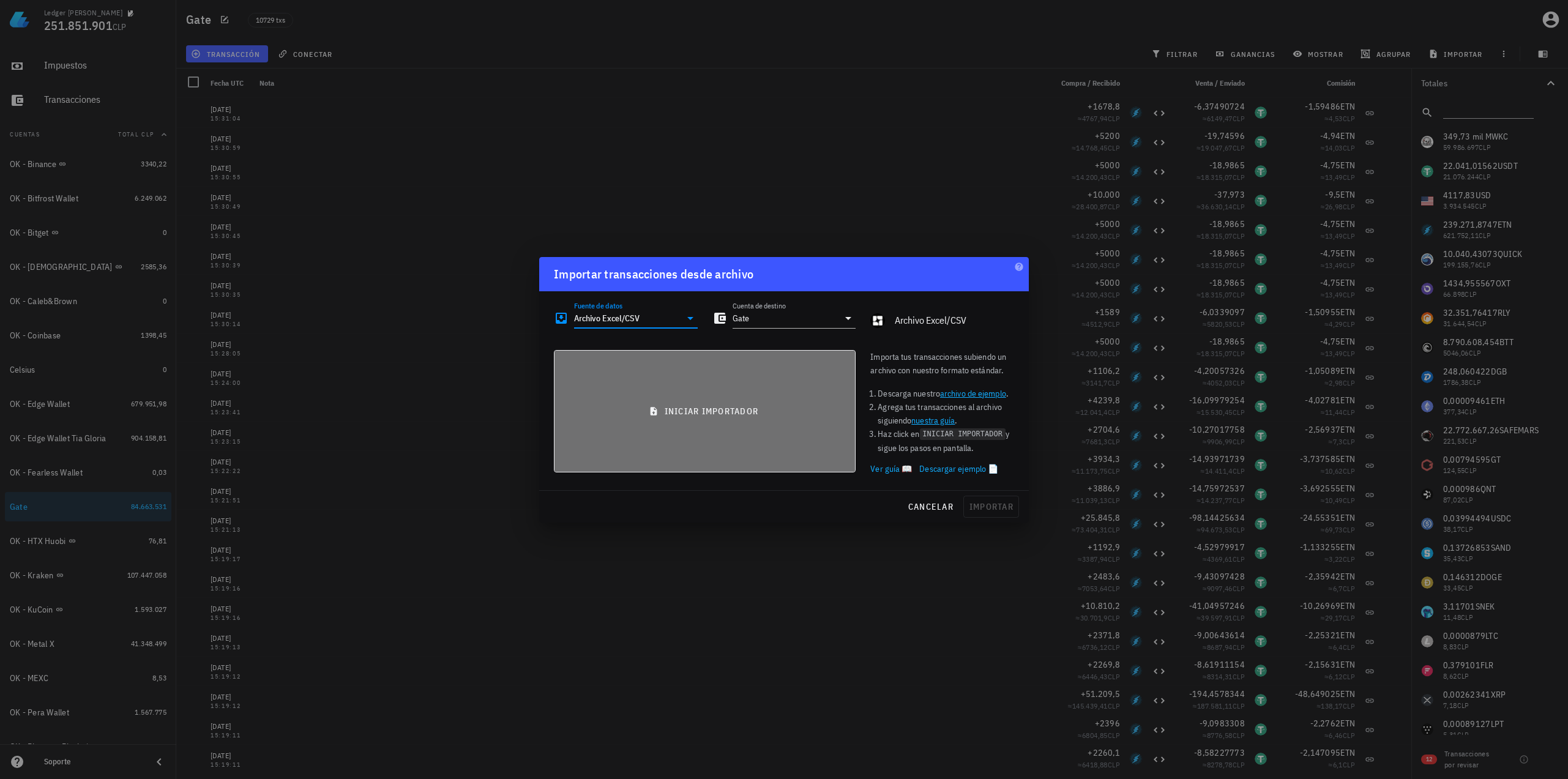
click at [708, 413] on span "iniciar importador" at bounding box center [704, 411] width 281 height 11
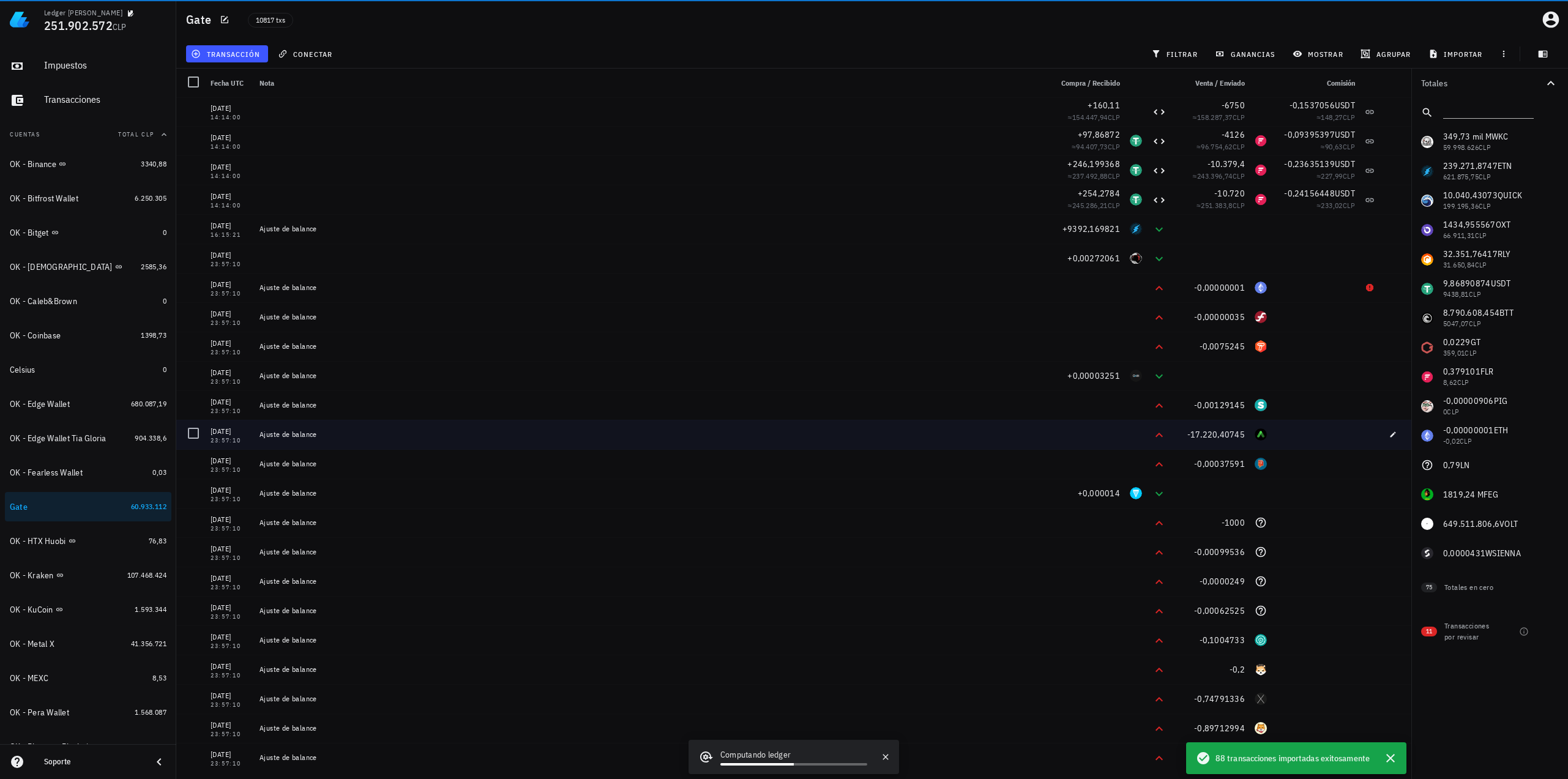
scroll to position [1285, 0]
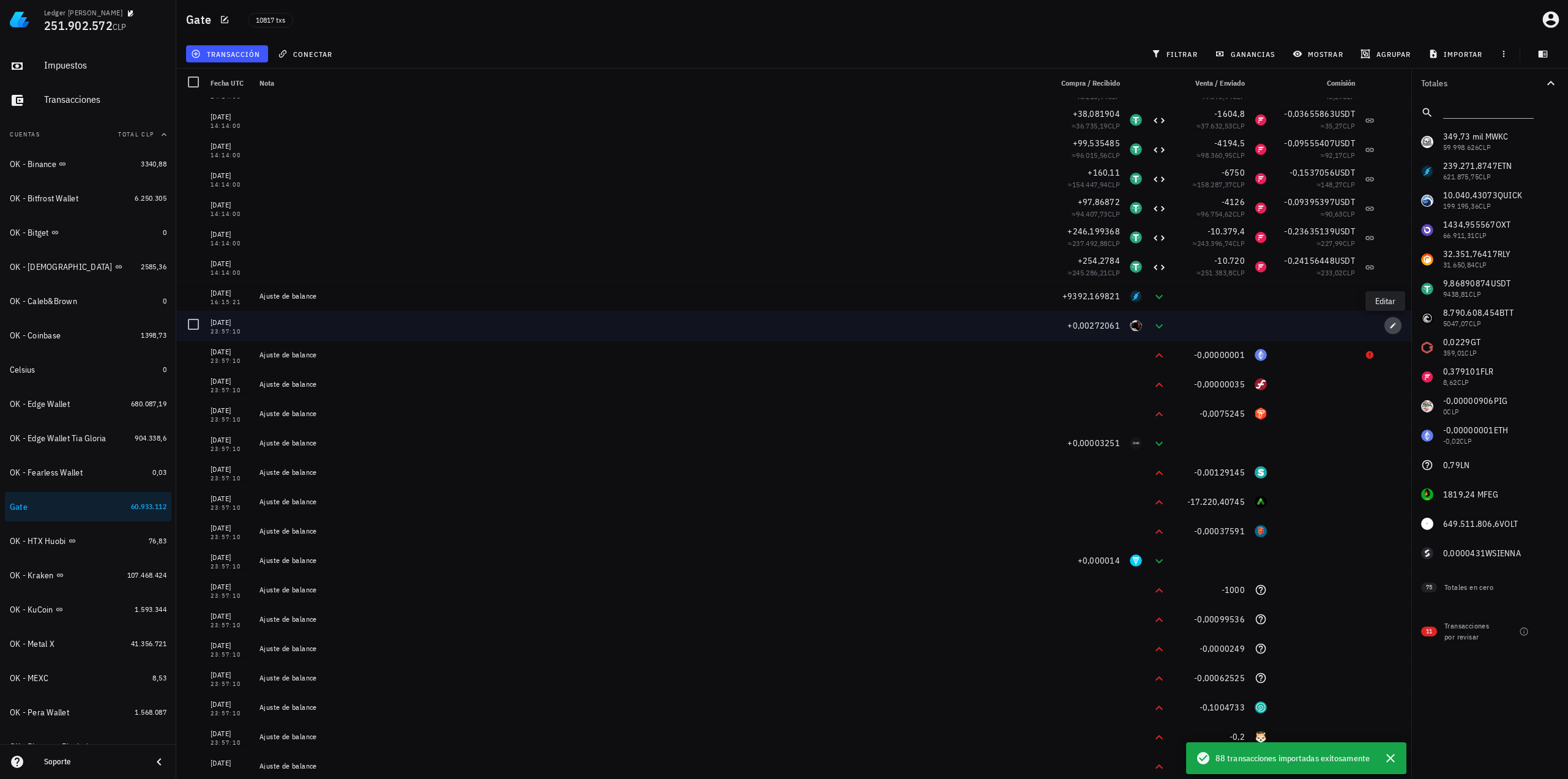
drag, startPoint x: 1388, startPoint y: 323, endPoint x: 1365, endPoint y: 326, distance: 23.2
click at [1389, 323] on icon "button" at bounding box center [1392, 325] width 7 height 7
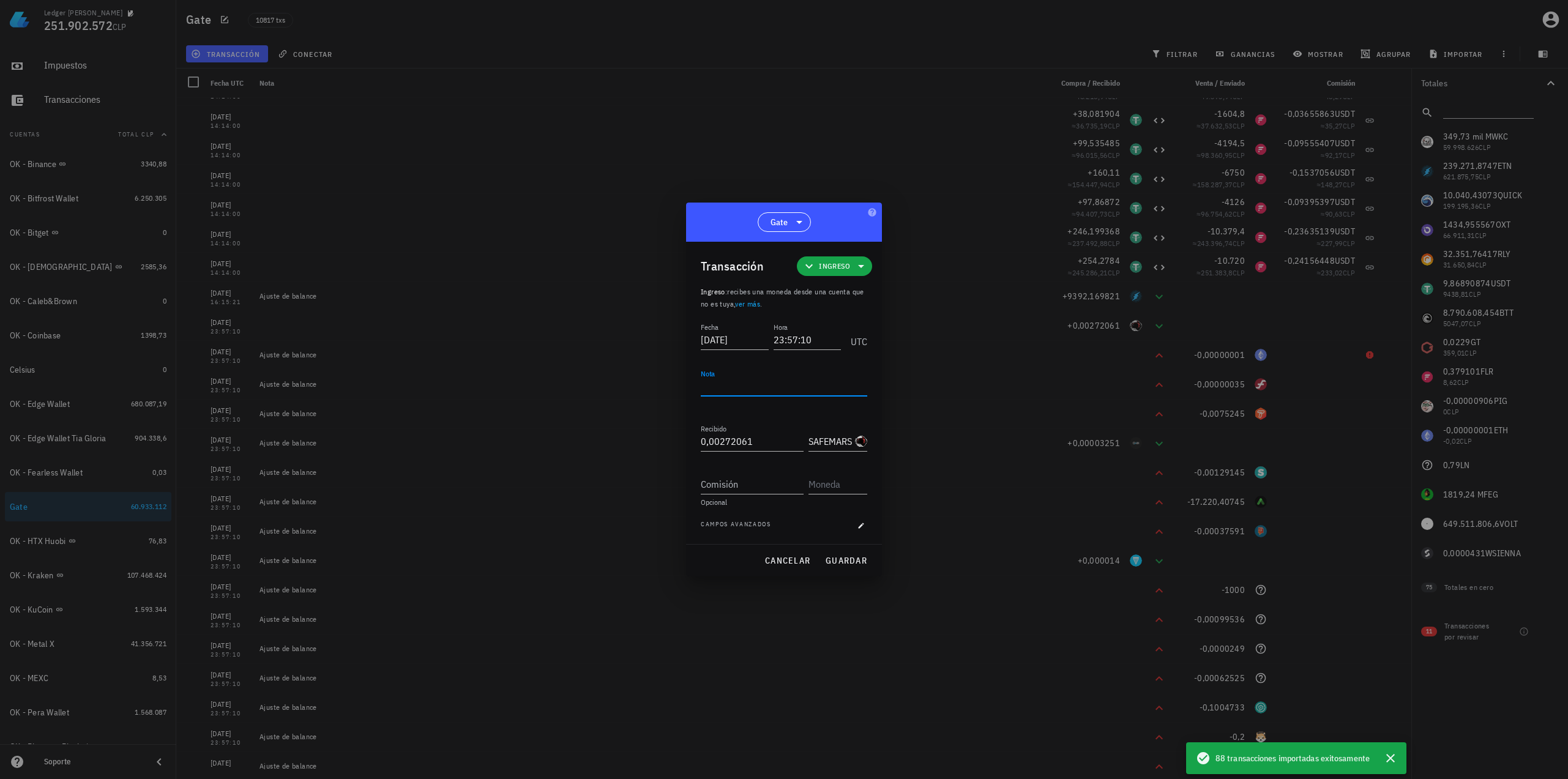
click at [737, 388] on textarea "Nota" at bounding box center [784, 386] width 166 height 20
paste textarea "Ajuste de balance"
type textarea "Ajuste de balance"
click at [852, 565] on span "guardar" at bounding box center [846, 560] width 42 height 11
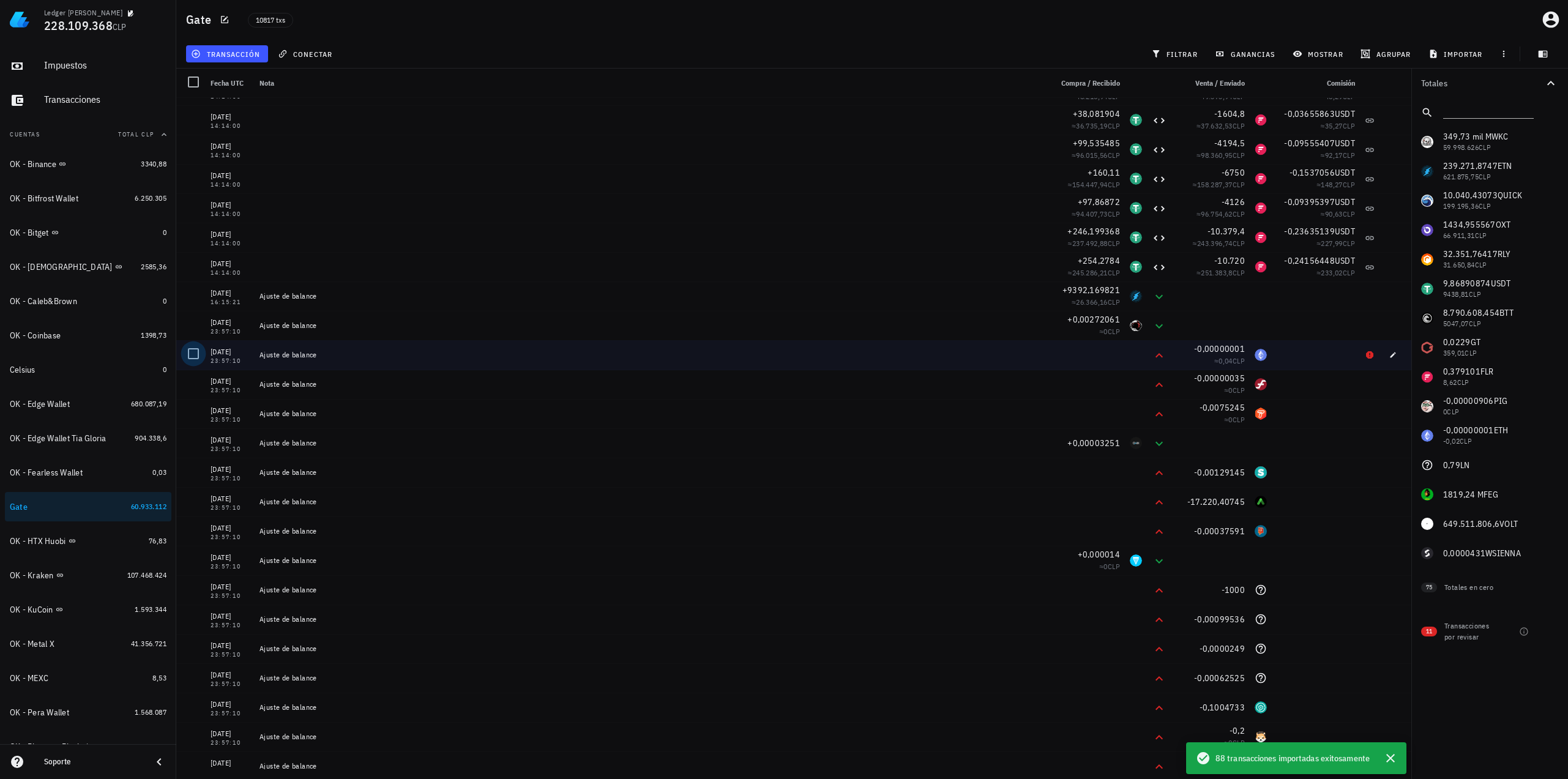
click at [197, 356] on div at bounding box center [193, 354] width 21 height 21
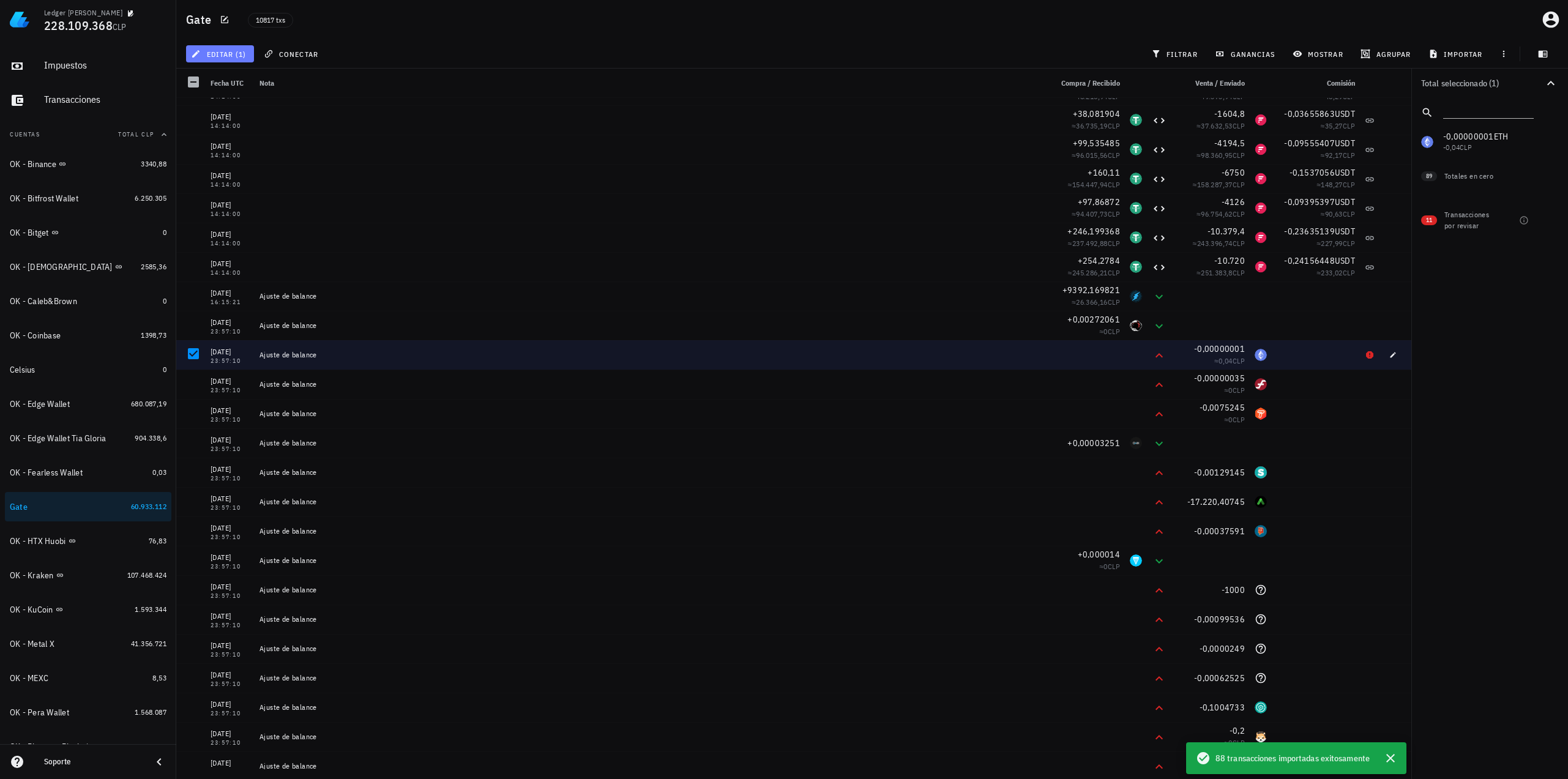
click at [224, 56] on span "editar (1)" at bounding box center [219, 54] width 52 height 10
click at [248, 133] on div "Eliminar" at bounding box center [258, 130] width 86 height 10
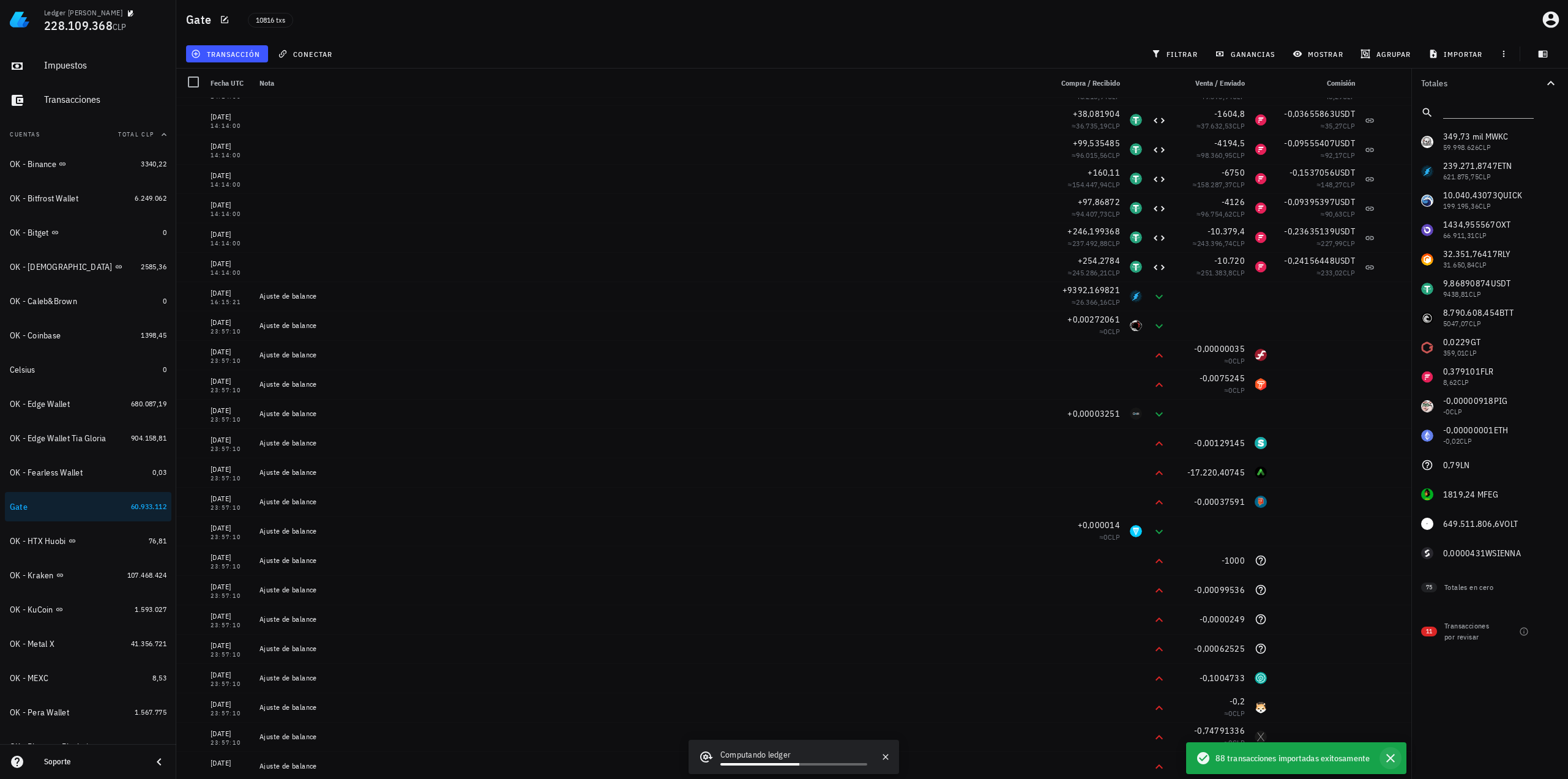
click at [1390, 757] on icon "button" at bounding box center [1390, 758] width 15 height 15
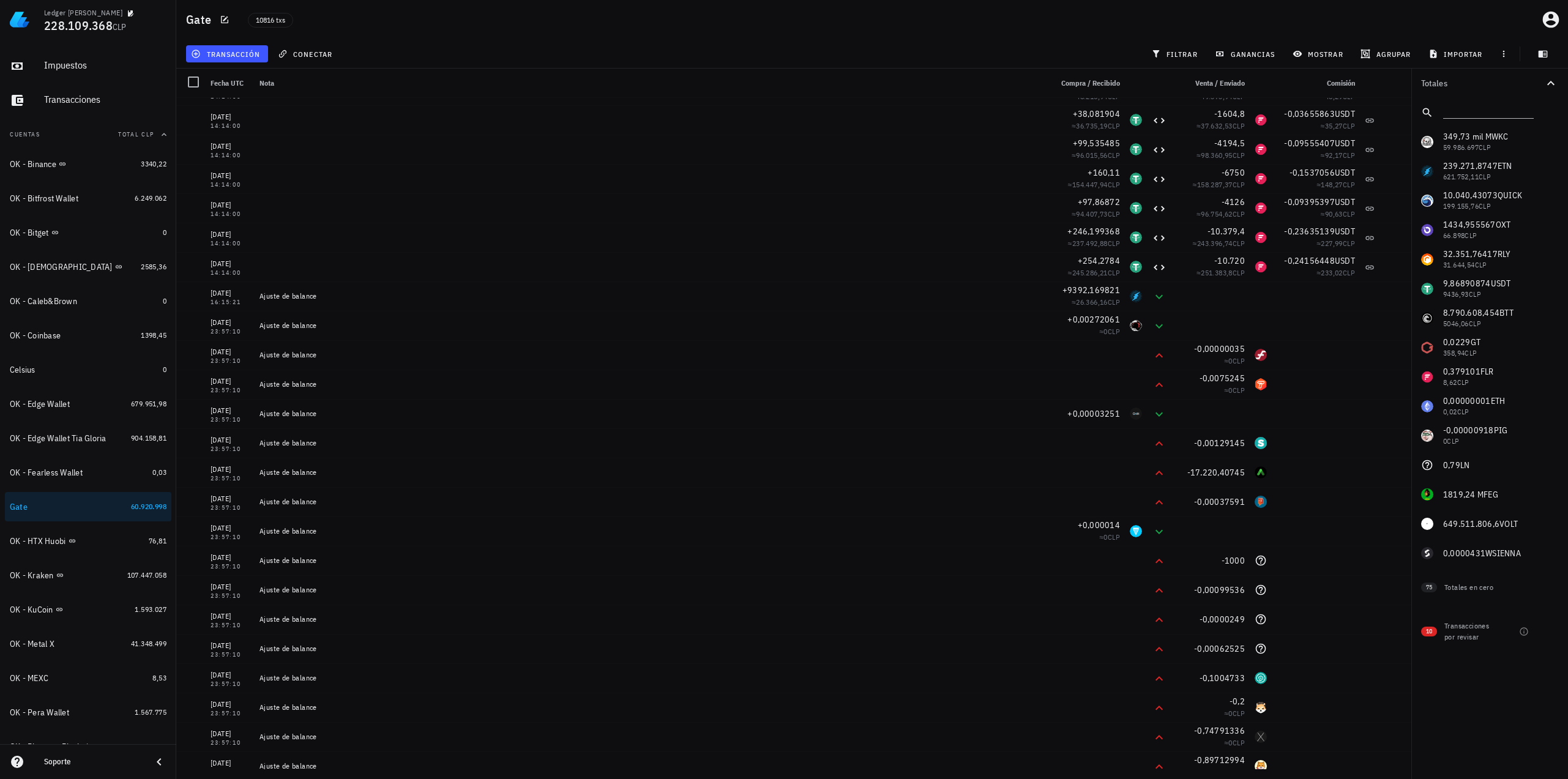
click at [1473, 430] on div "349,73 mil M WKC 59.986.697 CLP 239.271,8747 ETN 621.752,11 CLP 10.040,43073 QU…" at bounding box center [1489, 347] width 157 height 441
copy span "0,00000918"
drag, startPoint x: 1177, startPoint y: 46, endPoint x: 1200, endPoint y: 53, distance: 24.0
click at [1178, 45] on button "filtrar" at bounding box center [1176, 54] width 59 height 17
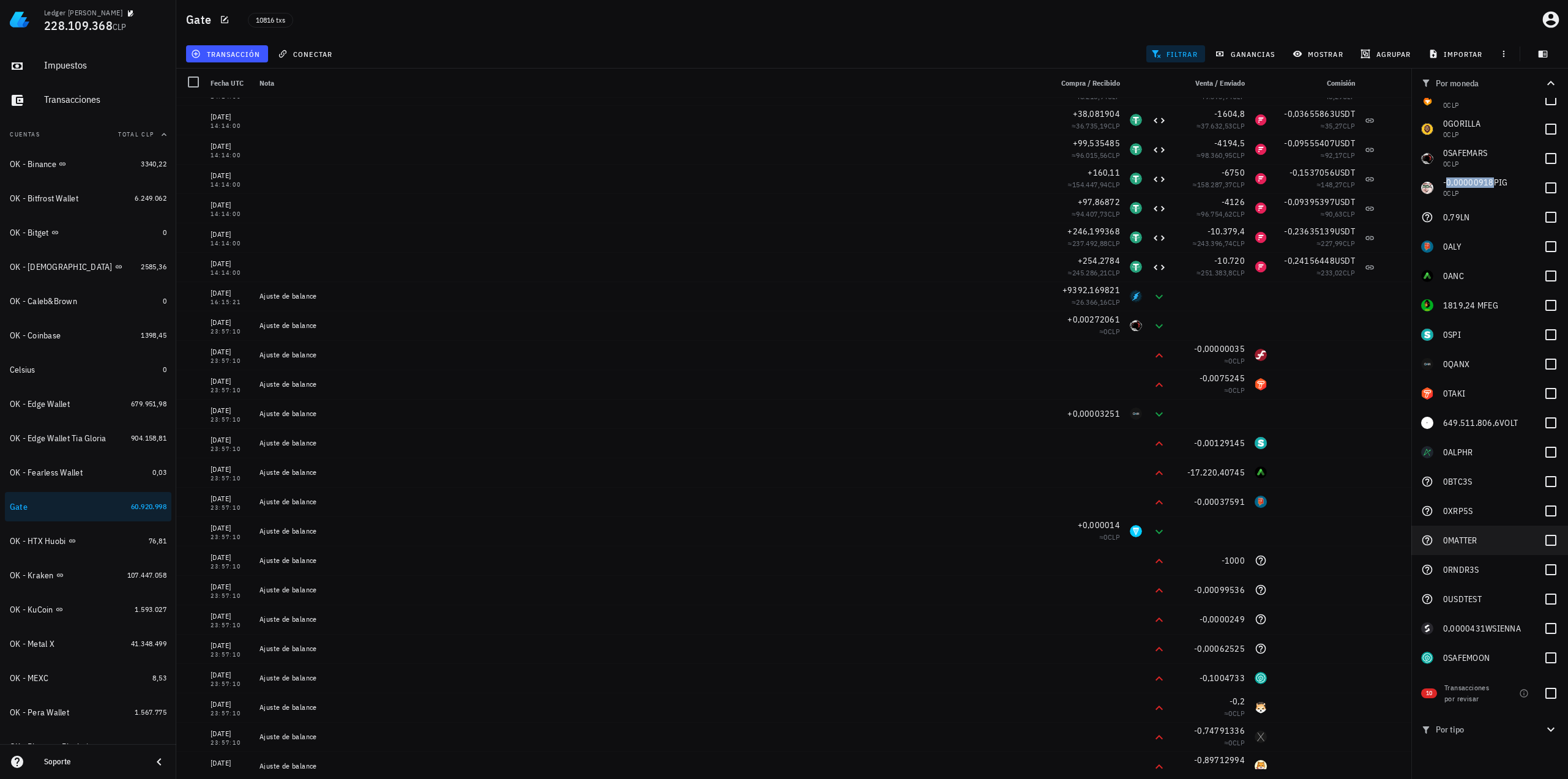
scroll to position [2105, 0]
click at [1542, 175] on div at bounding box center [1551, 180] width 21 height 21
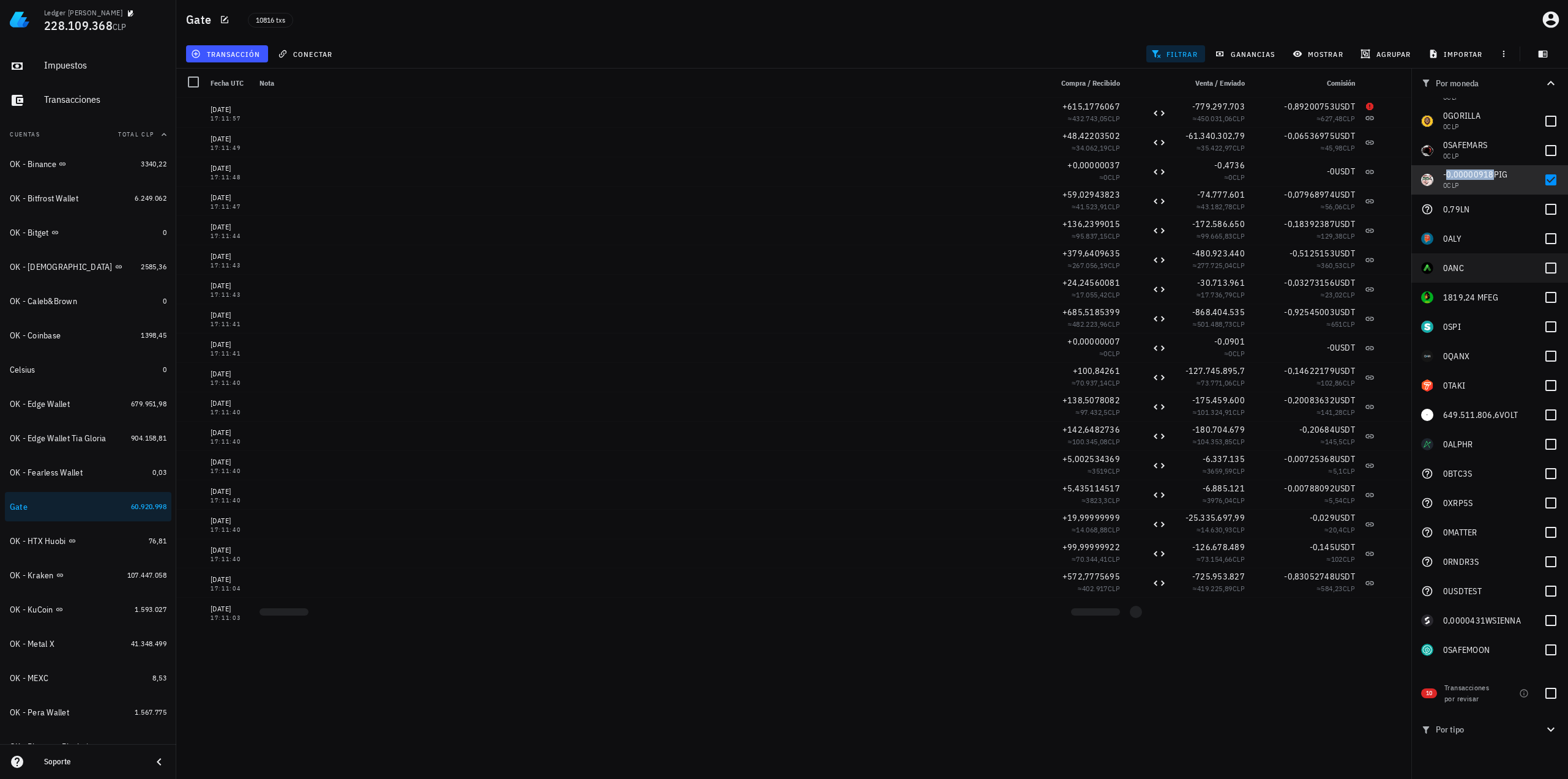
scroll to position [0, 0]
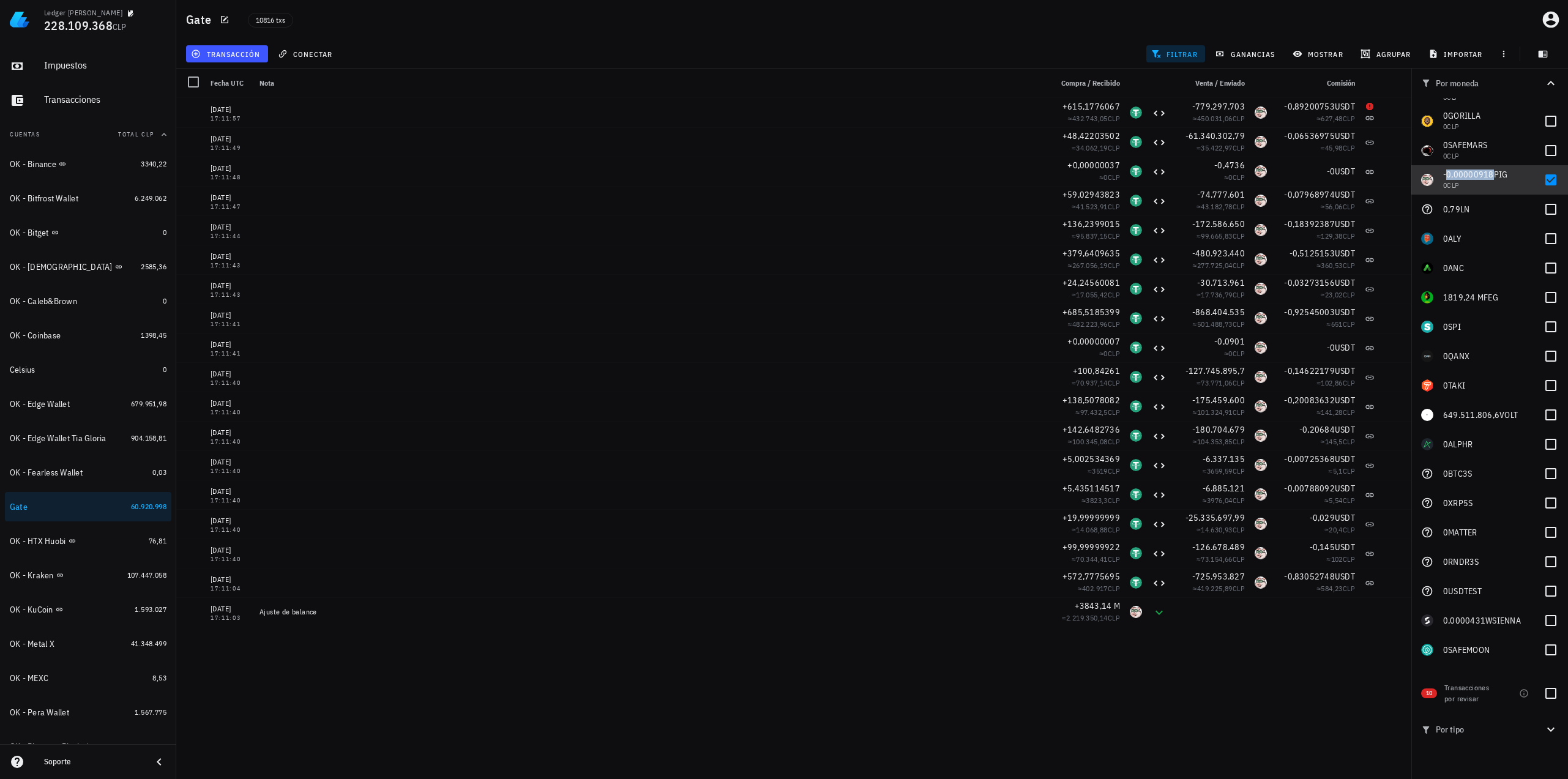
click at [1479, 172] on span "-0,00000918" at bounding box center [1468, 174] width 51 height 11
checkbox input "true"
click at [253, 52] on span "transacción" at bounding box center [226, 54] width 67 height 10
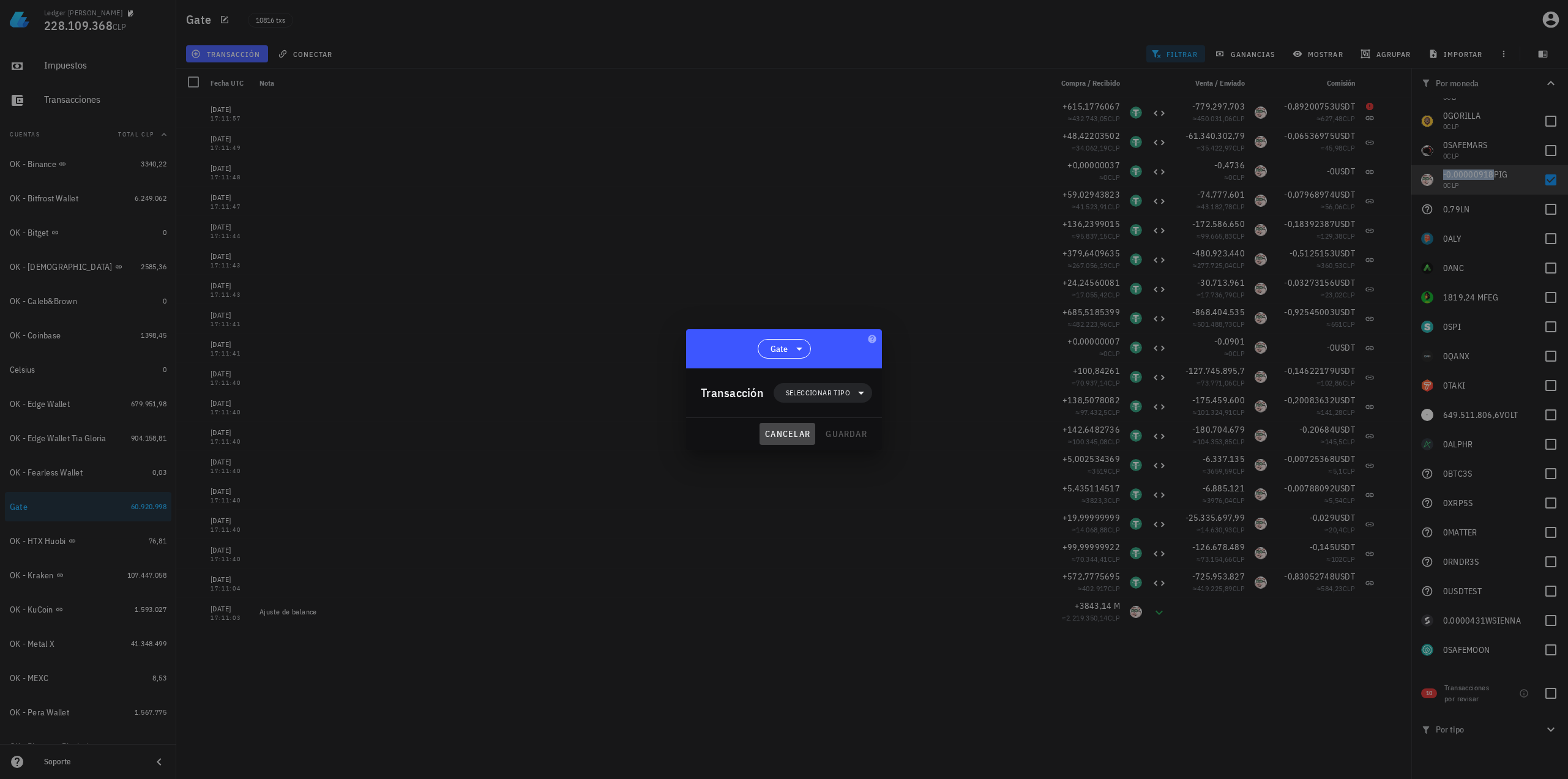
click at [782, 432] on span "cancelar" at bounding box center [788, 434] width 46 height 11
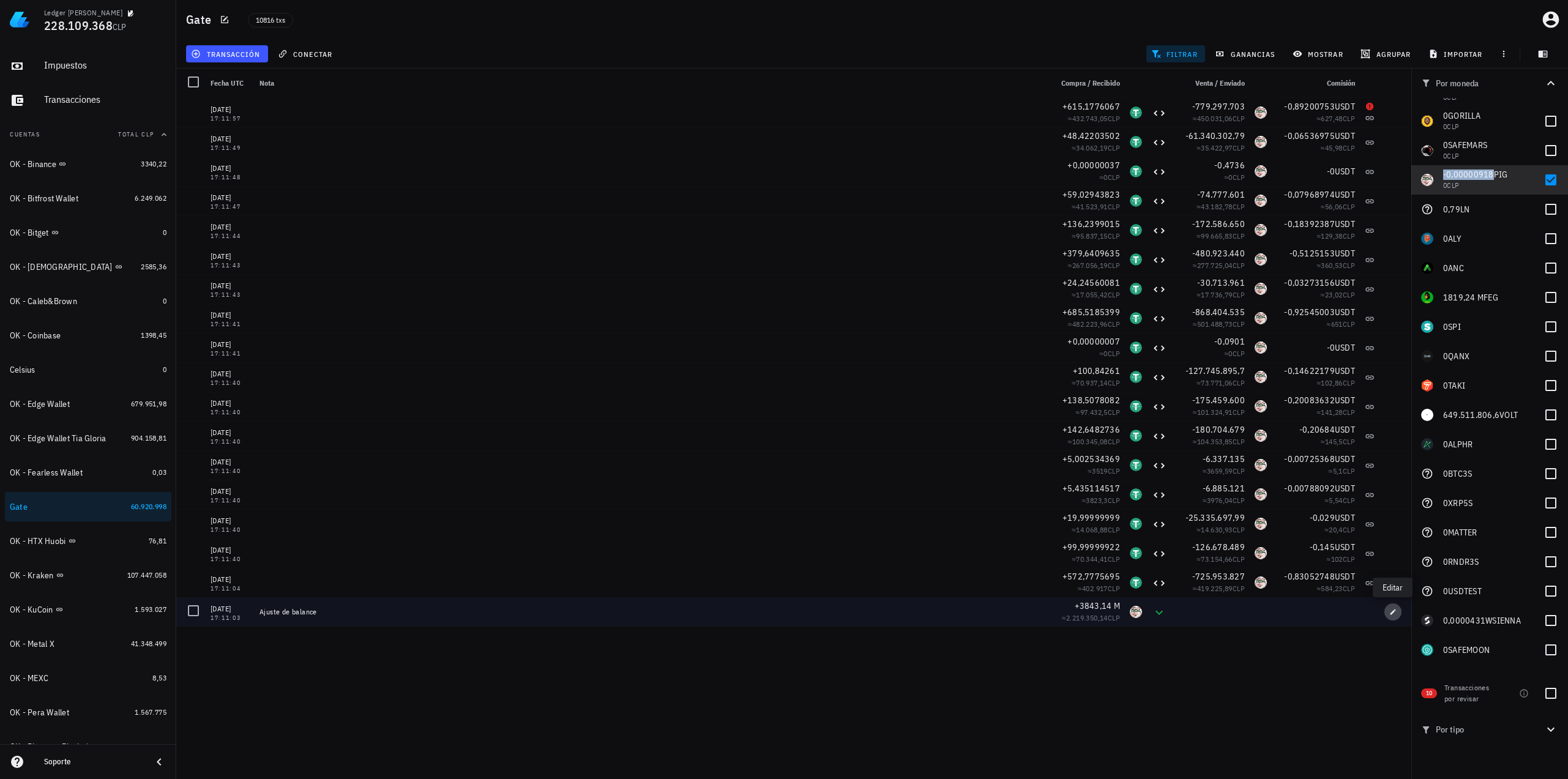
drag, startPoint x: 1393, startPoint y: 611, endPoint x: 1382, endPoint y: 611, distance: 11.0
click at [1394, 611] on icon "button" at bounding box center [1393, 611] width 6 height 6
type input "[DATE]"
type input "17:11:03"
type textarea "Ajuste de balance"
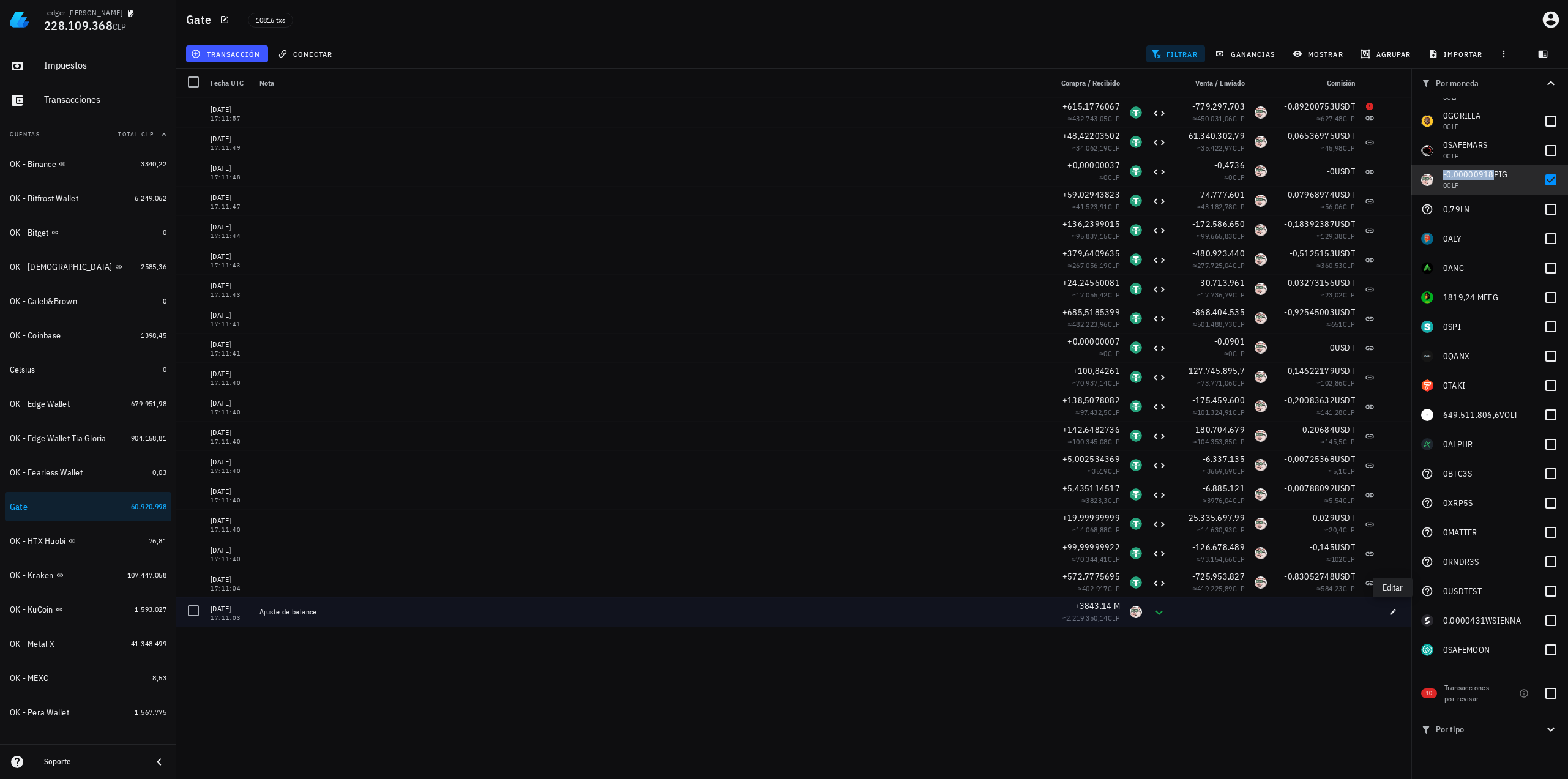
type input "3.843.144.638,04369"
type input "PIG"
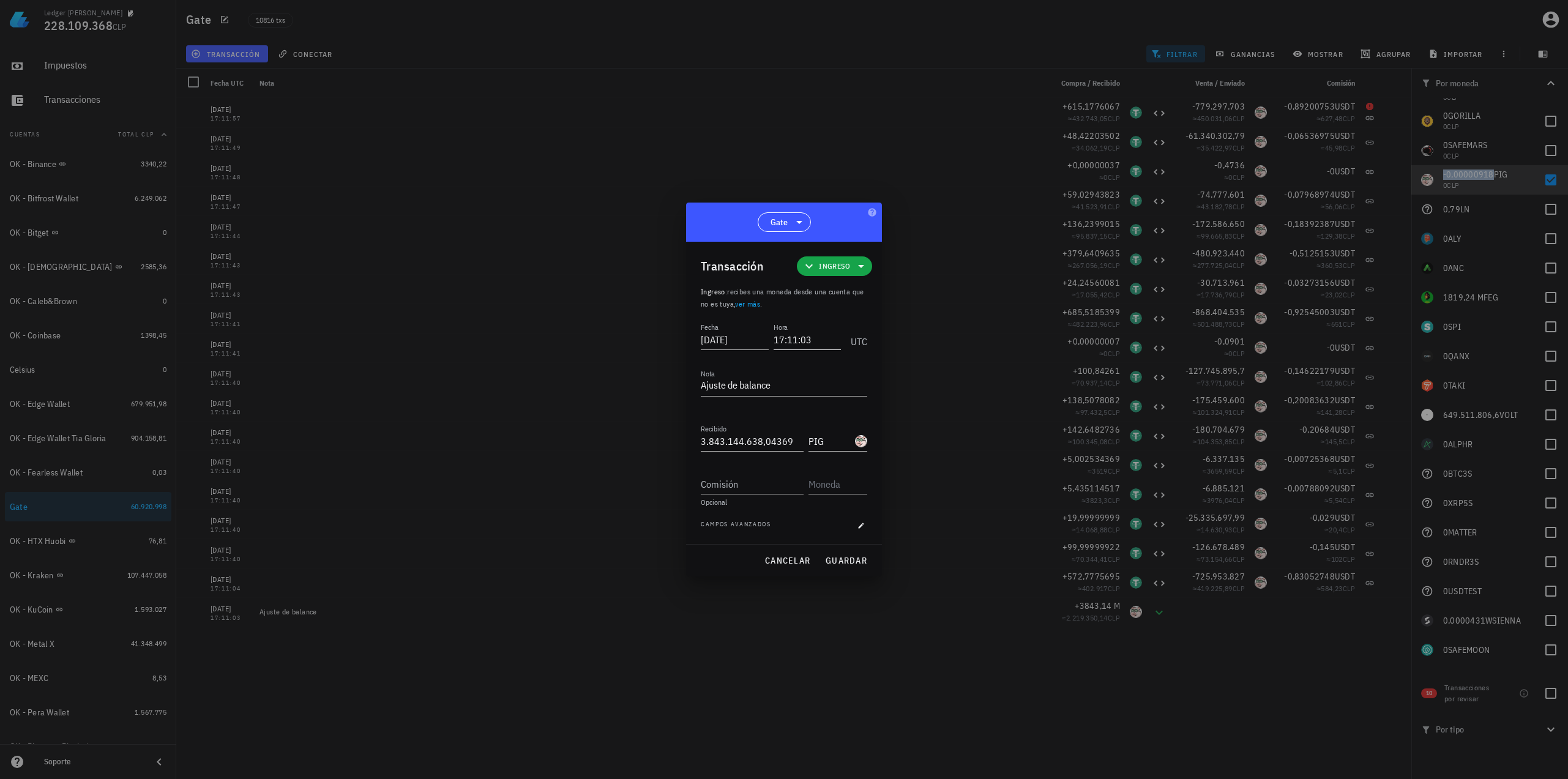
click at [809, 343] on input "17:11:03" at bounding box center [807, 340] width 68 height 20
click at [843, 559] on span "guardar" at bounding box center [846, 560] width 42 height 11
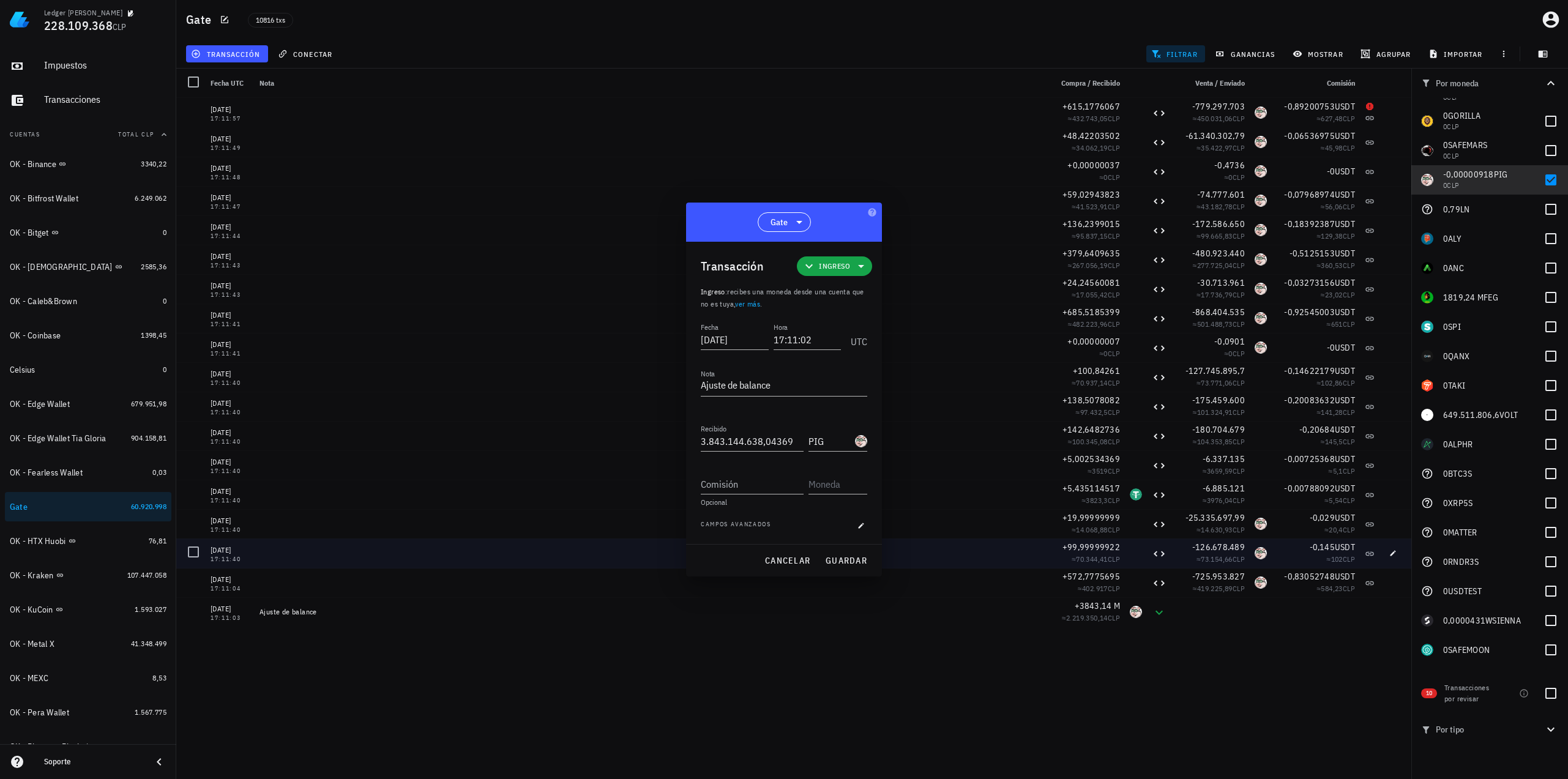
type input "17:11:03"
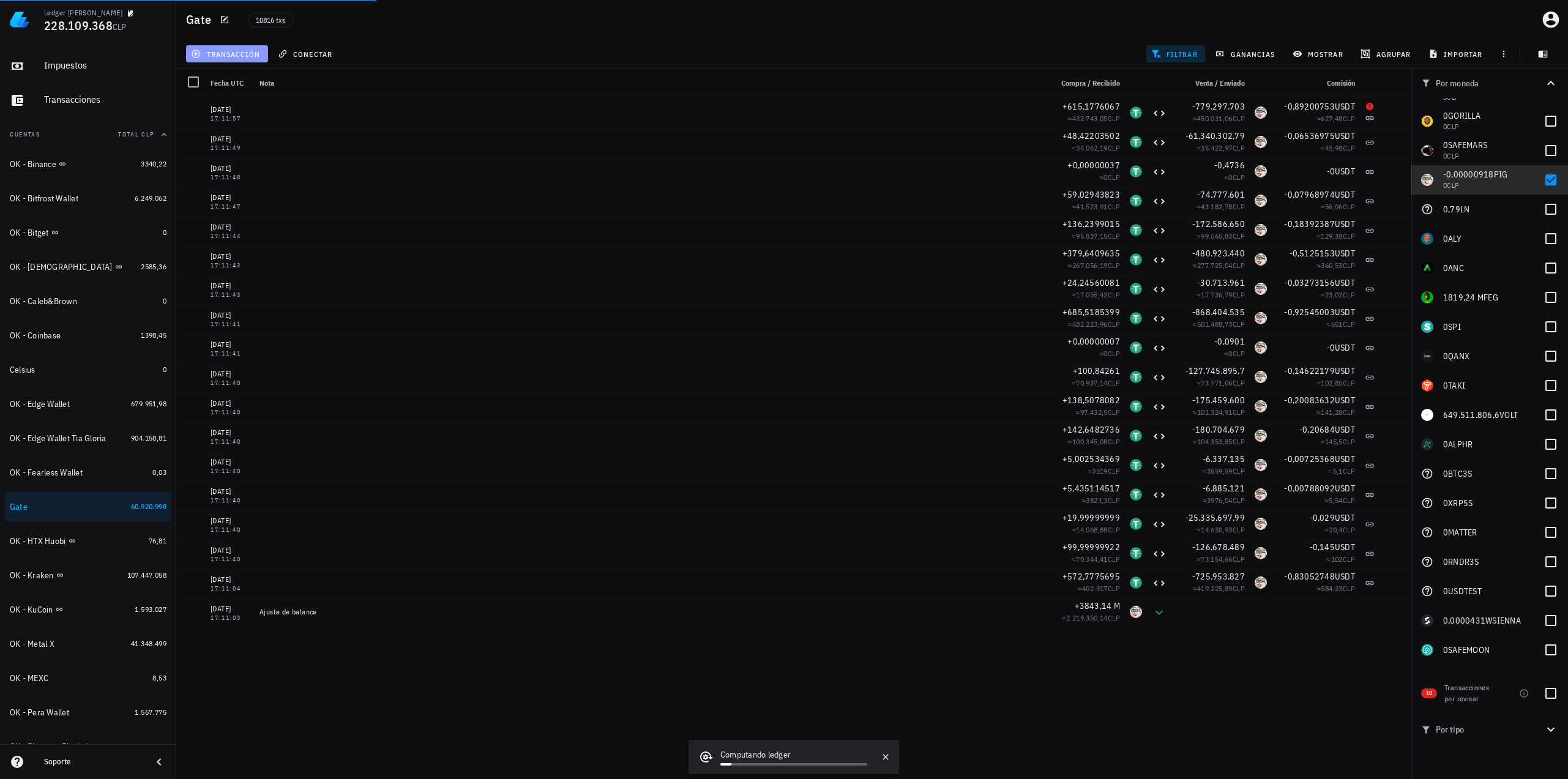
click at [261, 58] on button "transacción" at bounding box center [227, 54] width 82 height 17
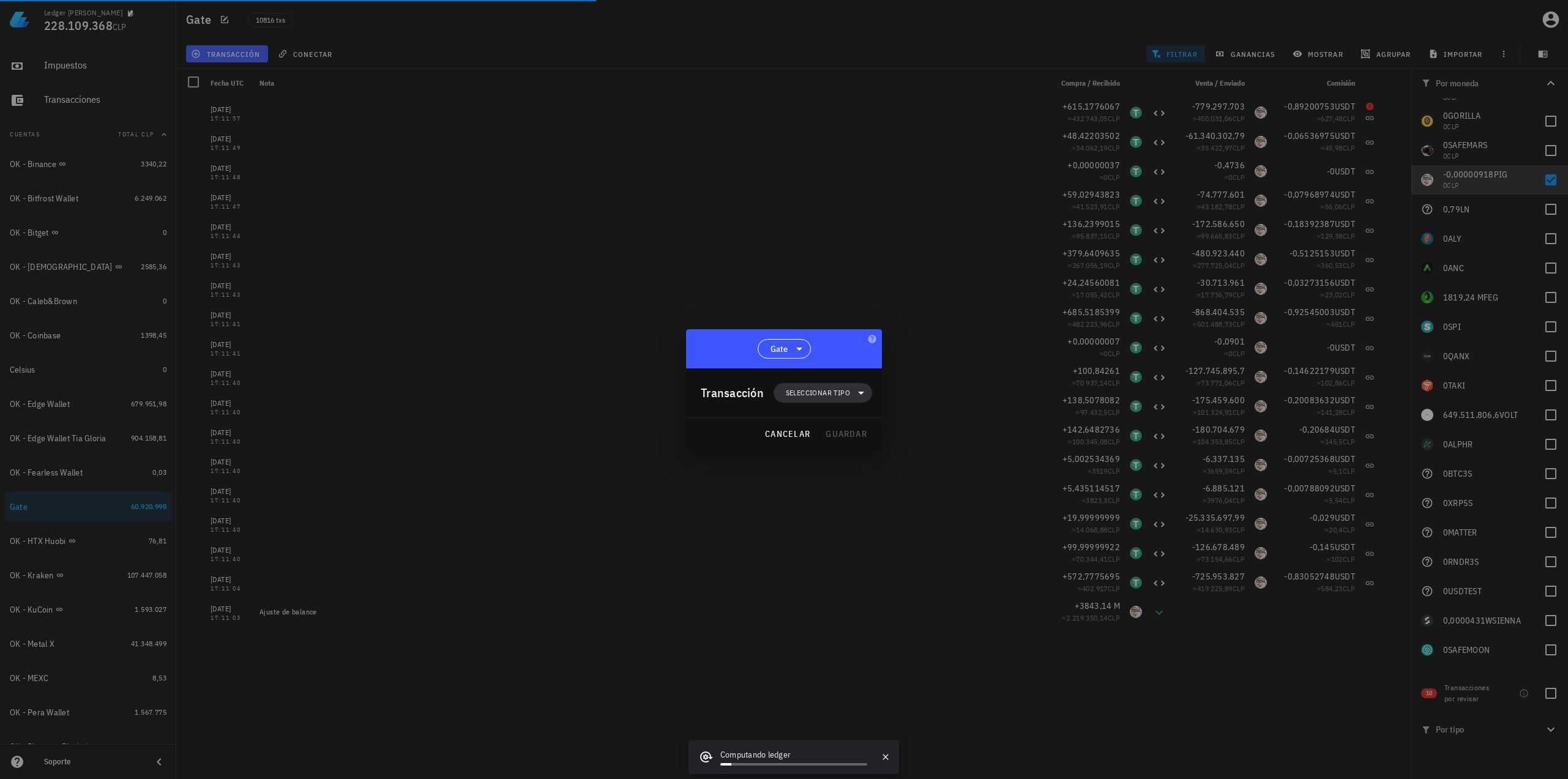
click at [857, 397] on icon at bounding box center [860, 393] width 15 height 15
click at [851, 468] on div "Egreso" at bounding box center [829, 471] width 48 height 10
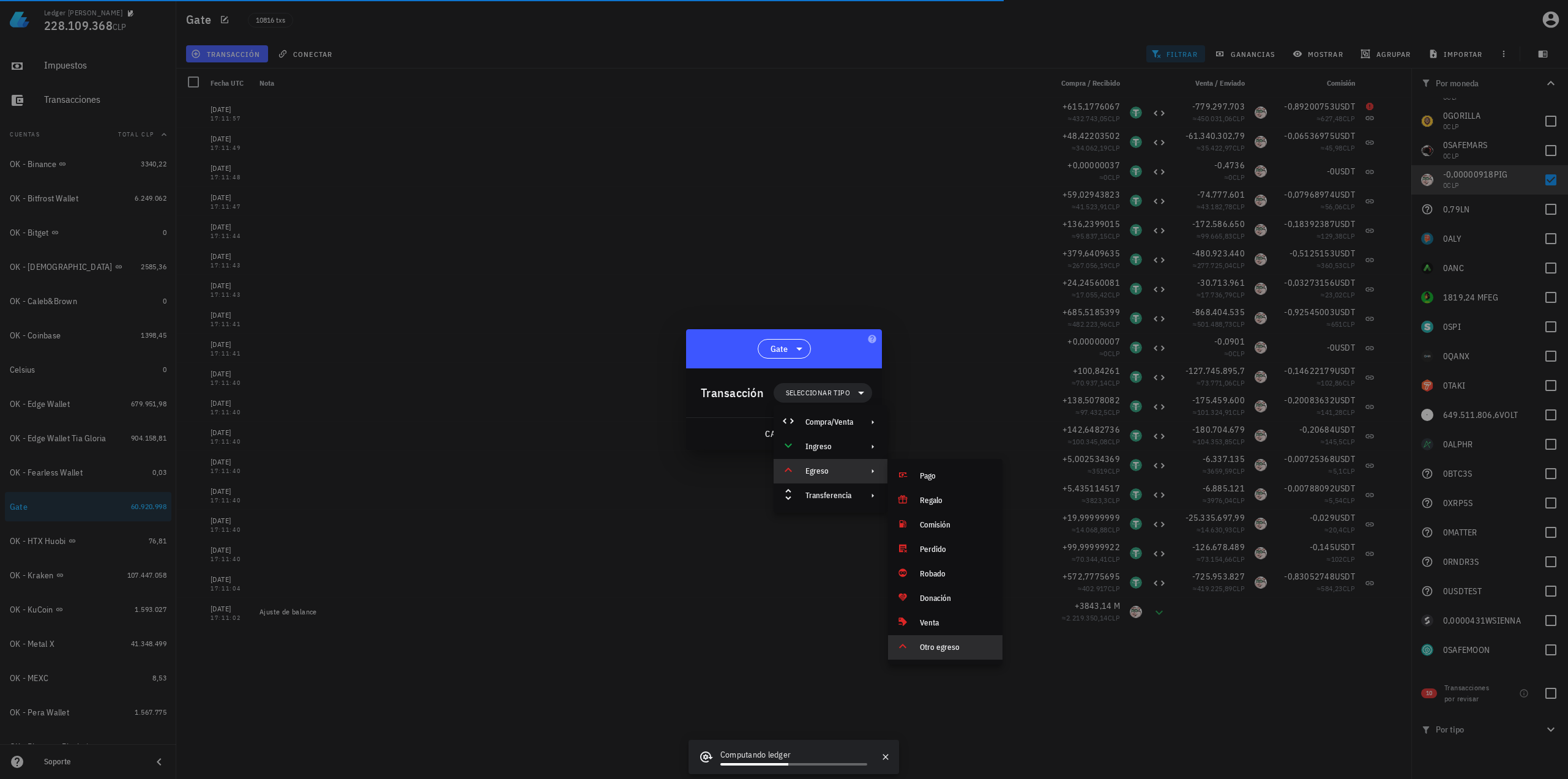
click at [930, 654] on div "Otro egreso" at bounding box center [945, 647] width 115 height 24
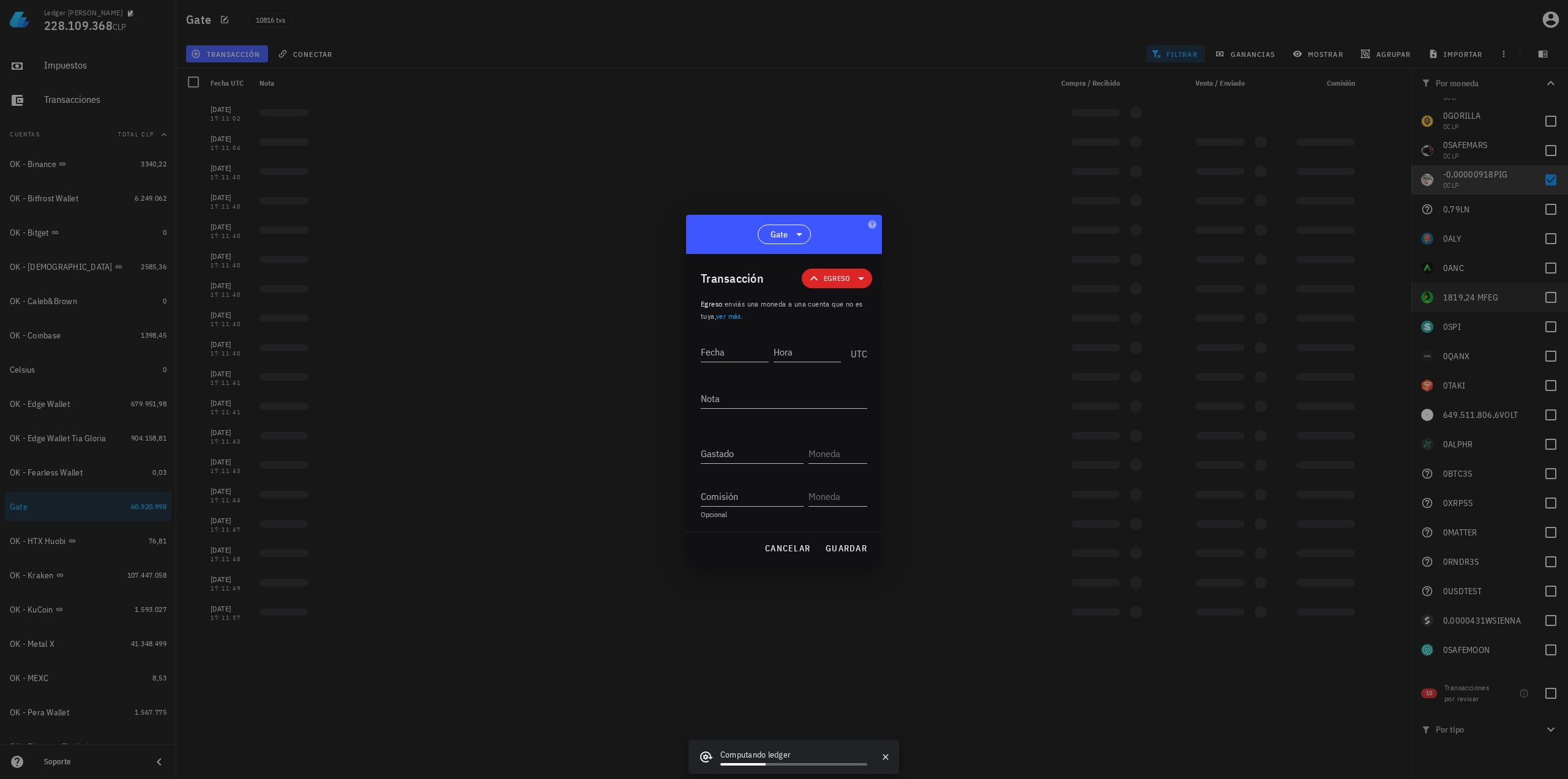
click at [804, 462] on div "Gastado" at bounding box center [754, 450] width 107 height 27
click at [799, 553] on span "cancelar" at bounding box center [788, 547] width 46 height 11
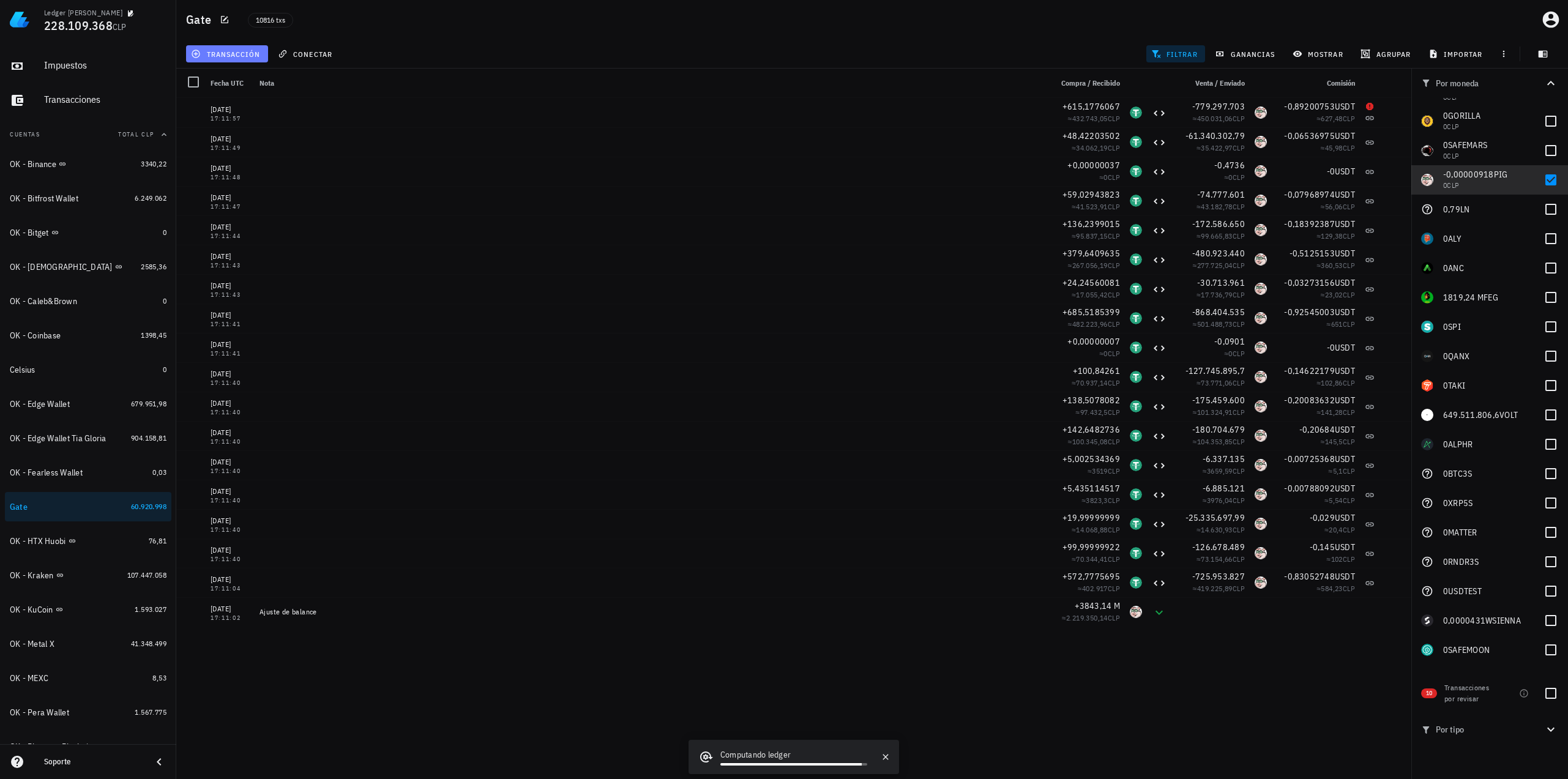
click at [222, 49] on span "transacción" at bounding box center [226, 54] width 67 height 10
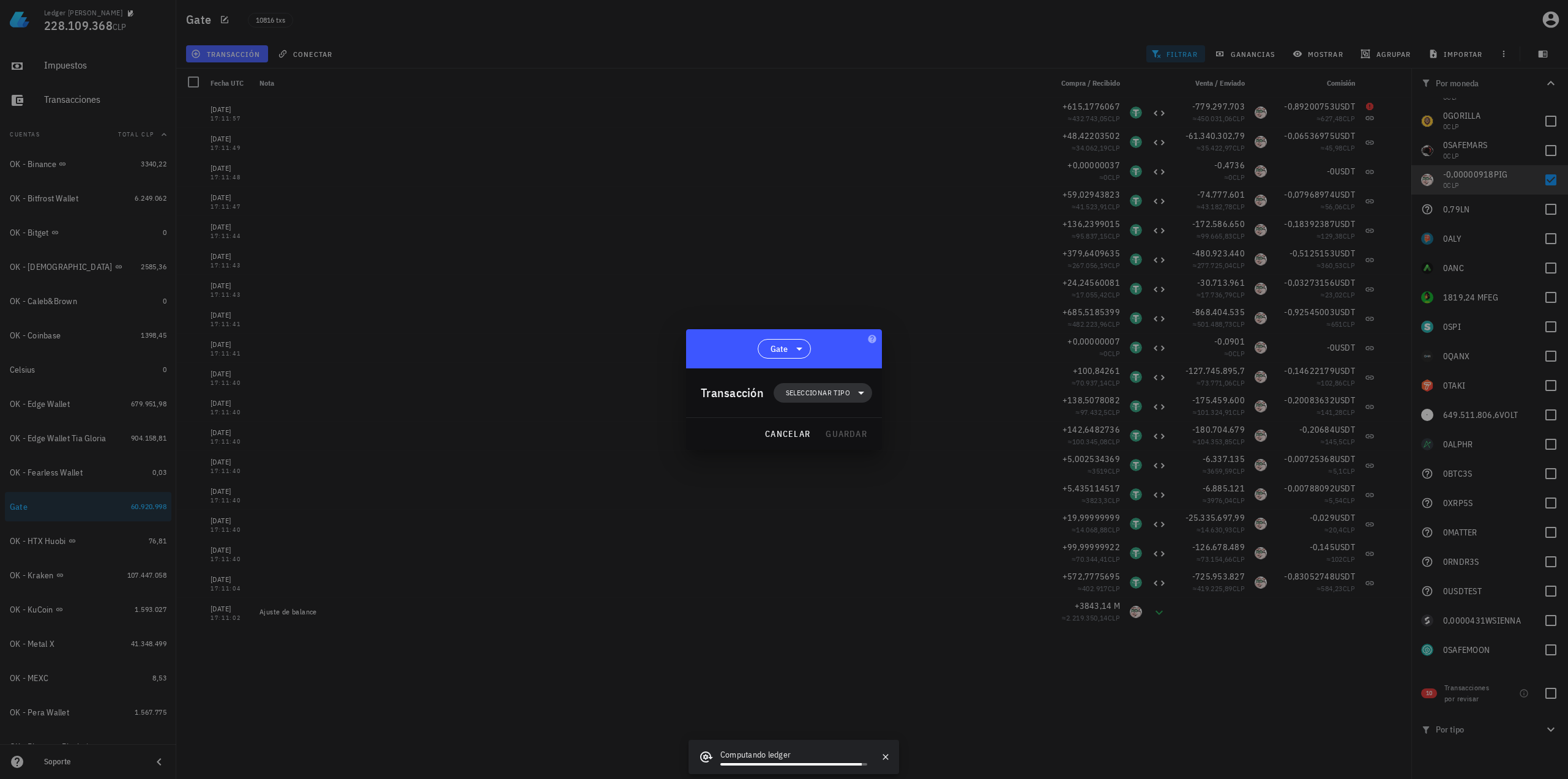
click at [848, 391] on span "Seleccionar tipo" at bounding box center [818, 393] width 64 height 12
click at [831, 447] on div "Ingreso" at bounding box center [829, 446] width 48 height 10
click at [951, 701] on div "Otro ingreso" at bounding box center [945, 696] width 115 height 24
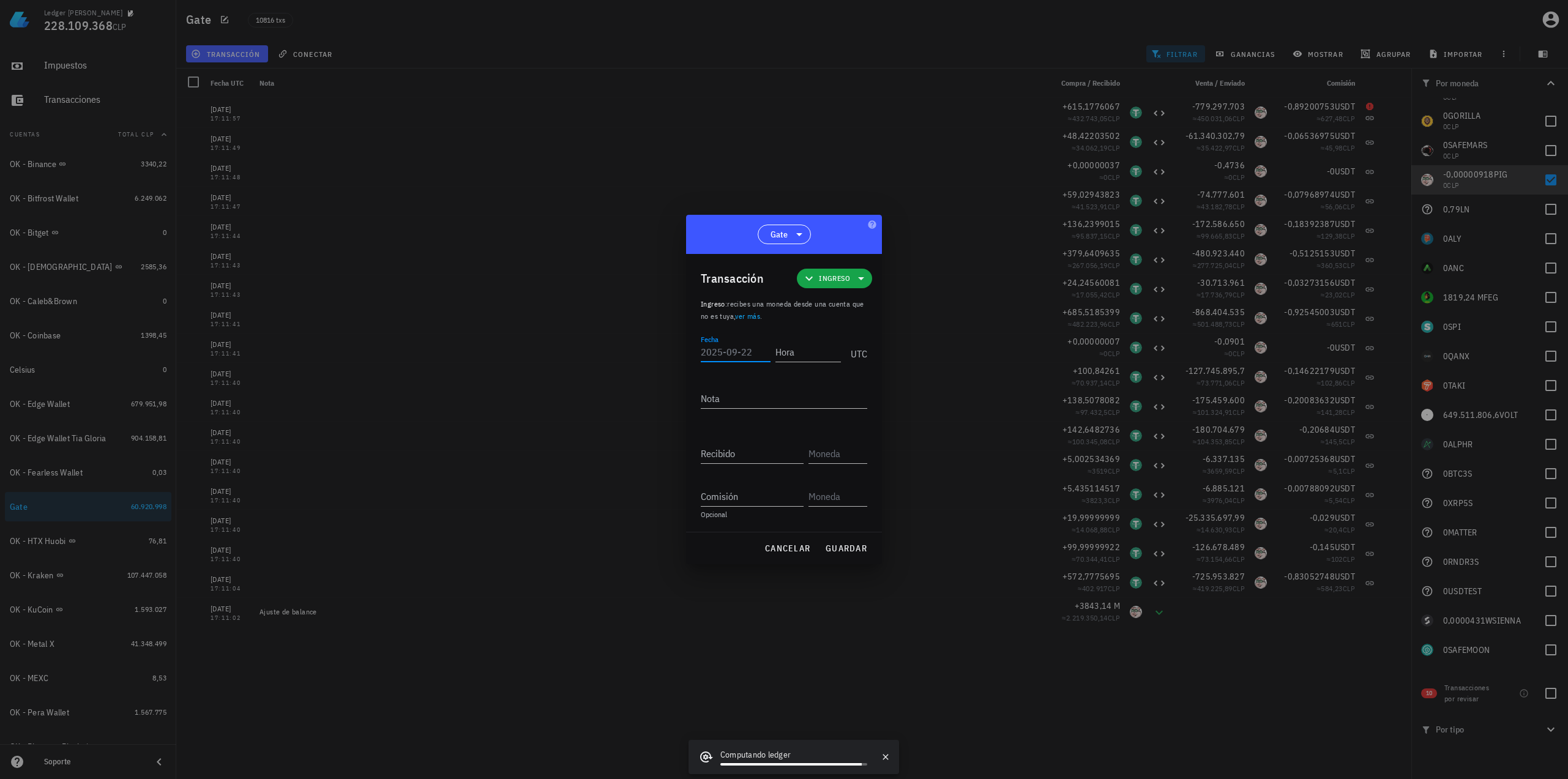
click at [733, 357] on input "Fecha" at bounding box center [735, 352] width 70 height 20
type input "[DATE]"
type input "17:11:03"
type textarea "Ajuste de balance"
click at [743, 448] on input "Recibido" at bounding box center [752, 453] width 103 height 20
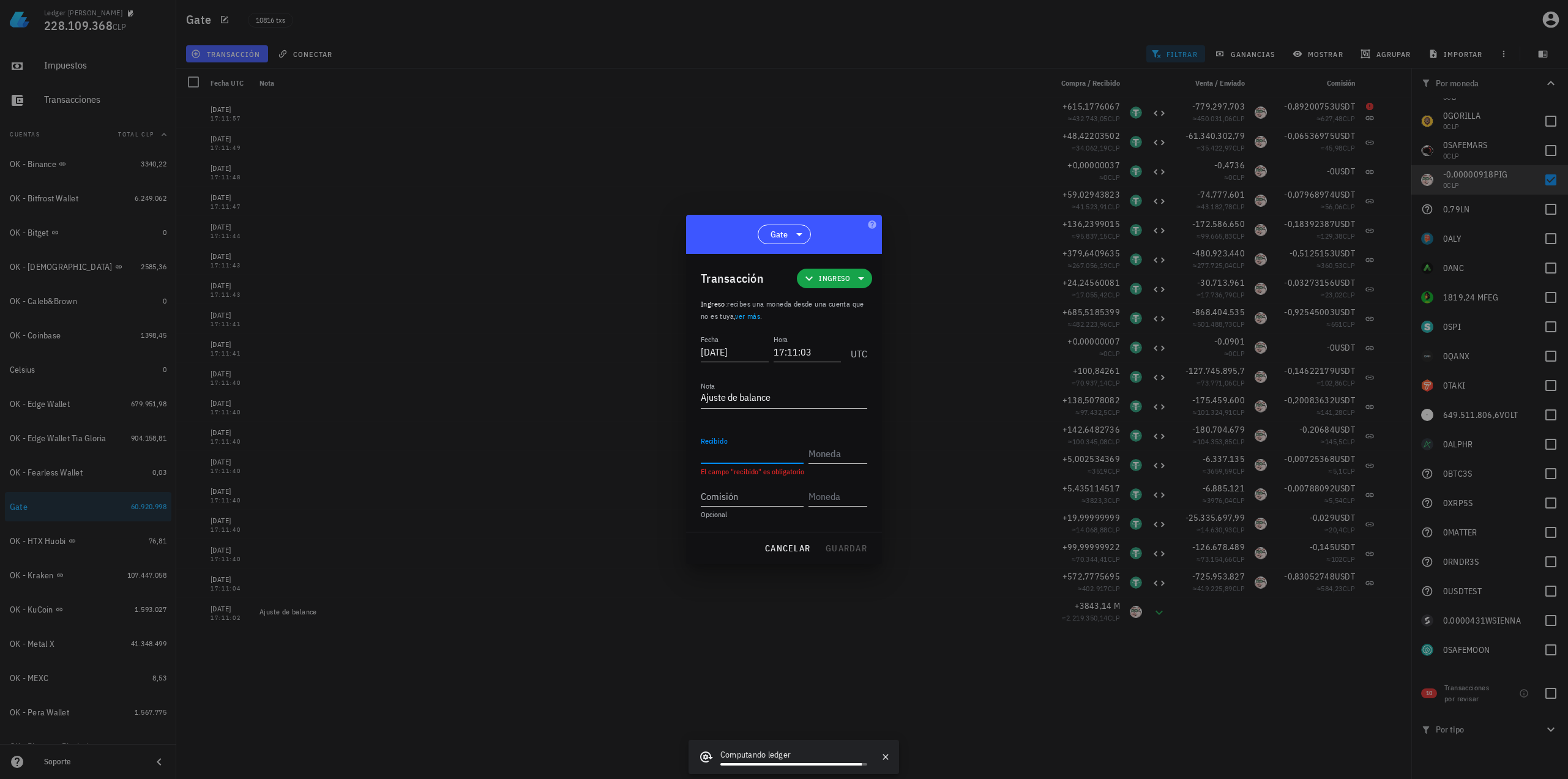
paste input "0,00000918"
type input "0,00000918"
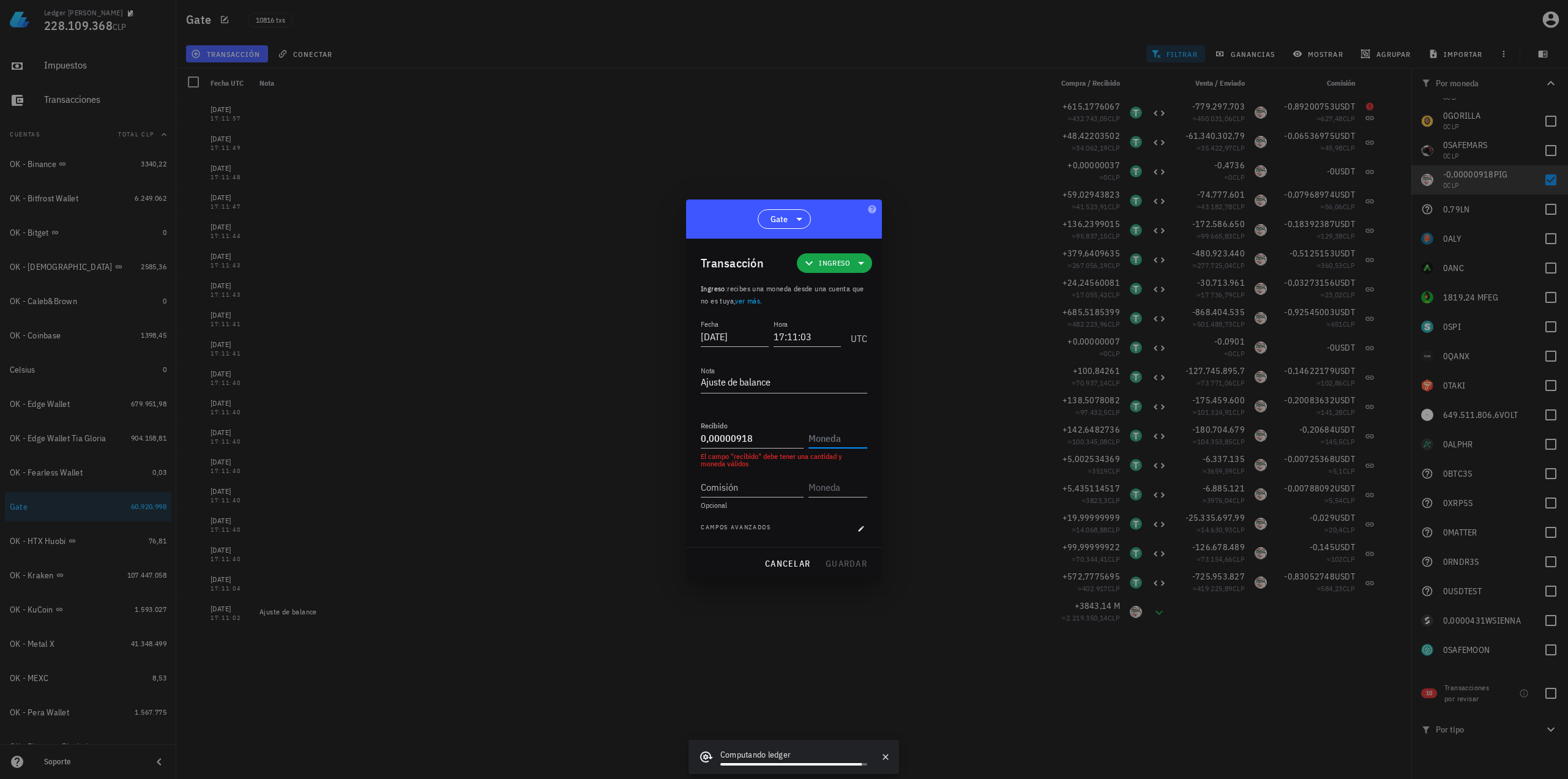
click at [838, 443] on input "text" at bounding box center [837, 438] width 56 height 20
type input "PIG"
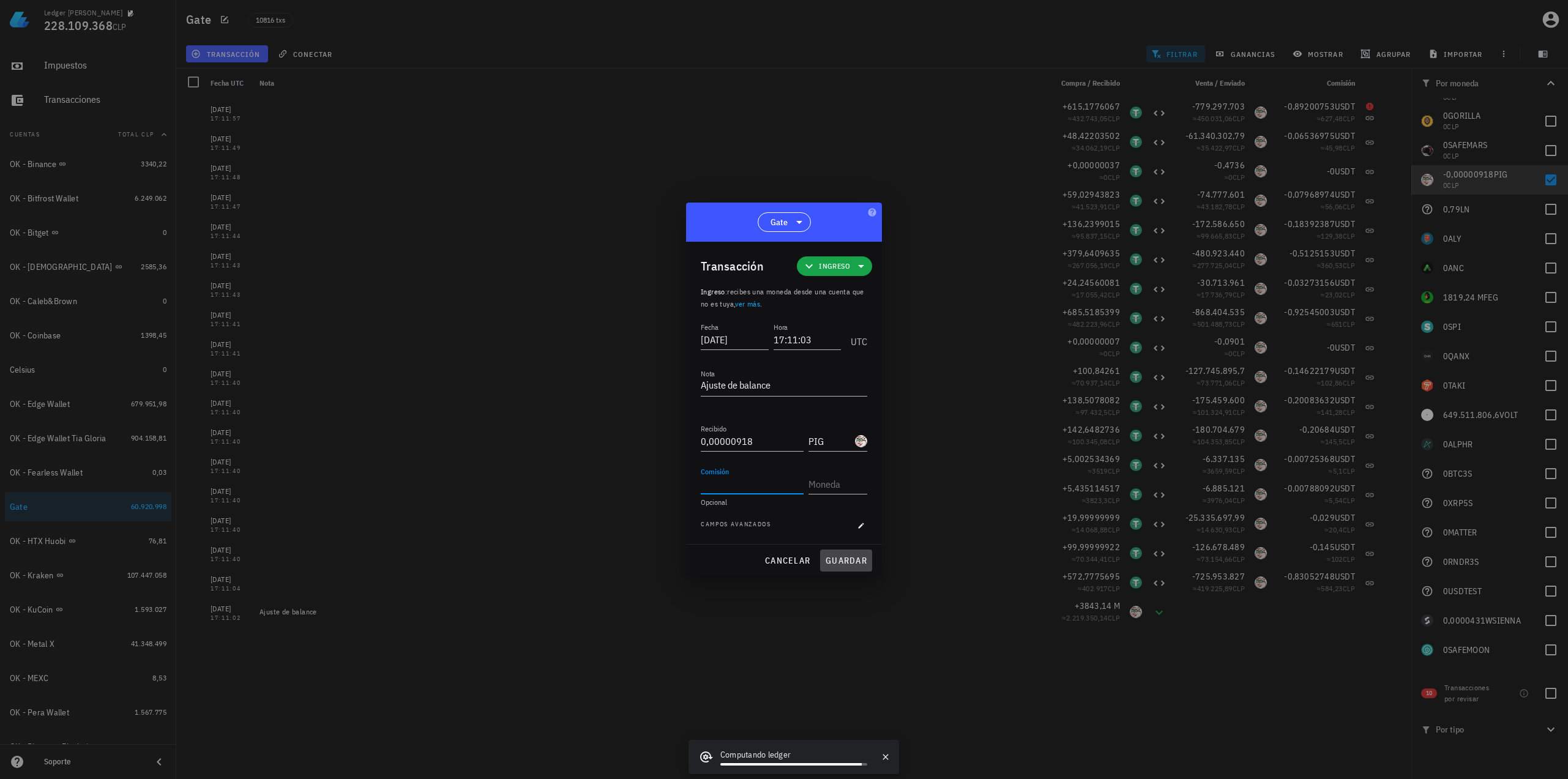
click at [849, 560] on span "guardar" at bounding box center [846, 560] width 42 height 11
click at [1391, 758] on div "[DATE] 17:11:57 +615,1776067 ≈ 432.743,05 CLP -779.297.703 ≈ 450.031,06 CLP -0,…" at bounding box center [793, 433] width 1235 height 671
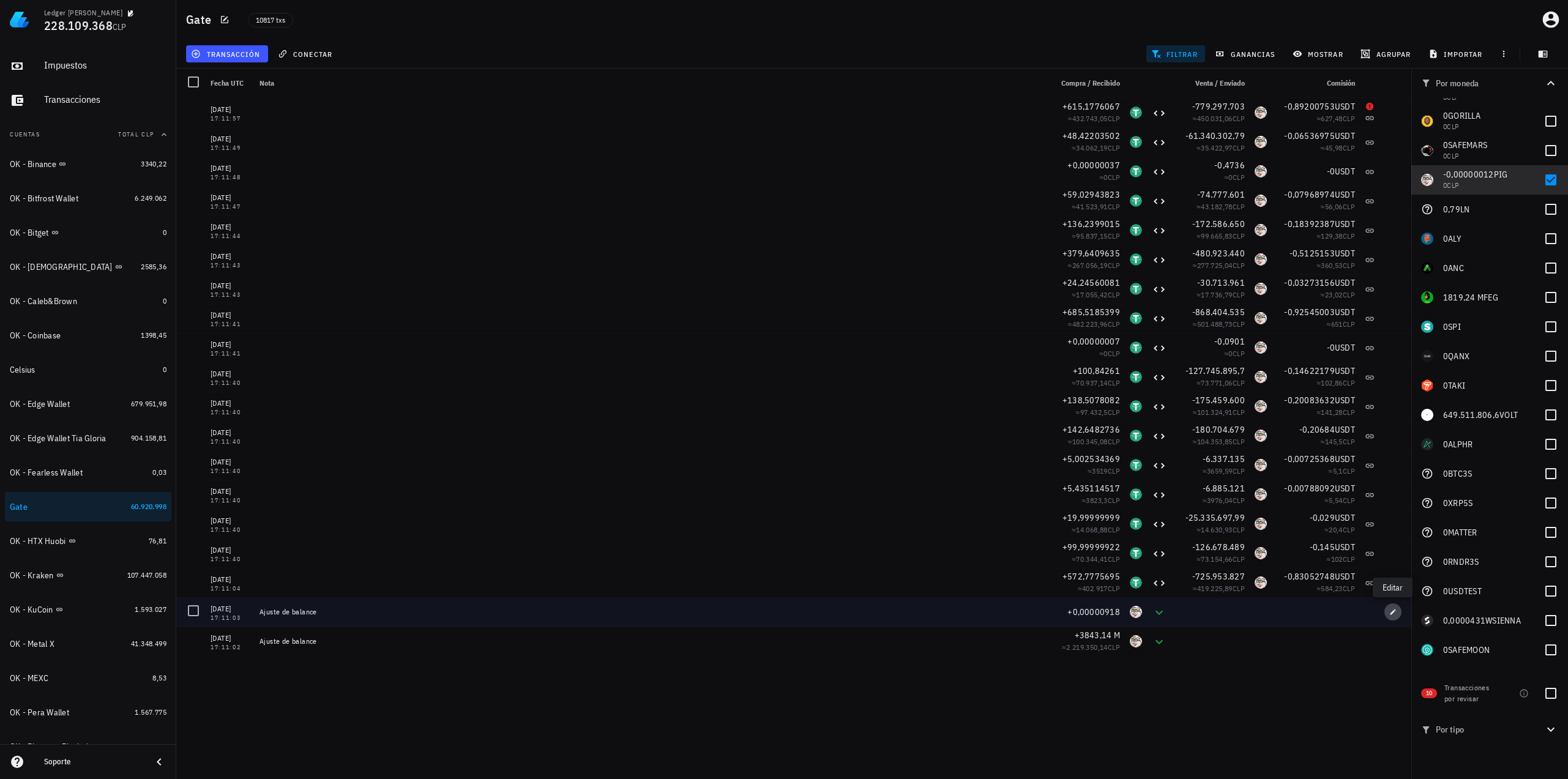
click at [1395, 611] on icon "button" at bounding box center [1392, 611] width 7 height 7
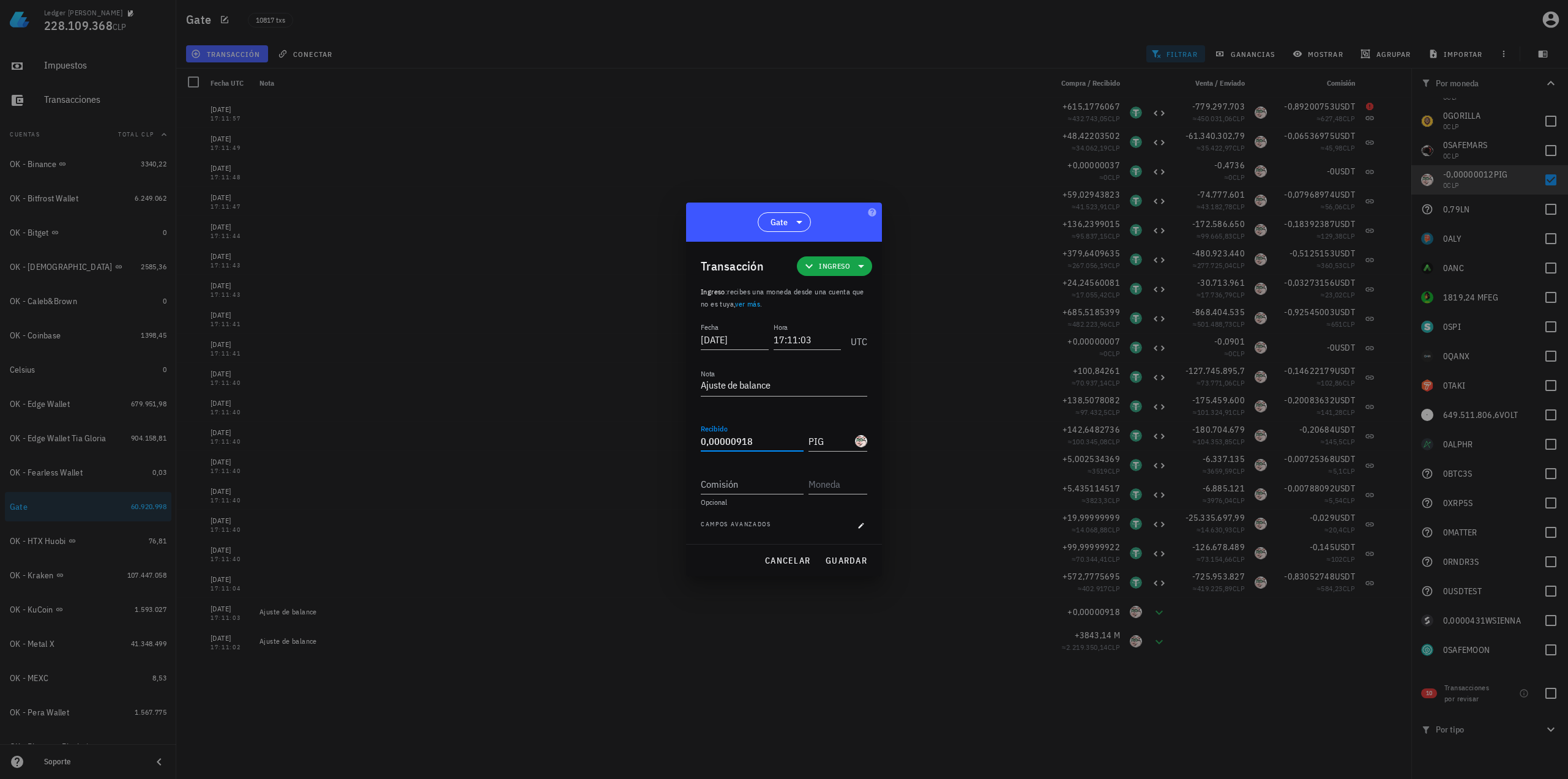
drag, startPoint x: 736, startPoint y: 445, endPoint x: 759, endPoint y: 444, distance: 23.0
click at [759, 444] on input "0,00000918" at bounding box center [752, 441] width 103 height 20
click at [741, 441] on input "0,00000918" at bounding box center [752, 441] width 103 height 20
drag, startPoint x: 736, startPoint y: 443, endPoint x: 751, endPoint y: 443, distance: 15.0
click at [751, 443] on input "0,00000918" at bounding box center [752, 441] width 103 height 20
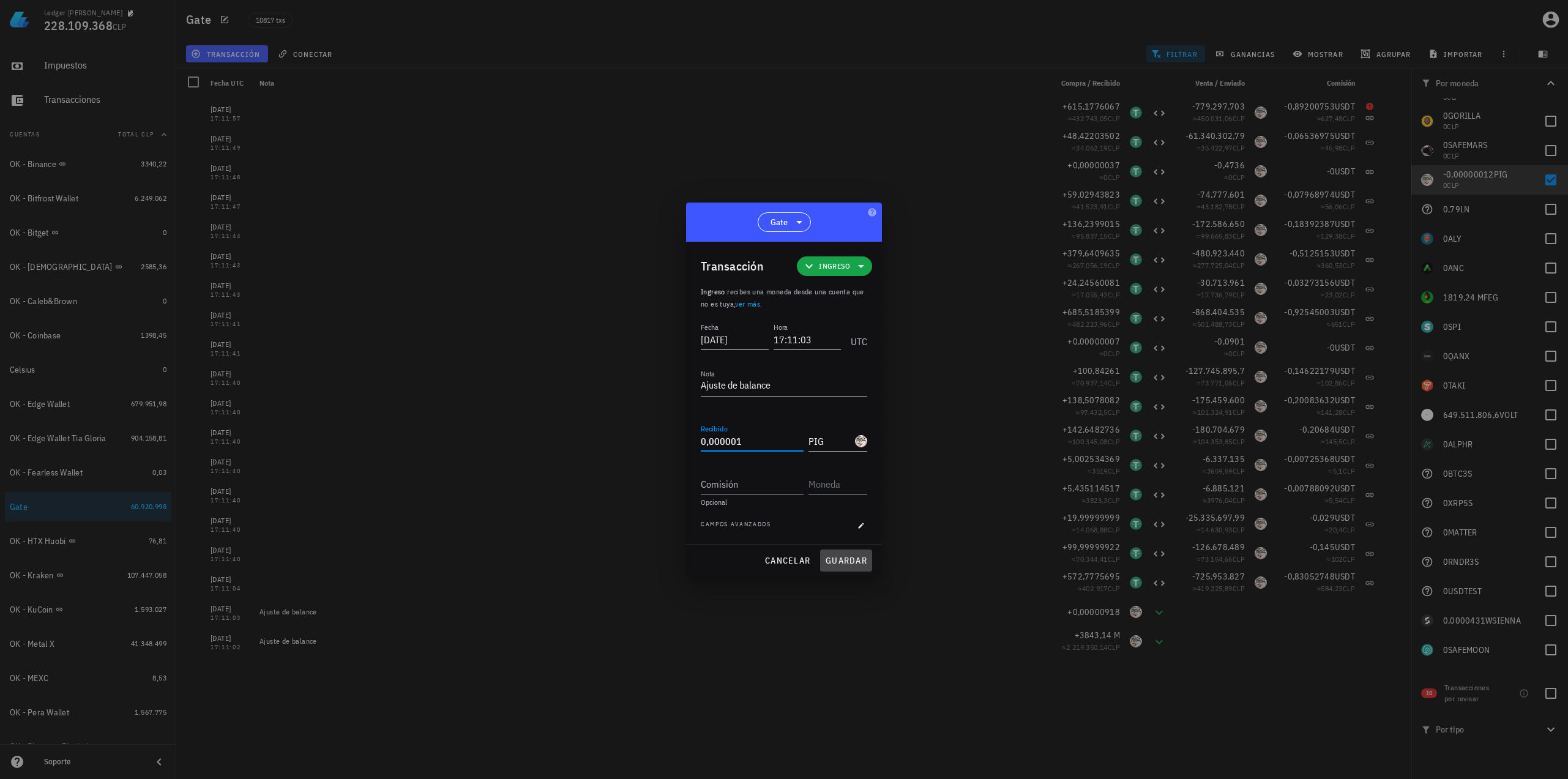
click at [843, 557] on span "guardar" at bounding box center [846, 560] width 42 height 11
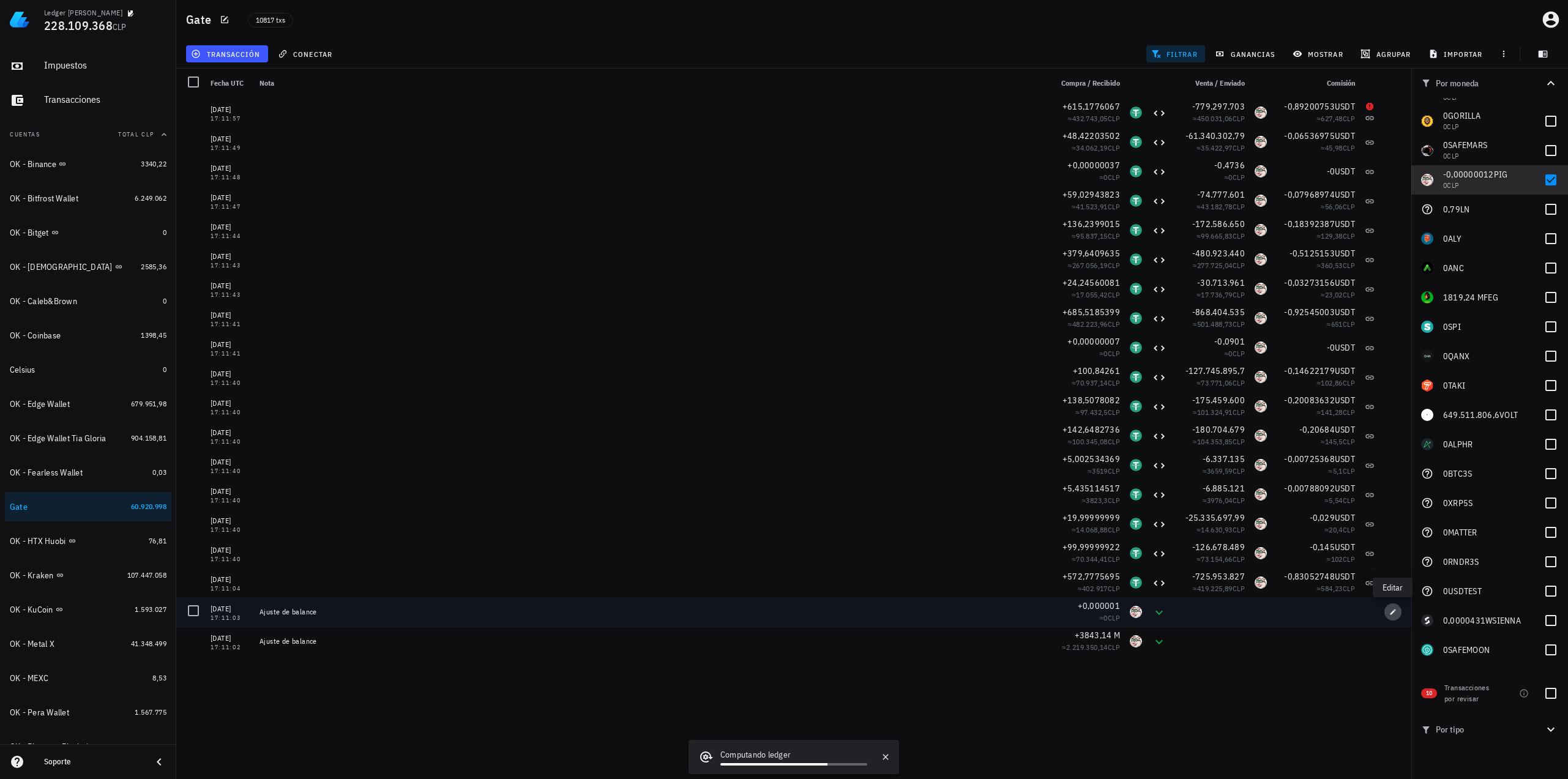
click at [1395, 610] on icon "button" at bounding box center [1393, 611] width 6 height 6
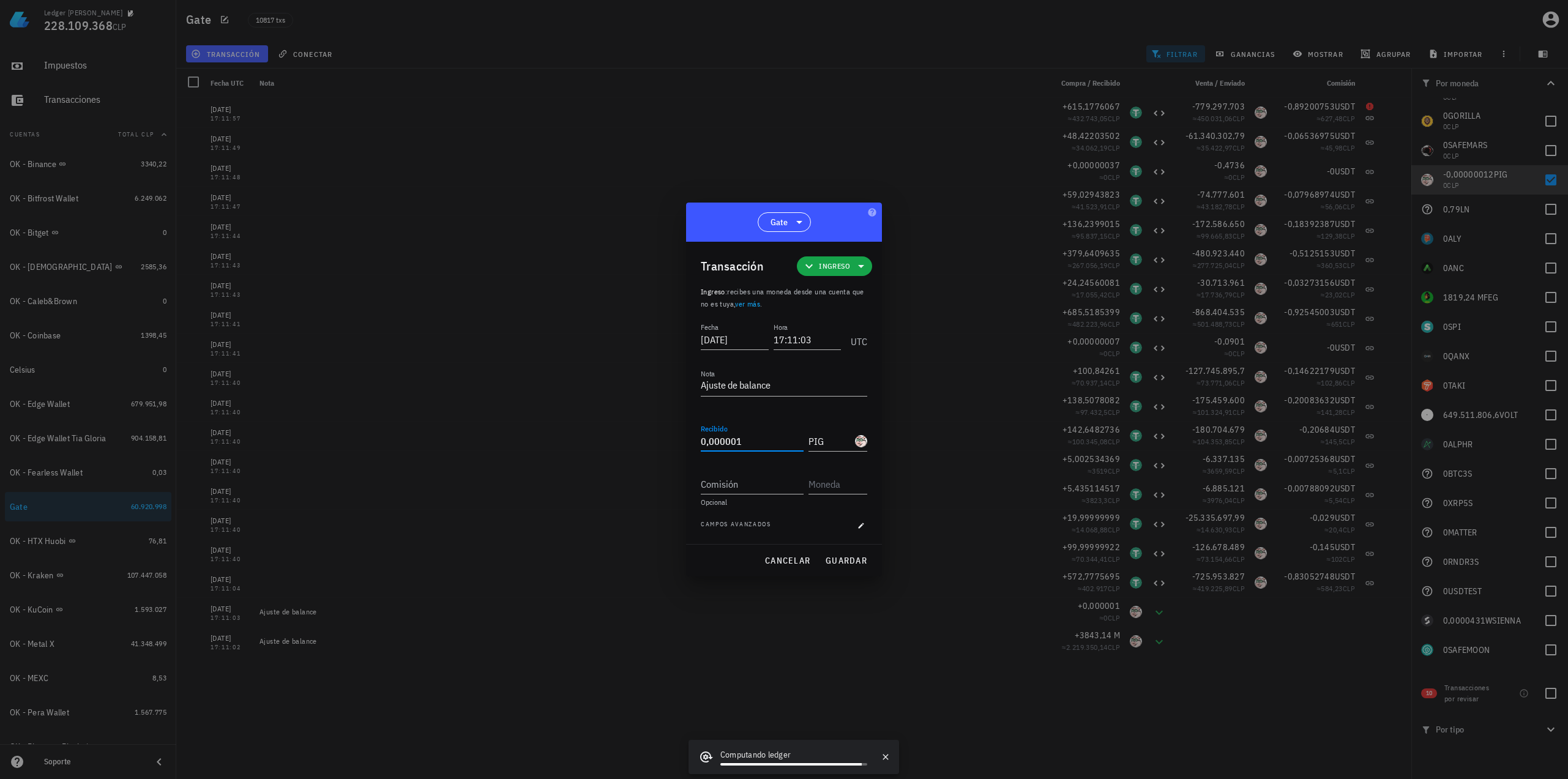
click at [743, 443] on input "0,000001" at bounding box center [752, 441] width 103 height 20
click at [737, 443] on input "0,000001" at bounding box center [752, 441] width 103 height 20
drag, startPoint x: 732, startPoint y: 443, endPoint x: 741, endPoint y: 442, distance: 9.1
click at [741, 442] on input "0,000001" at bounding box center [752, 441] width 103 height 20
type input "0,00001"
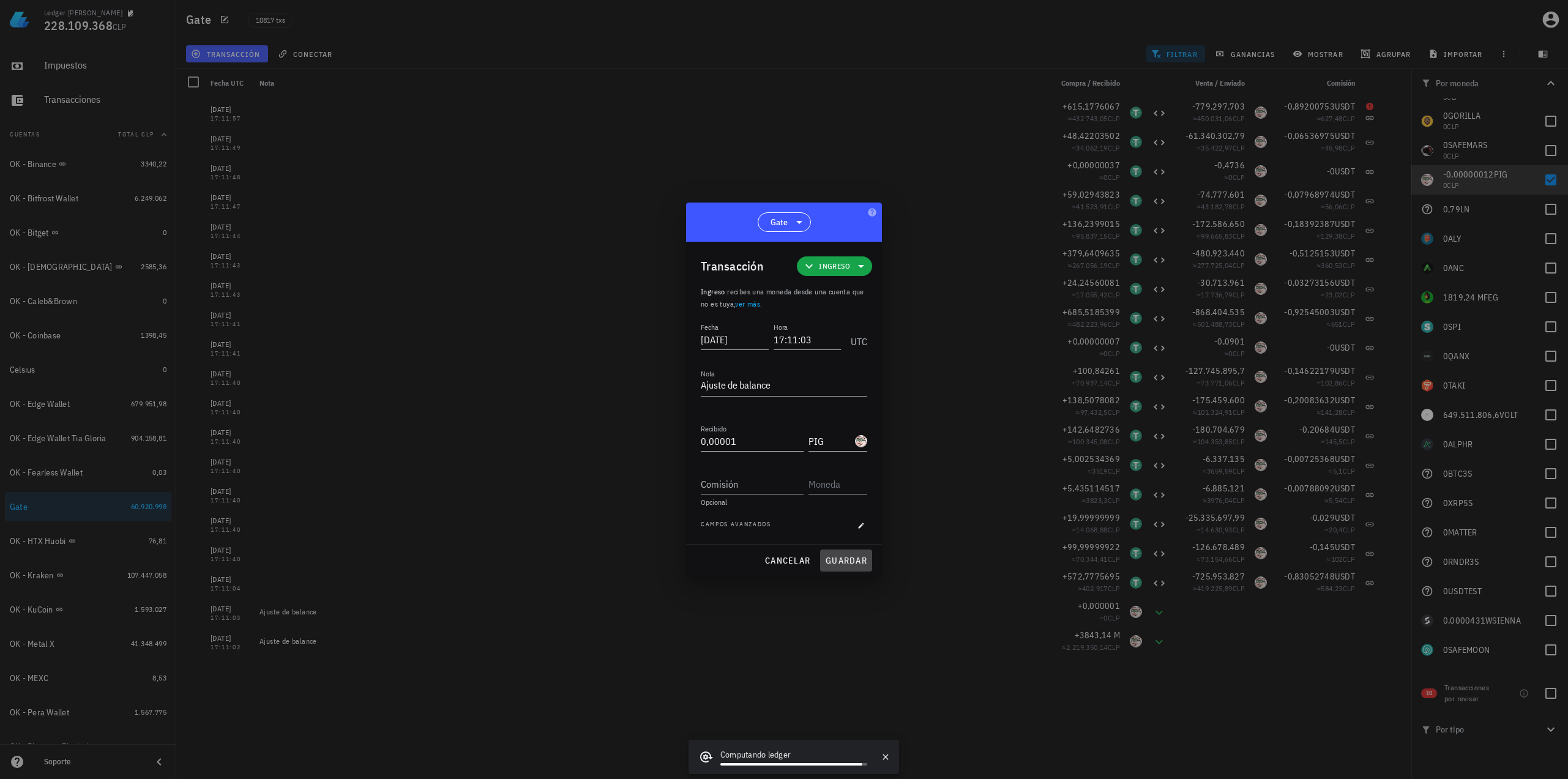
click at [841, 562] on span "guardar" at bounding box center [846, 560] width 42 height 11
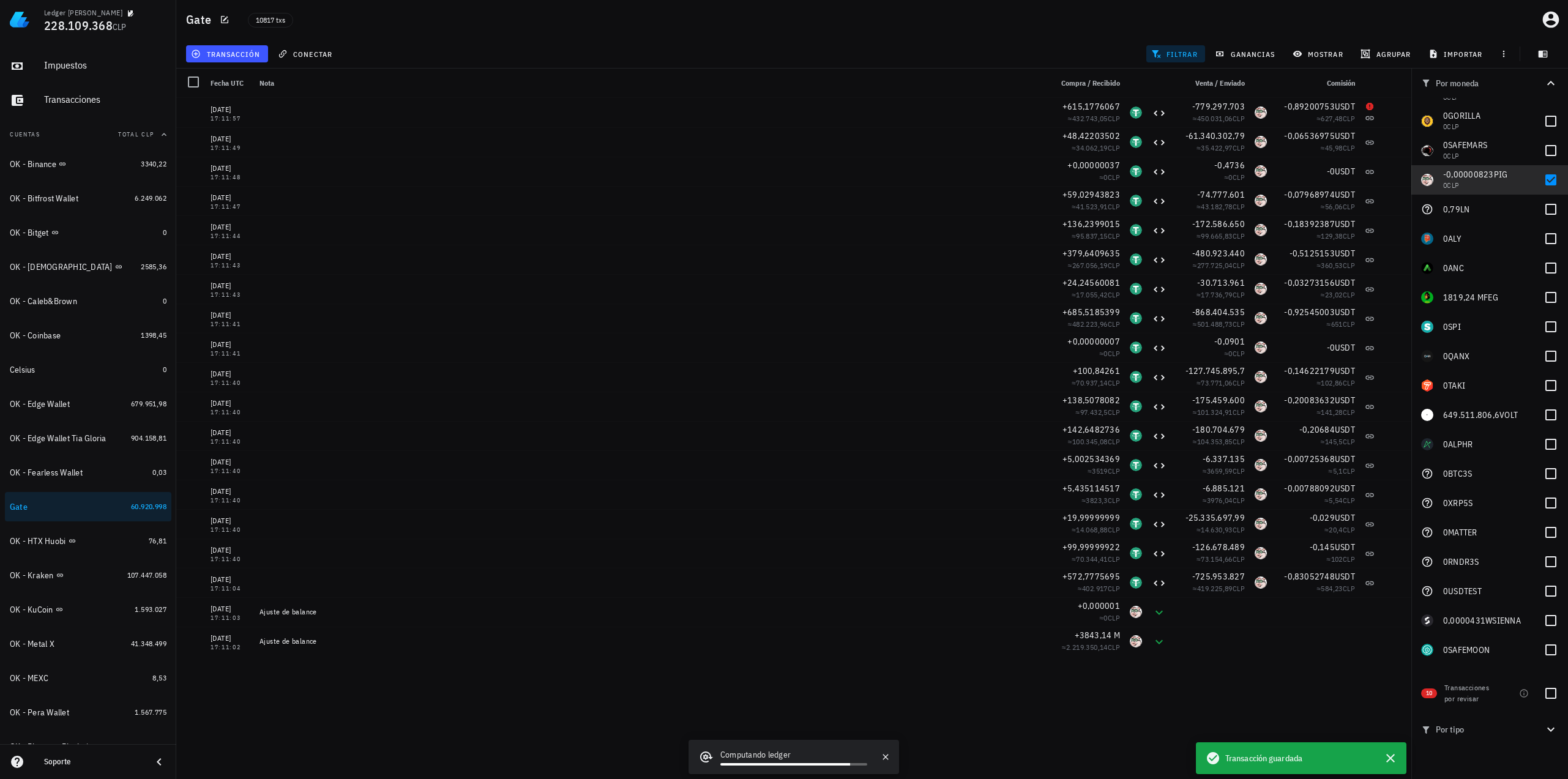
click at [1392, 758] on div "[DATE] 17:11:57 +615,1776067 ≈ 432.743,05 CLP -779.297.703 ≈ 450.031,06 CLP -0,…" at bounding box center [793, 433] width 1235 height 671
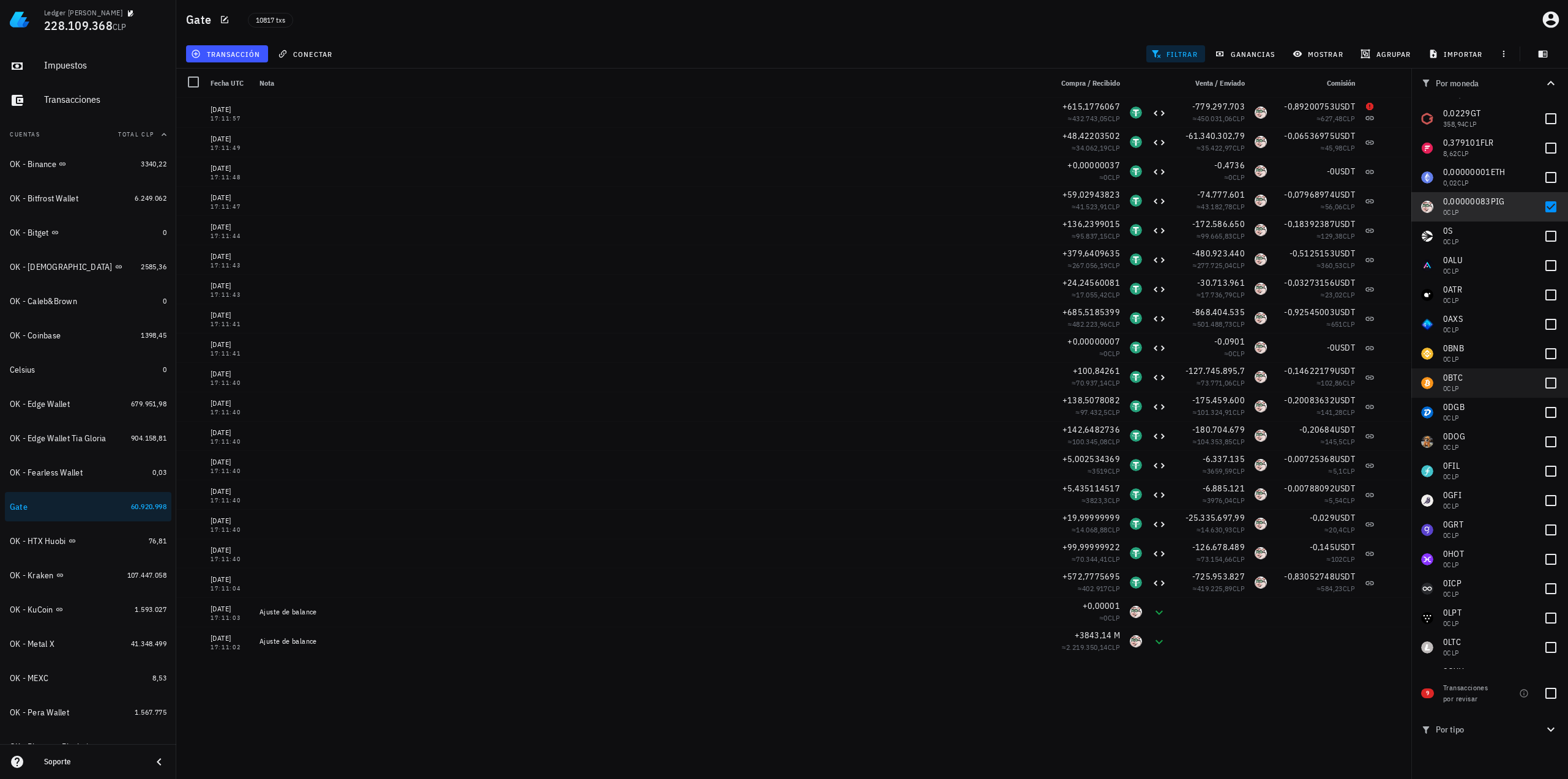
scroll to position [209, 0]
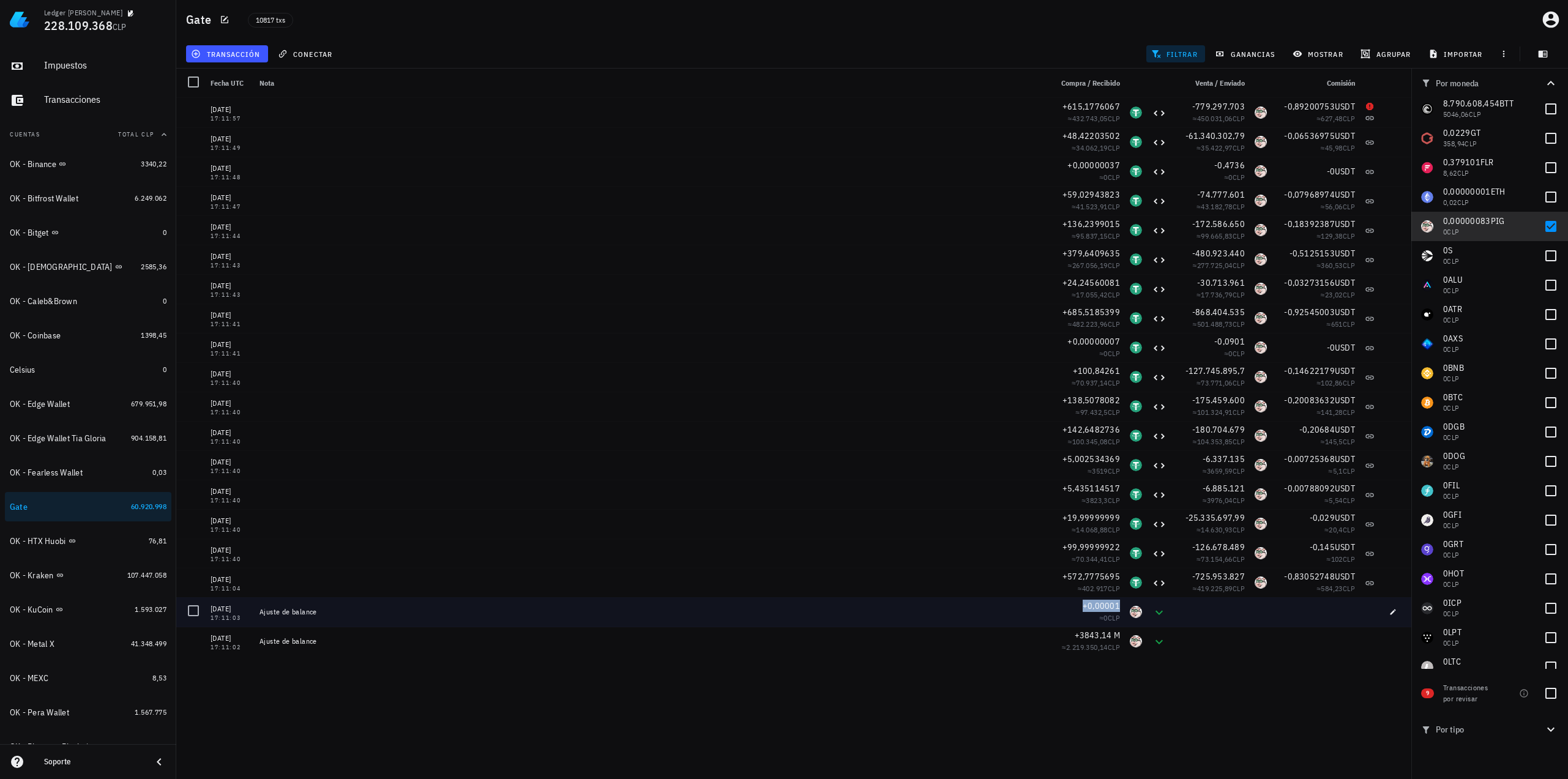
click at [1110, 606] on span "+0,00001" at bounding box center [1101, 605] width 37 height 11
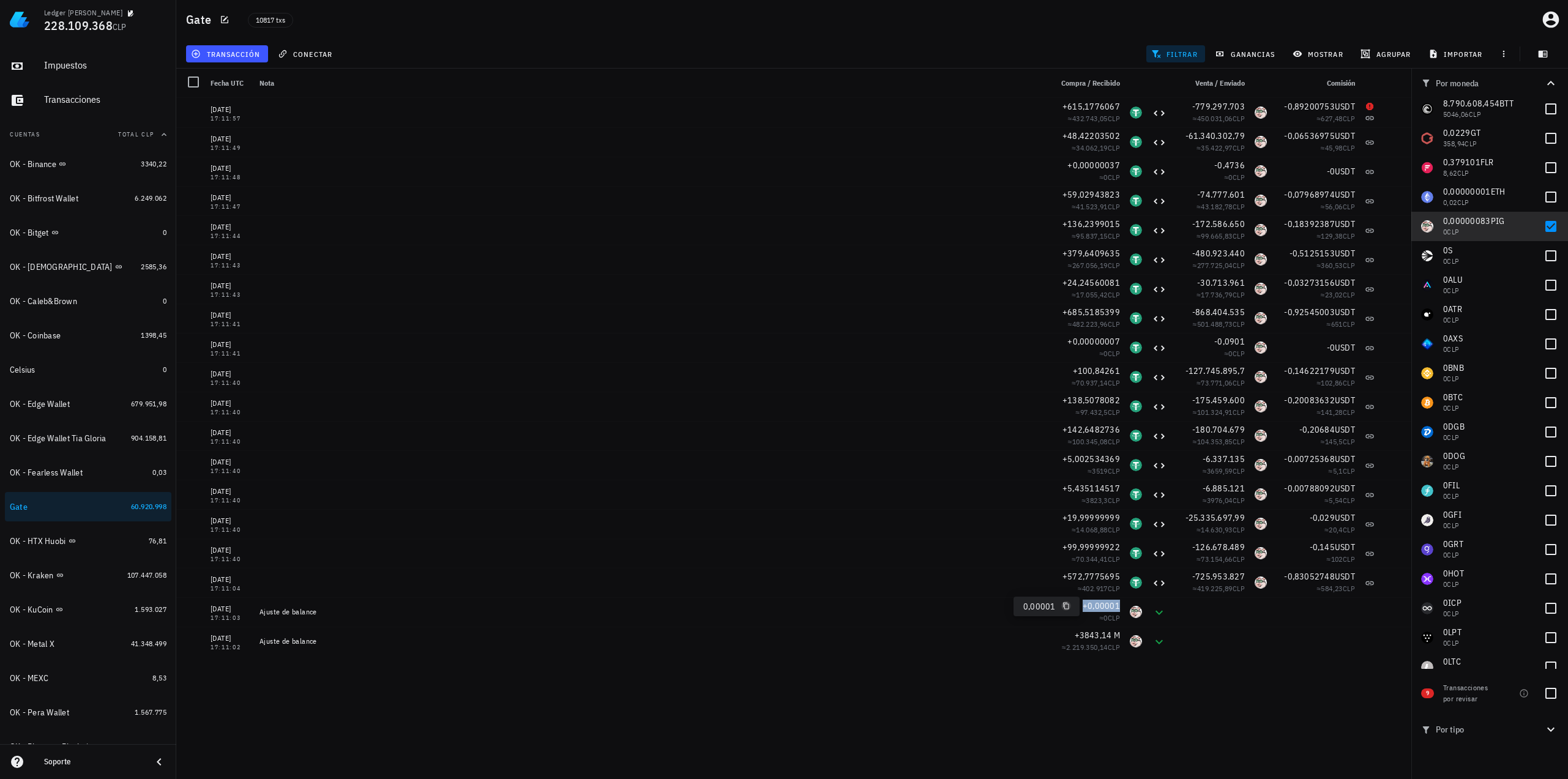
click at [1064, 607] on icon "button" at bounding box center [1066, 605] width 7 height 7
click at [1472, 218] on span "0,00000083" at bounding box center [1467, 221] width 48 height 11
copy span "0,00000083"
checkbox input "true"
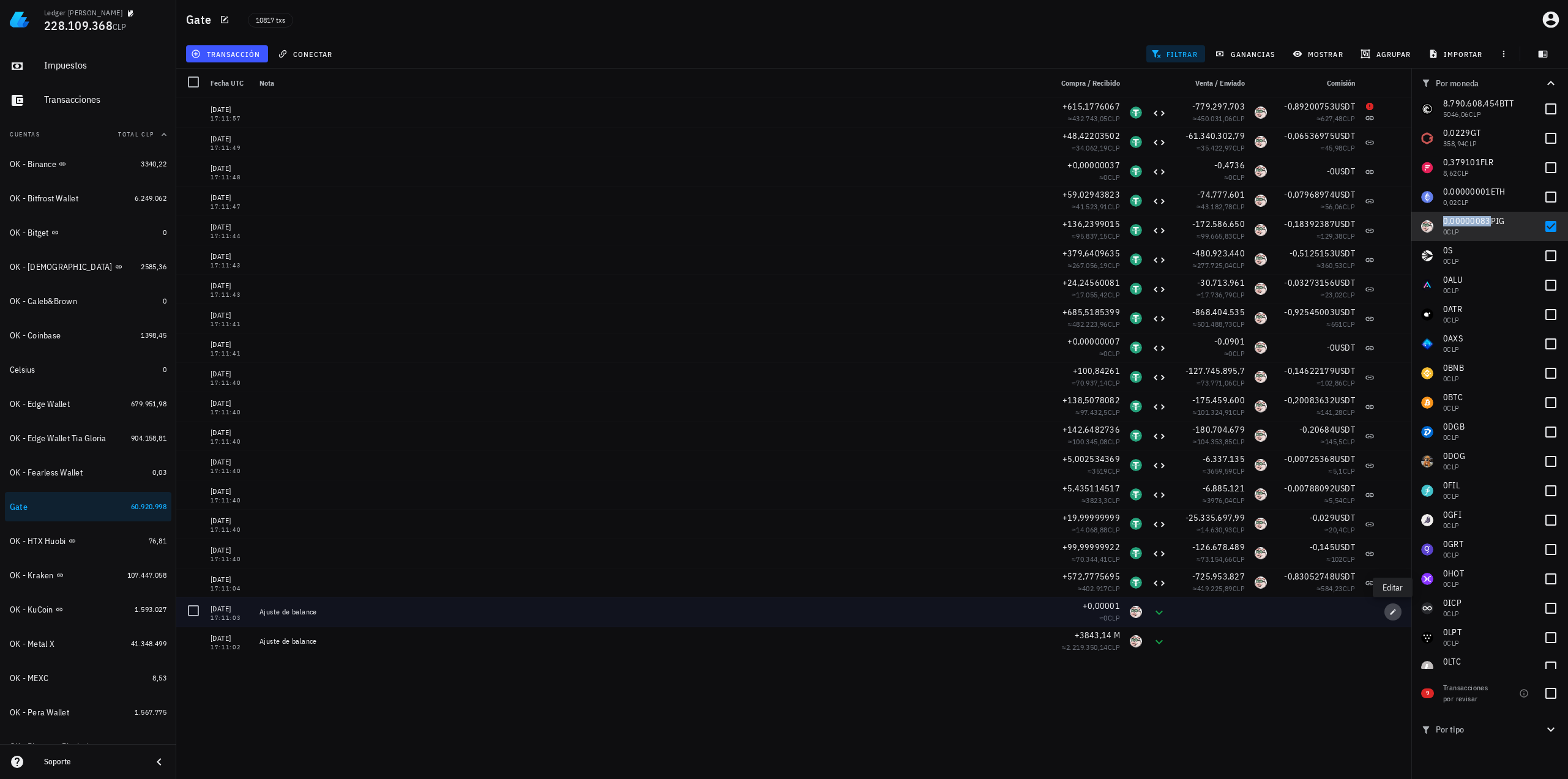
click at [1391, 615] on icon "button" at bounding box center [1392, 611] width 7 height 7
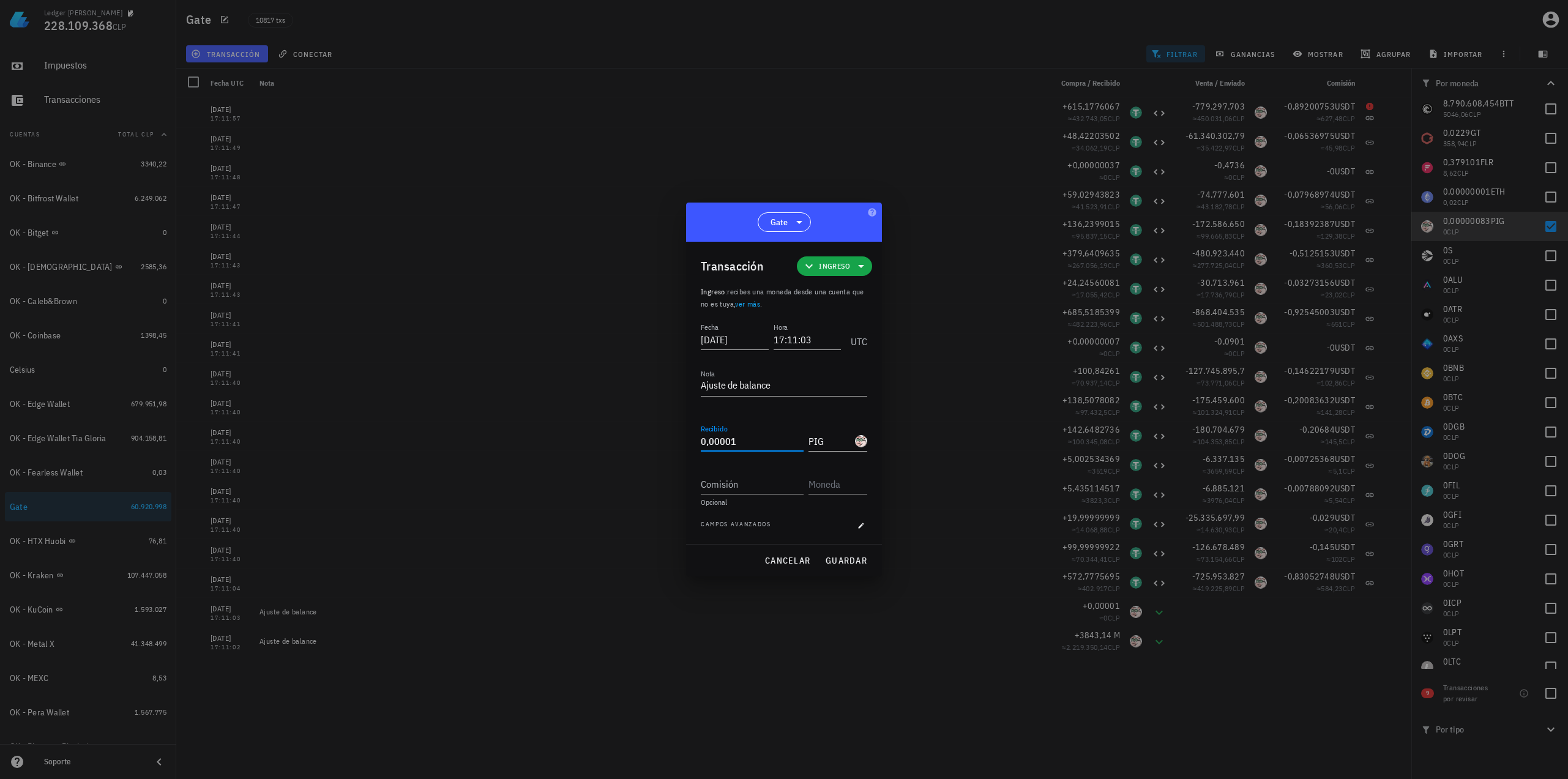
drag, startPoint x: 744, startPoint y: 441, endPoint x: 613, endPoint y: 423, distance: 132.2
click at [619, 425] on div "Ledger [PERSON_NAME] 228.109.368 CLP Inicio [GEOGRAPHIC_DATA] Impuestos [GEOGRA…" at bounding box center [784, 390] width 1568 height 779
paste input "0917"
click at [850, 561] on span "guardar" at bounding box center [846, 560] width 42 height 11
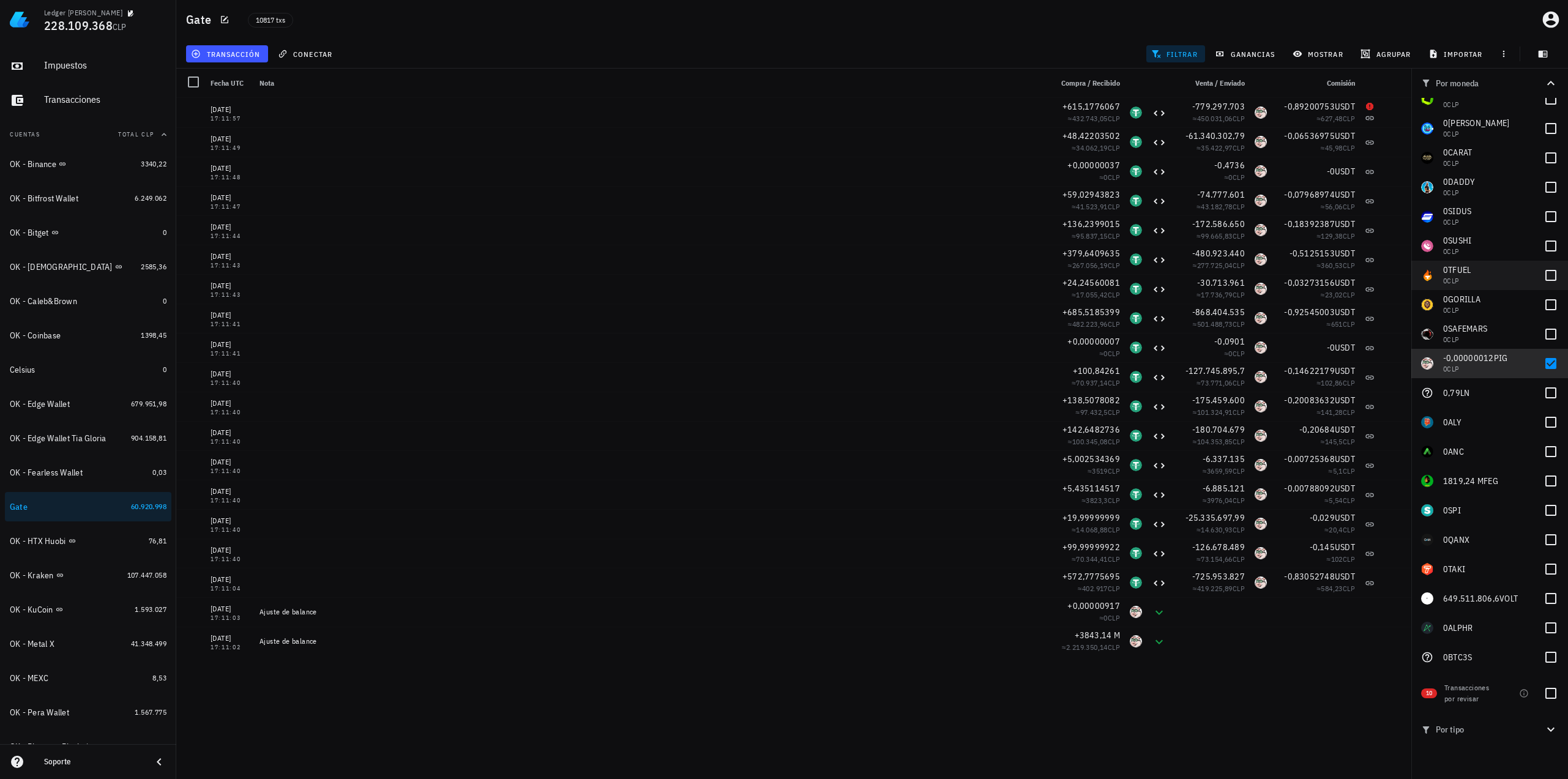
scroll to position [1922, 0]
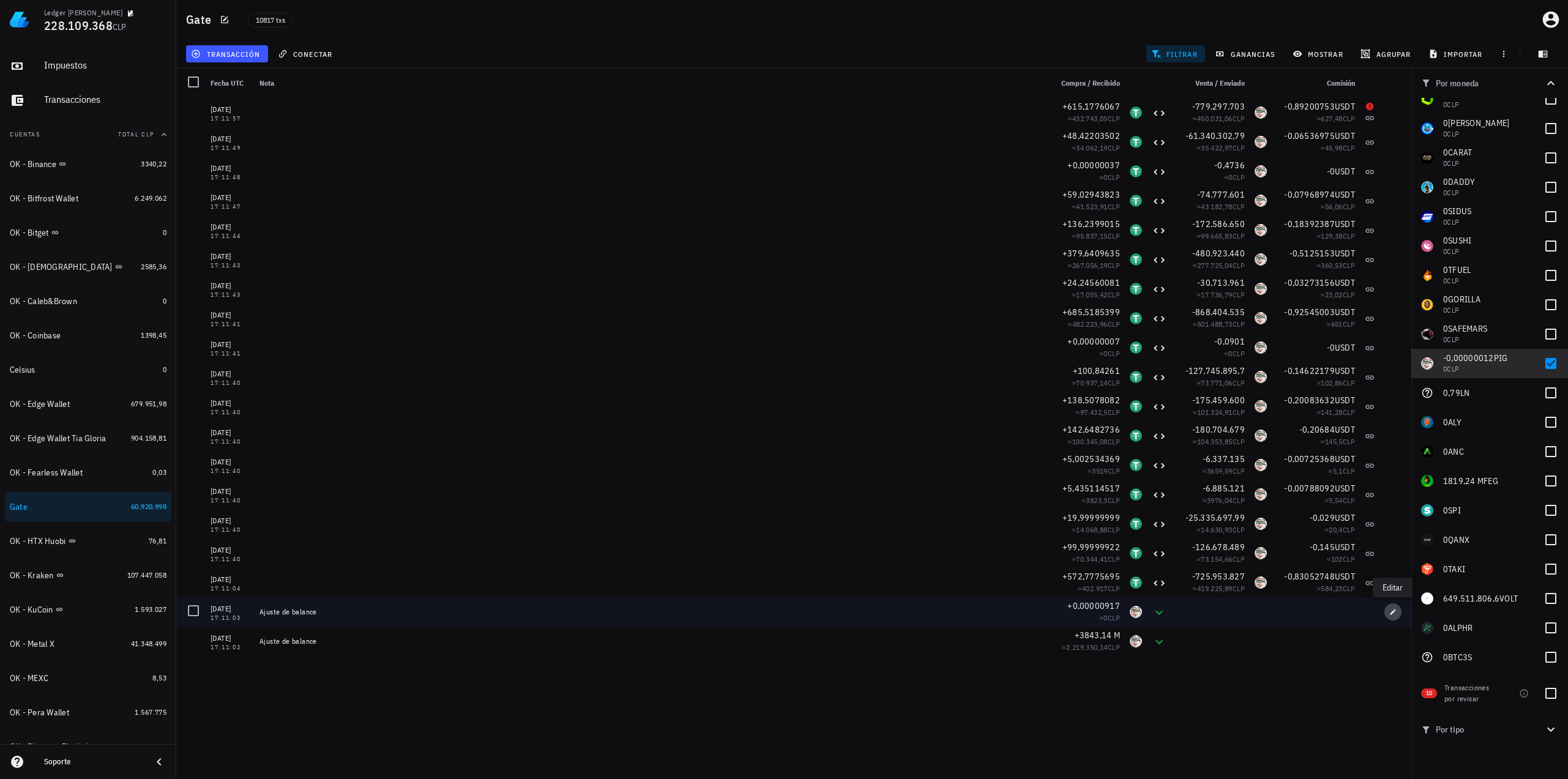
click at [1397, 610] on span "button" at bounding box center [1393, 611] width 17 height 7
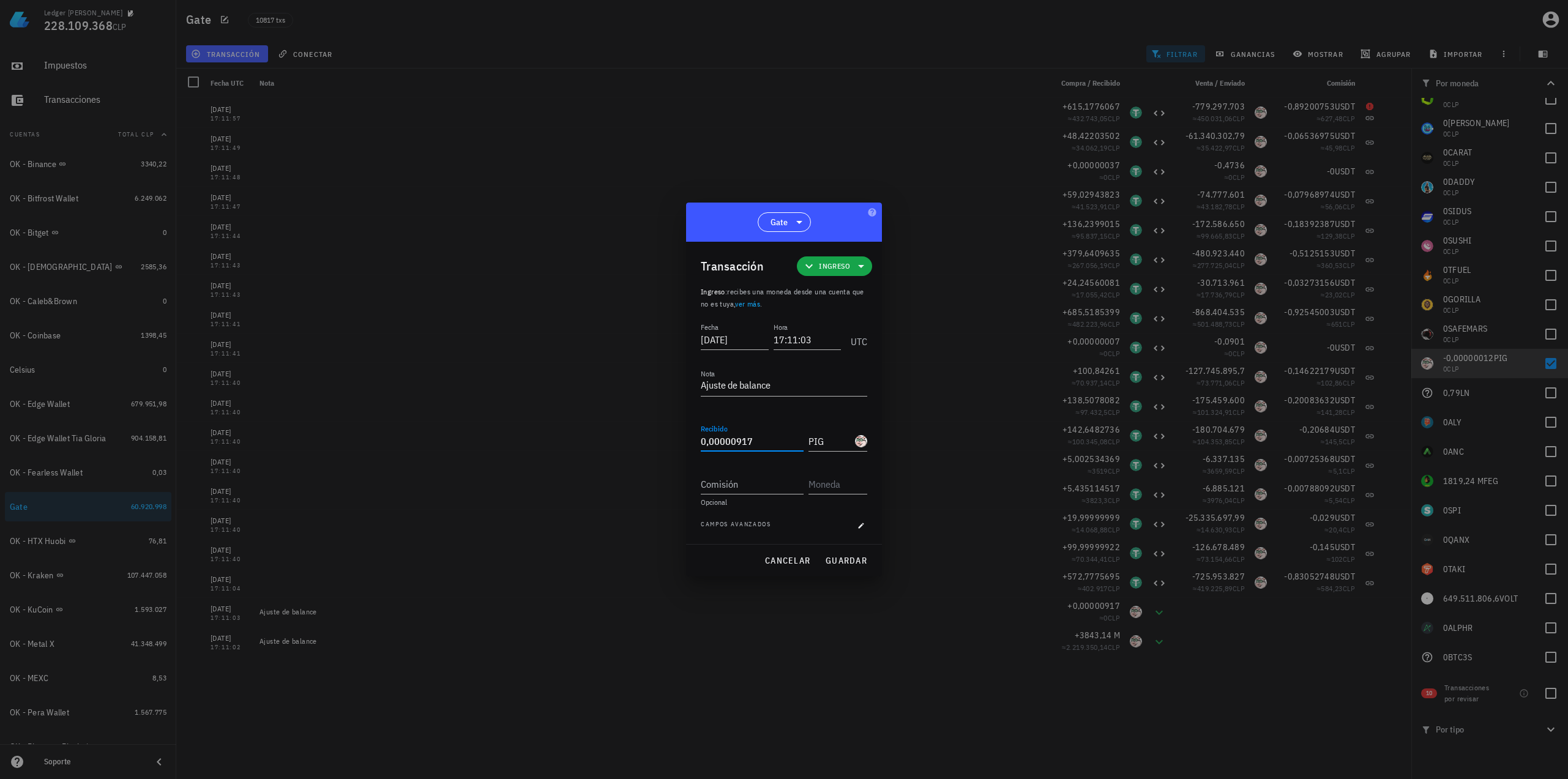
click at [753, 441] on input "0,00000917" at bounding box center [752, 441] width 103 height 20
click at [863, 558] on span "guardar" at bounding box center [846, 560] width 42 height 11
type input "0,00000917"
